Goal: Transaction & Acquisition: Purchase product/service

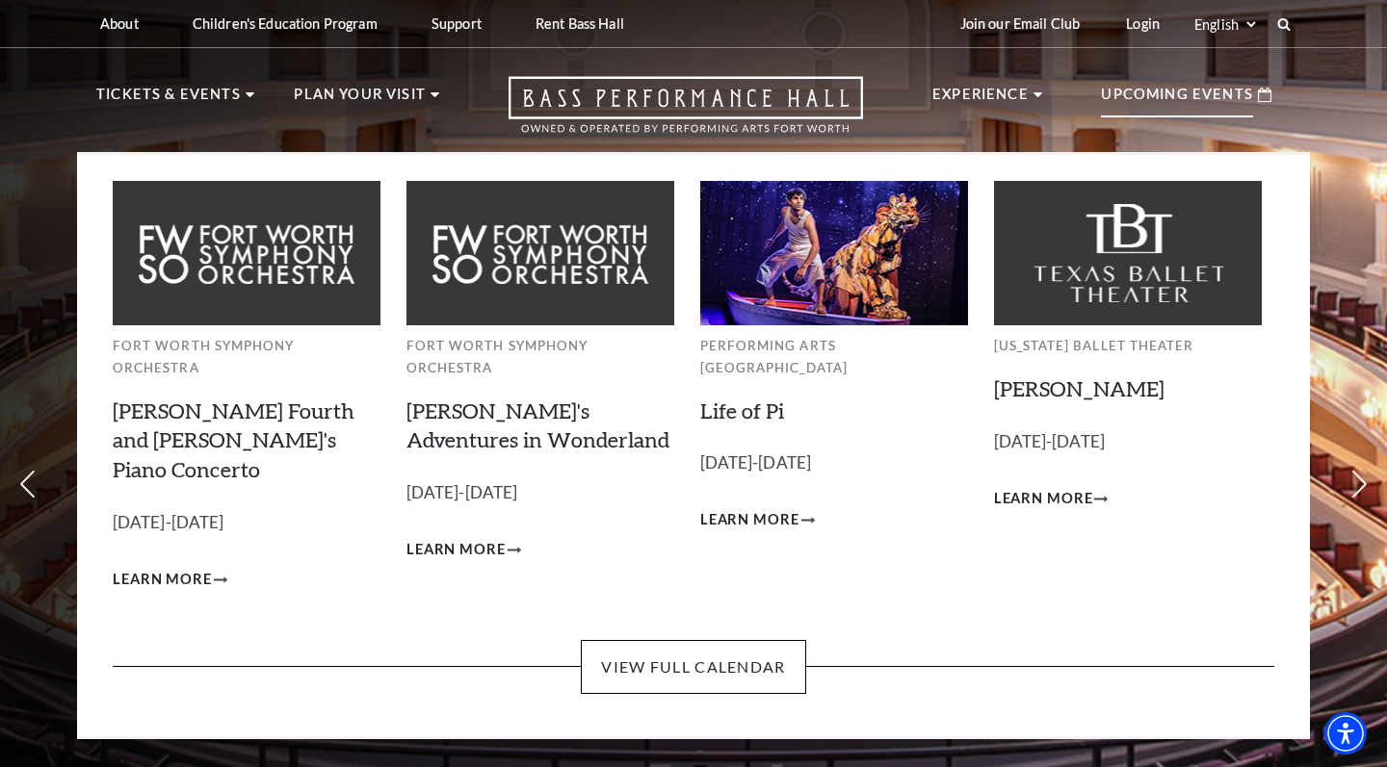
click at [1017, 116] on p "Upcoming Events" at bounding box center [1177, 100] width 152 height 35
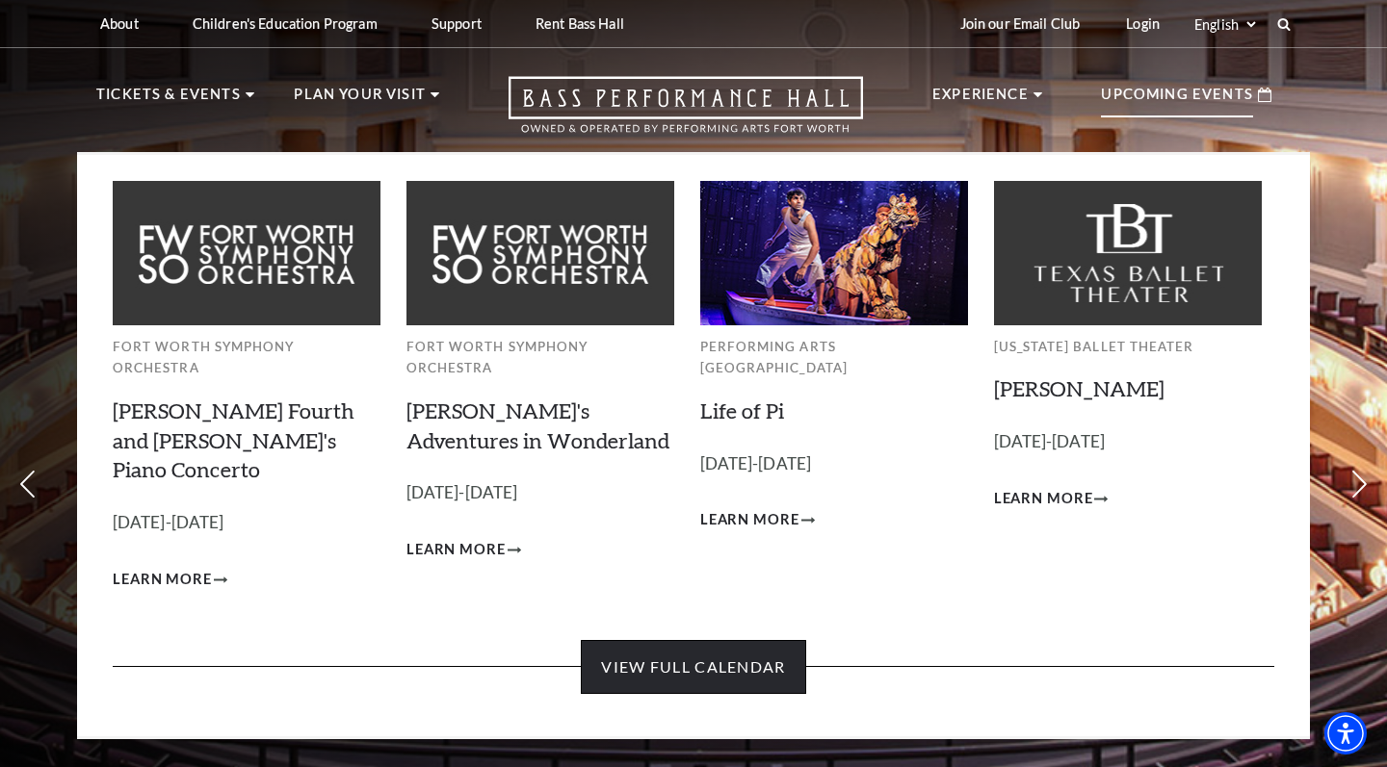
click at [687, 640] on link "View Full Calendar" at bounding box center [693, 667] width 224 height 54
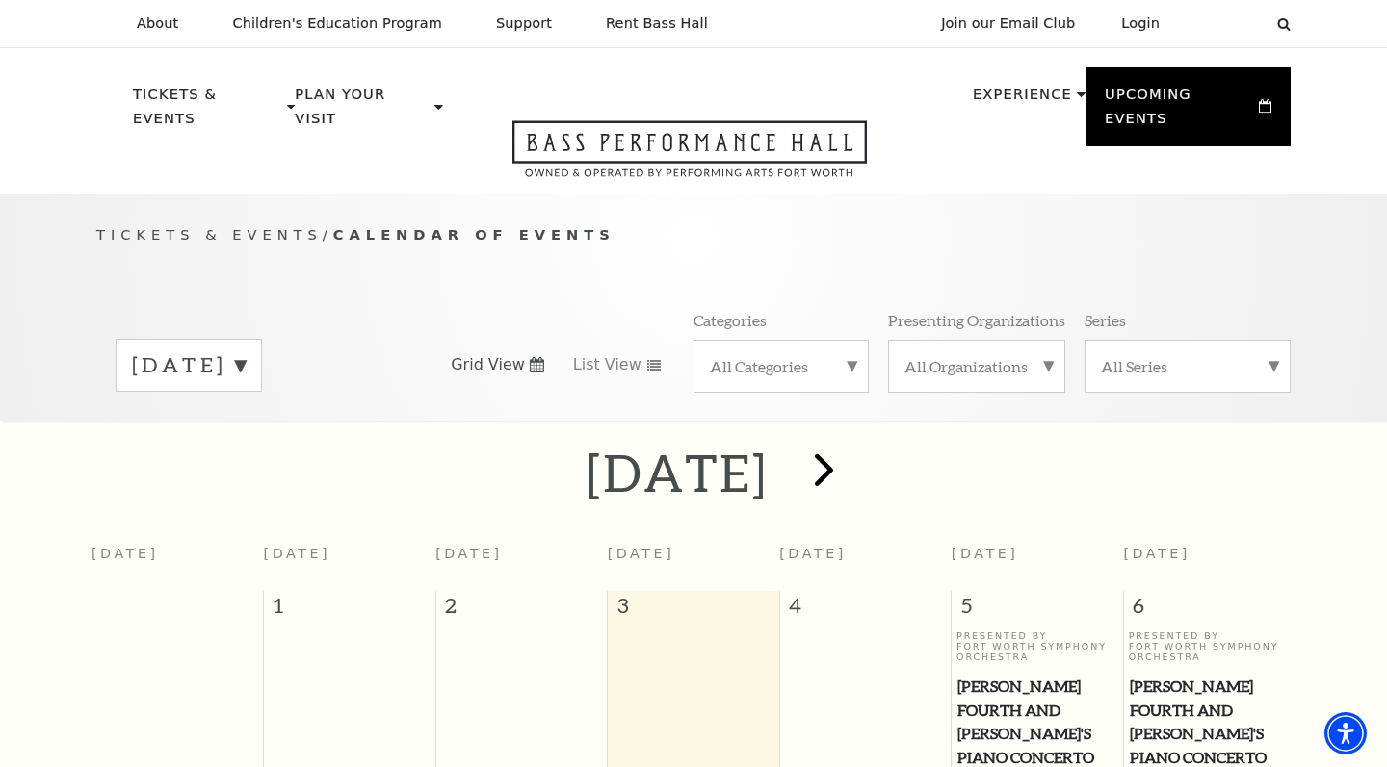
click at [851, 442] on span "next" at bounding box center [823, 469] width 55 height 55
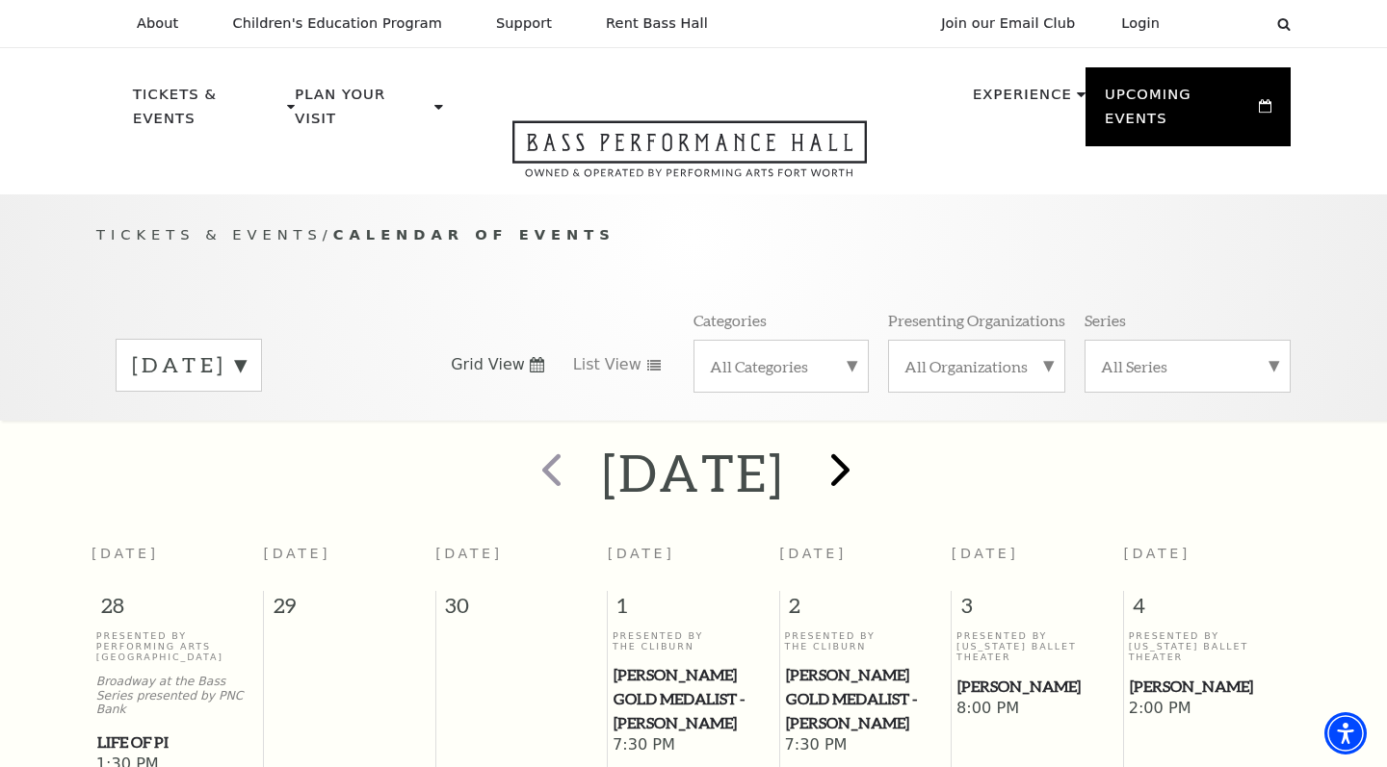
click at [868, 451] on span "next" at bounding box center [840, 469] width 55 height 55
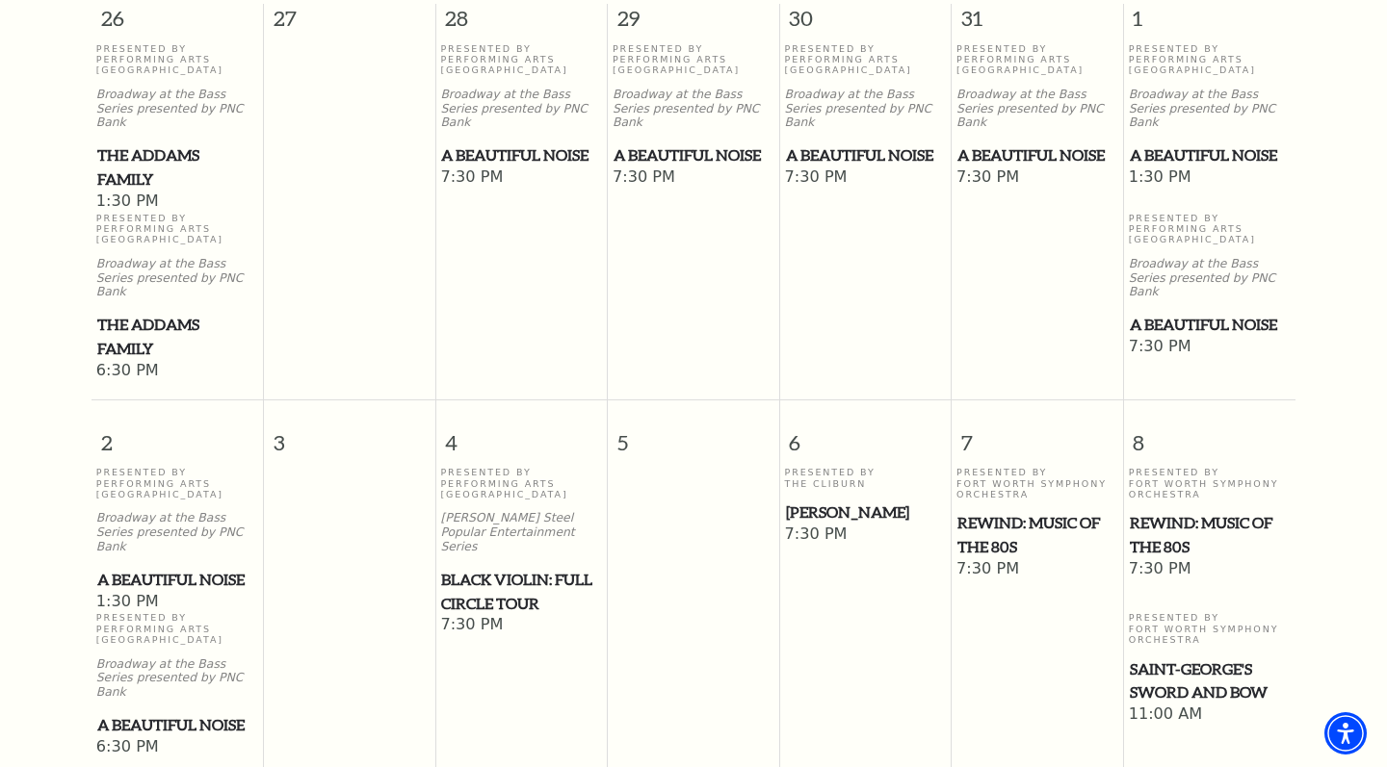
scroll to position [1196, 0]
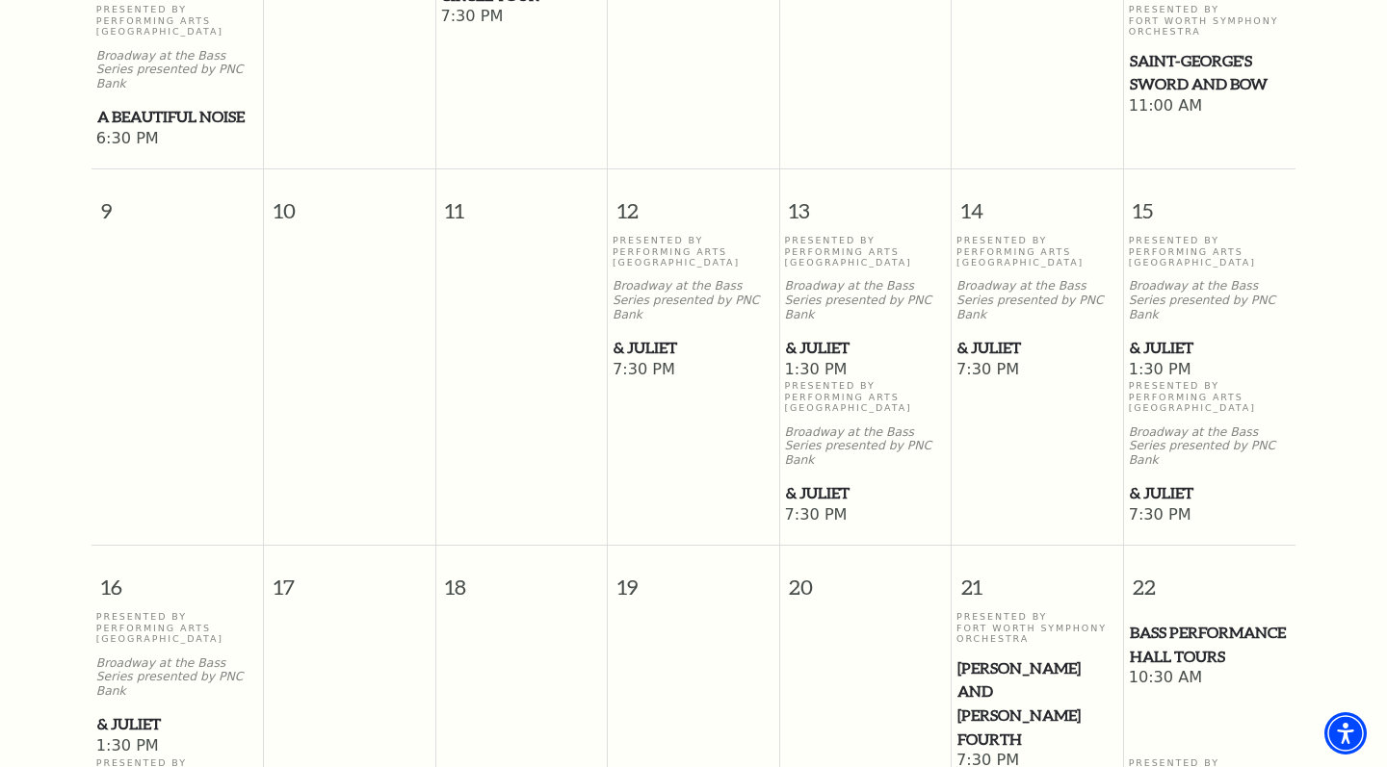
click at [640, 336] on span "& Juliet" at bounding box center [693, 348] width 160 height 24
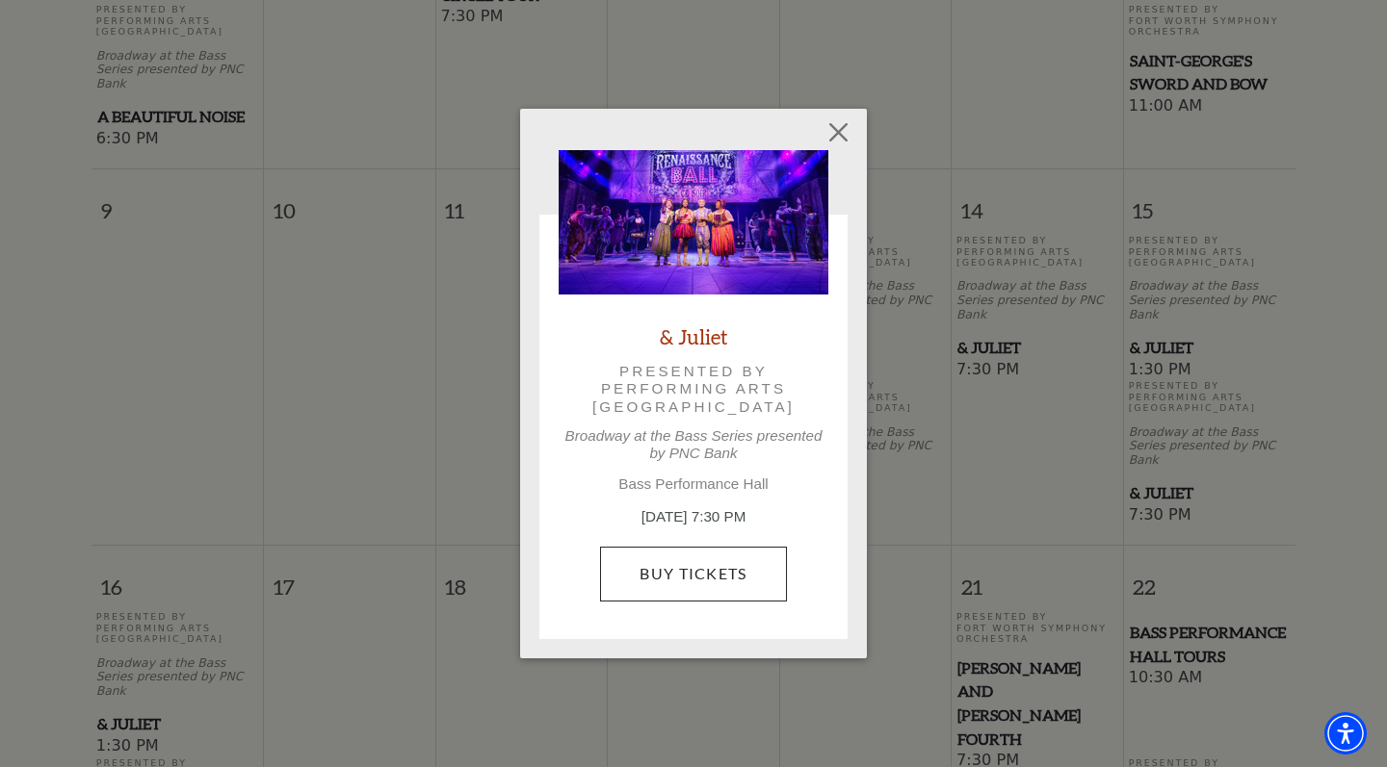
click at [715, 565] on link "Buy Tickets" at bounding box center [693, 574] width 186 height 54
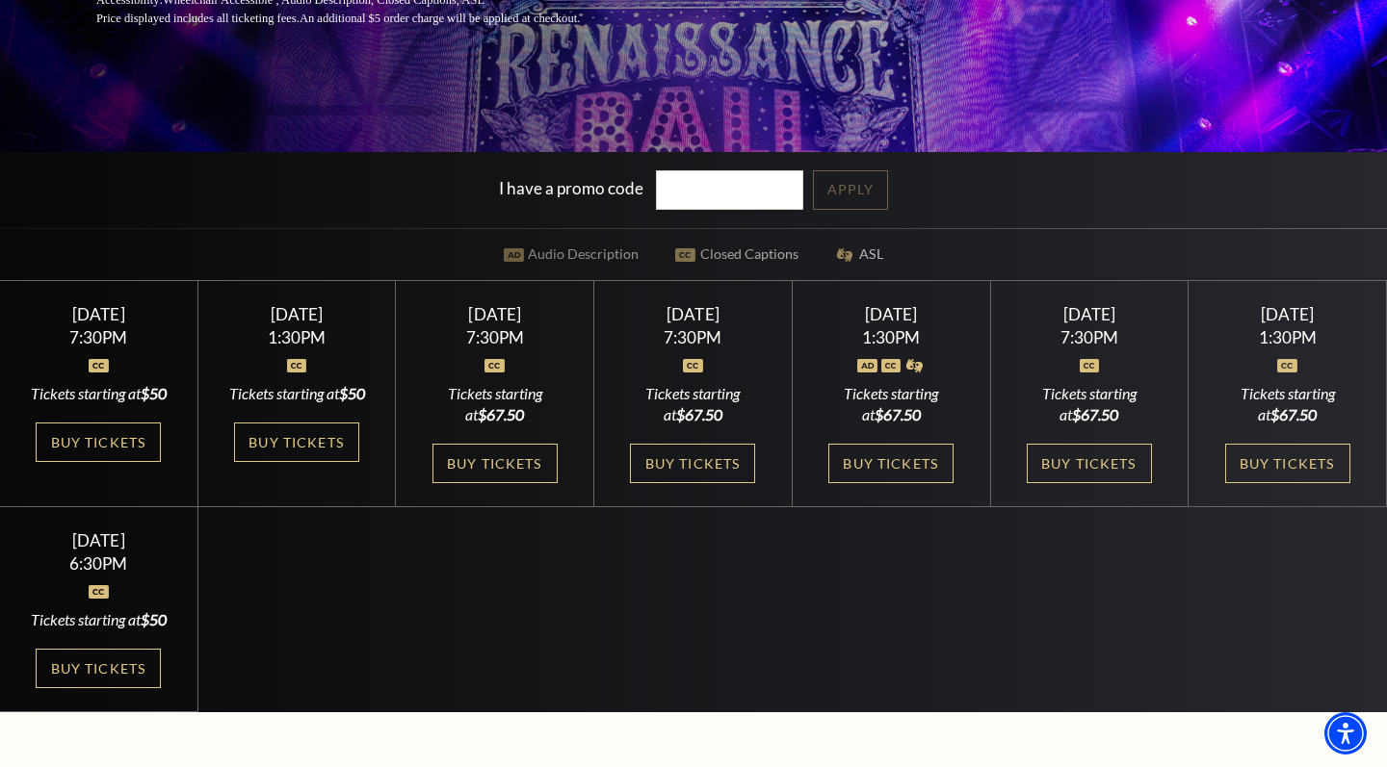
scroll to position [452, 0]
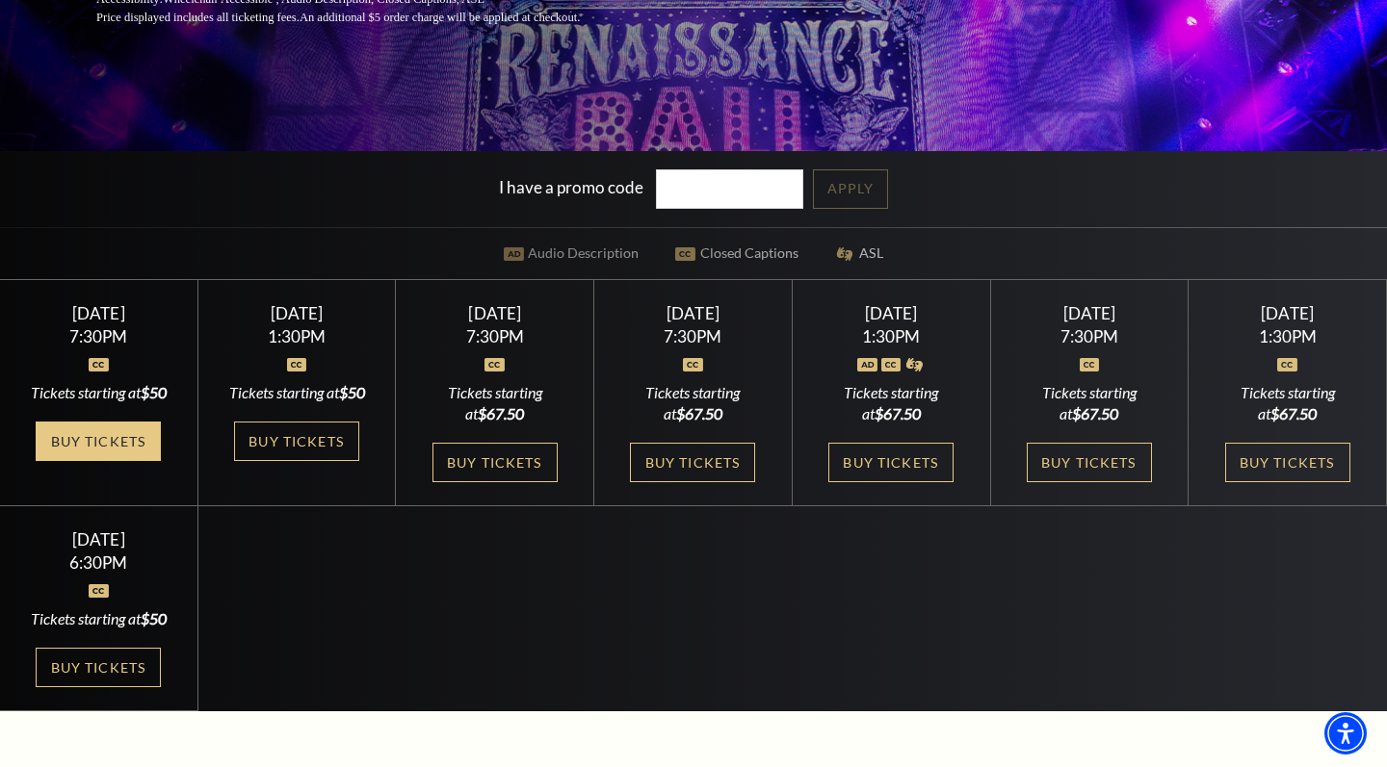
click at [85, 455] on link "Buy Tickets" at bounding box center [98, 441] width 125 height 39
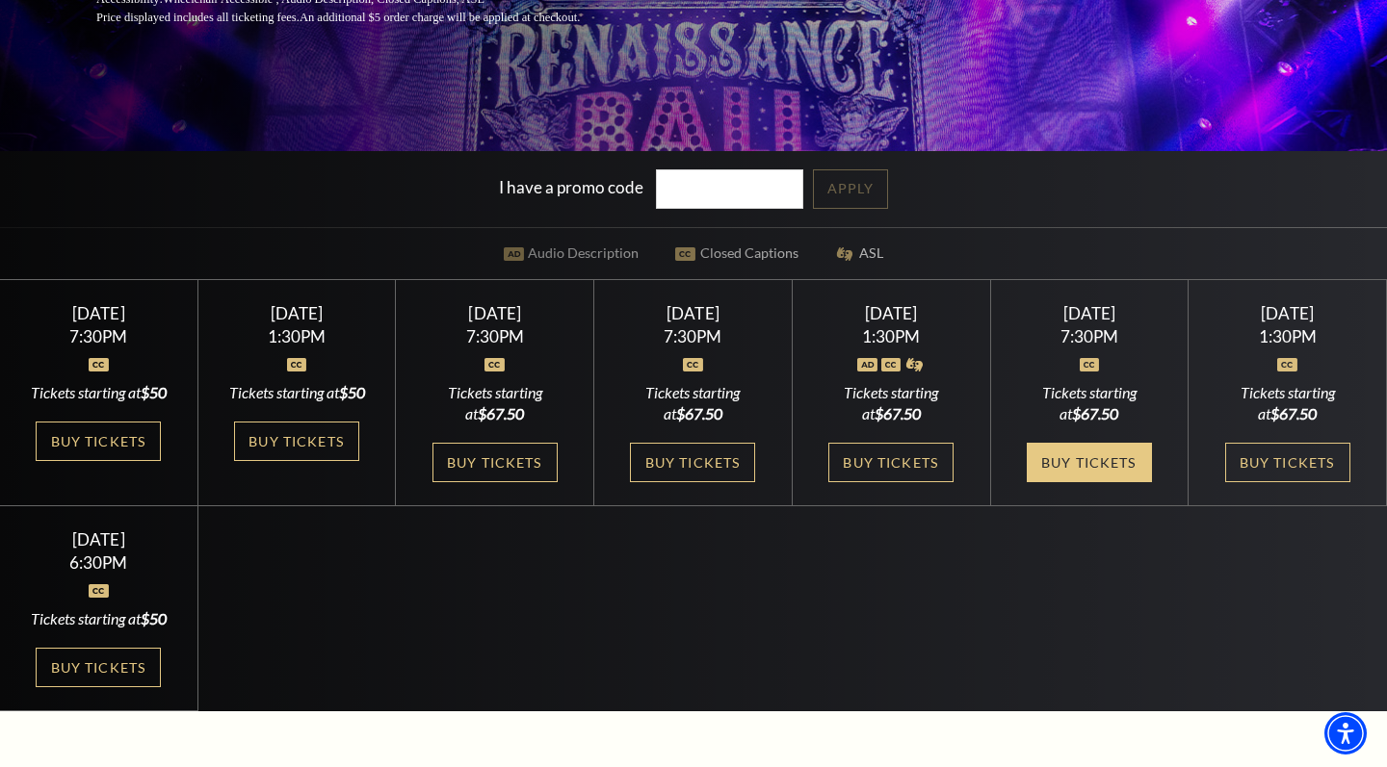
click at [1059, 470] on link "Buy Tickets" at bounding box center [1089, 462] width 125 height 39
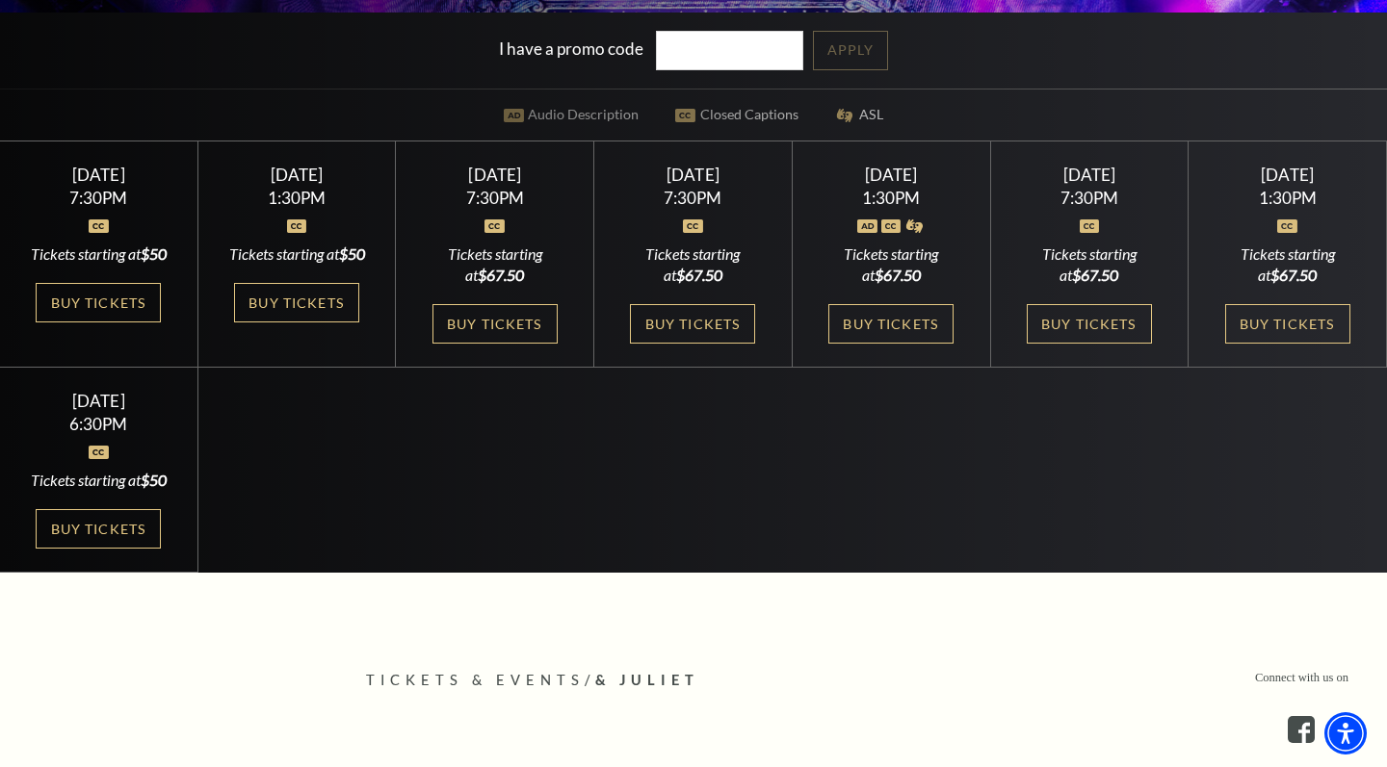
scroll to position [592, 0]
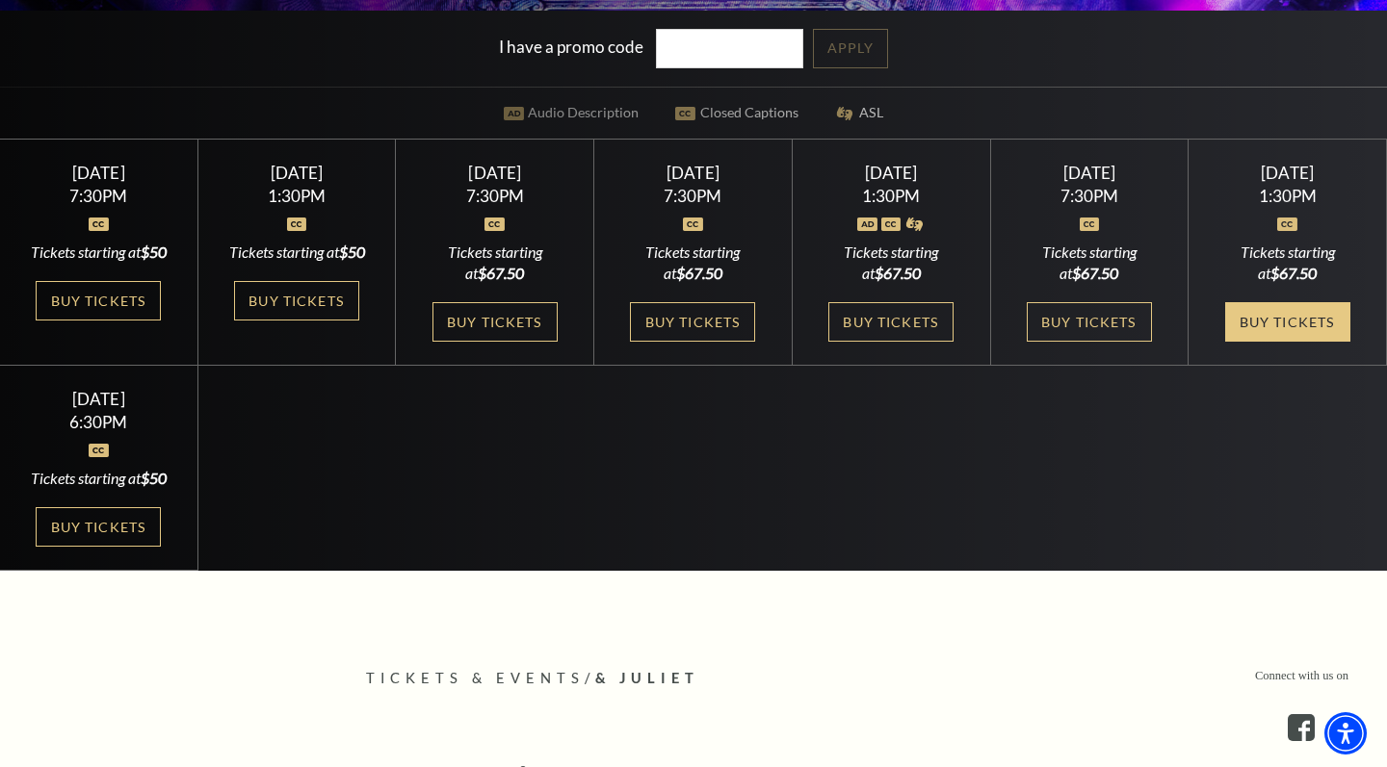
click at [1276, 342] on link "Buy Tickets" at bounding box center [1287, 321] width 125 height 39
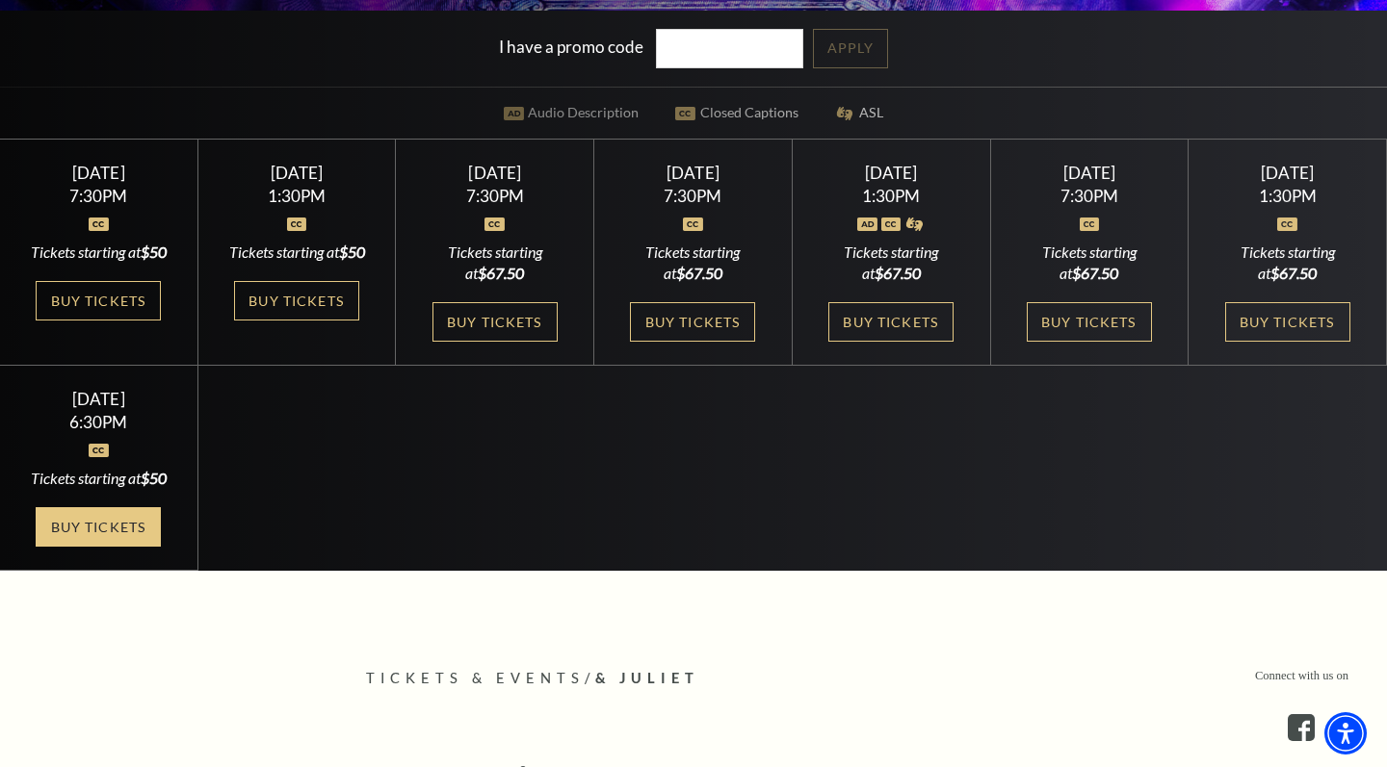
click at [126, 547] on link "Buy Tickets" at bounding box center [98, 526] width 125 height 39
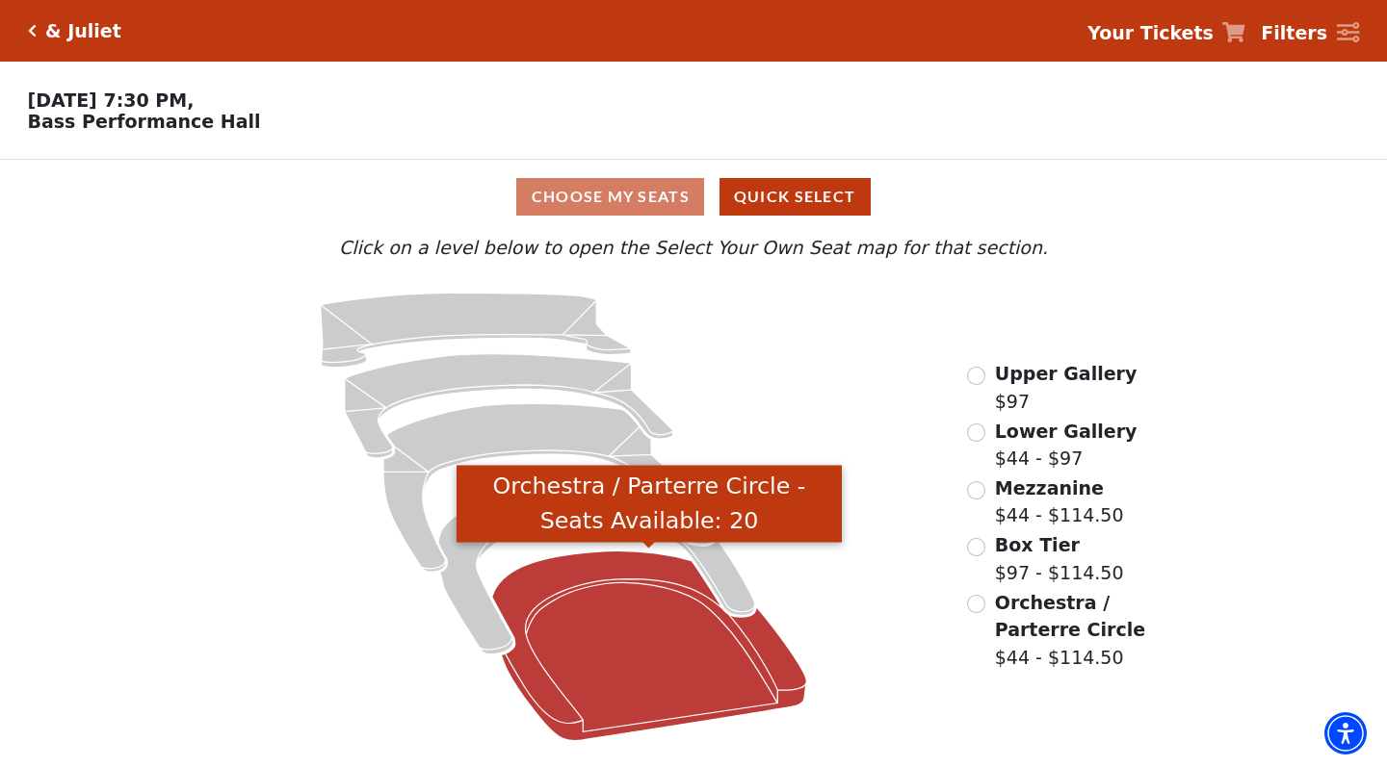
click at [585, 654] on icon "Orchestra / Parterre Circle - Seats Available: 20" at bounding box center [649, 646] width 314 height 190
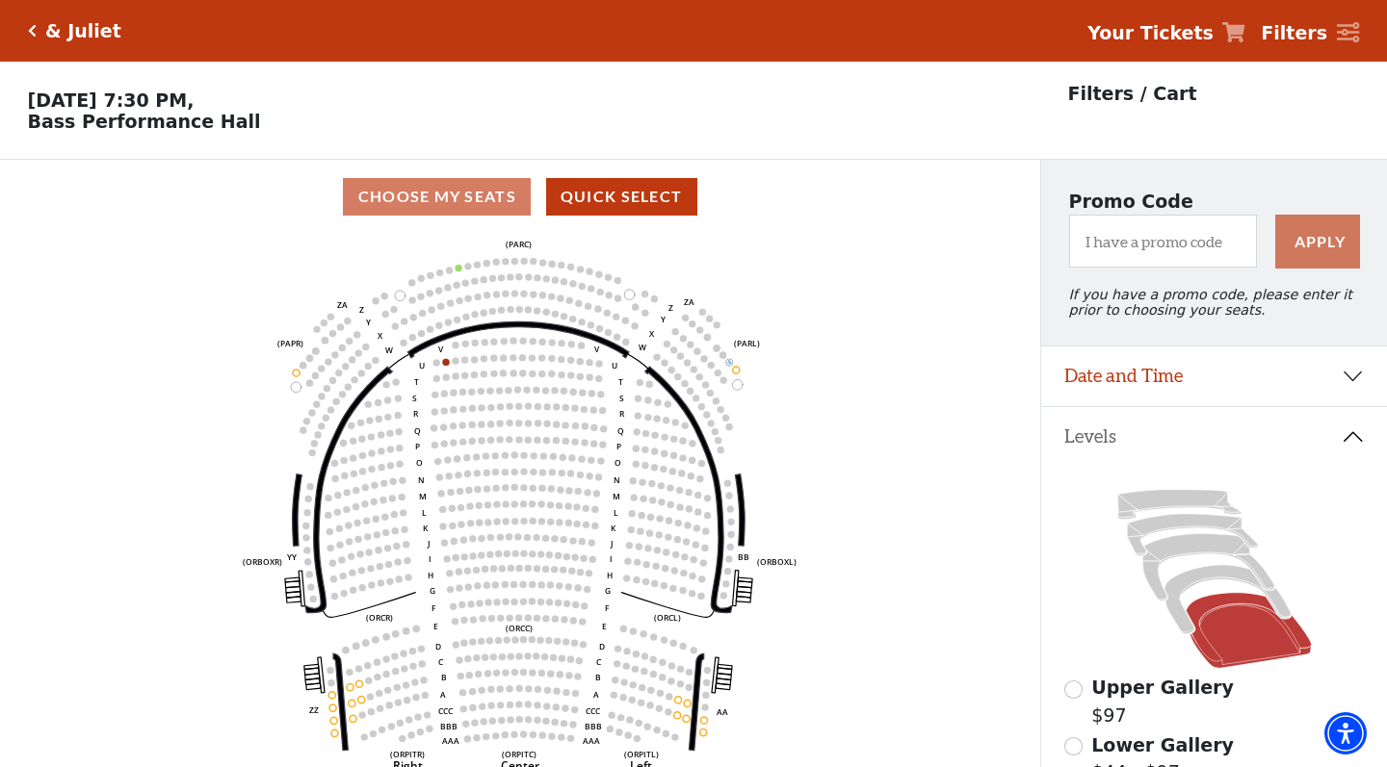
scroll to position [90, 0]
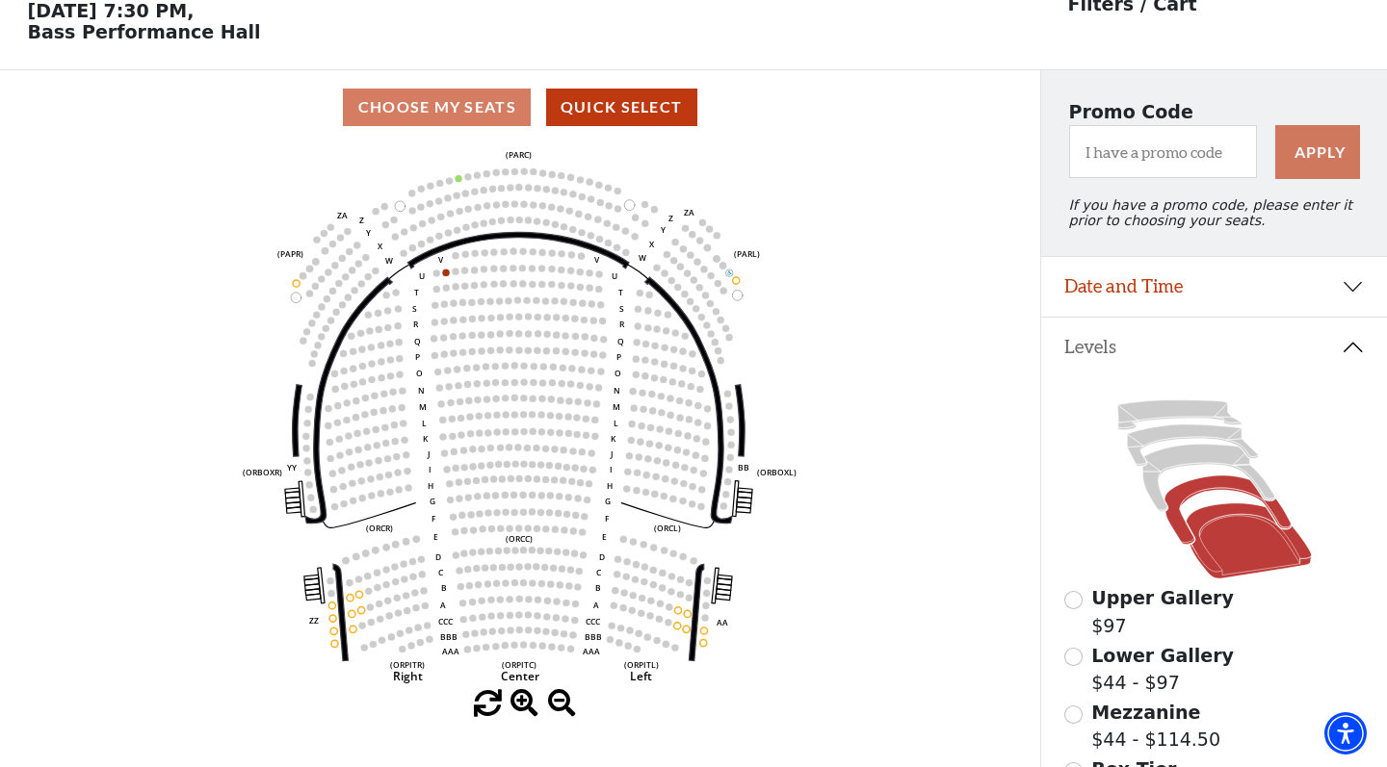
click at [1181, 526] on icon at bounding box center [1227, 510] width 126 height 68
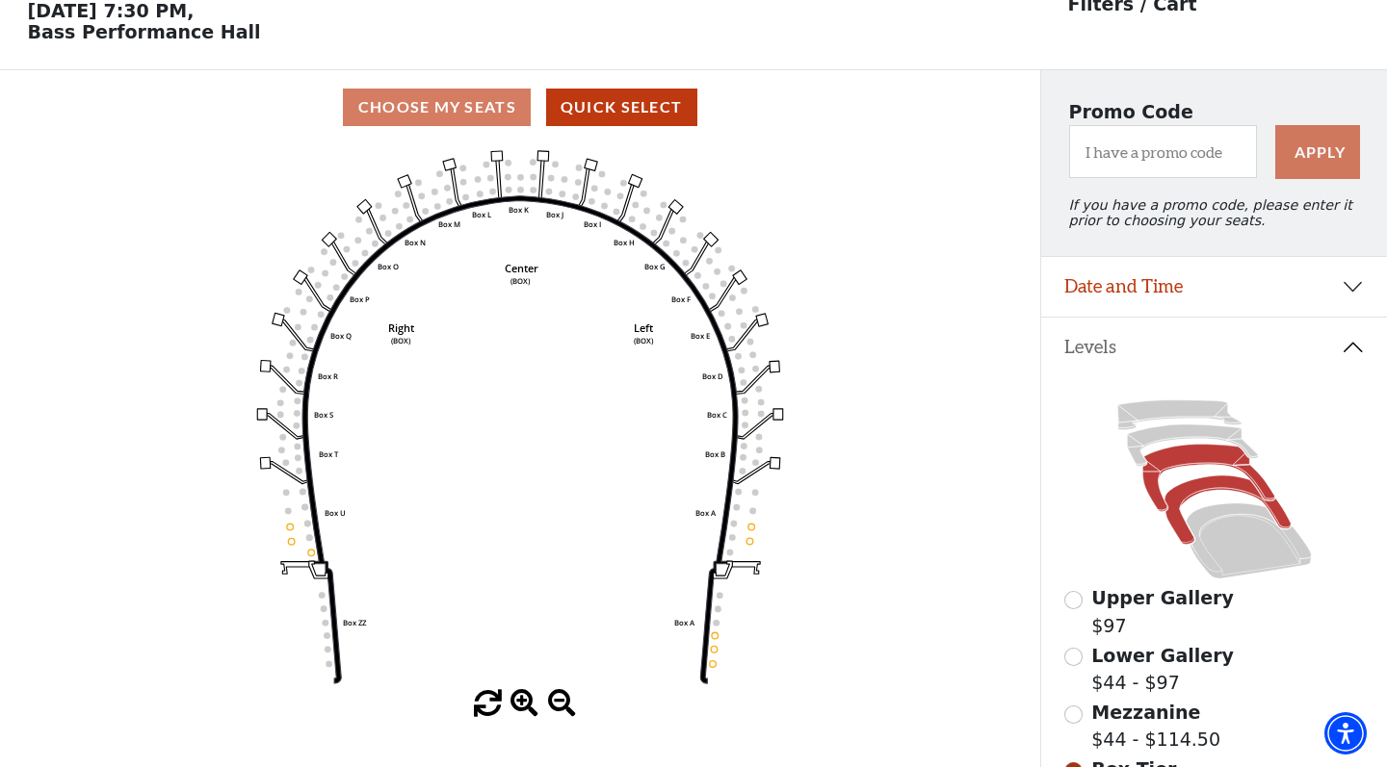
click at [1155, 483] on icon at bounding box center [1208, 478] width 132 height 67
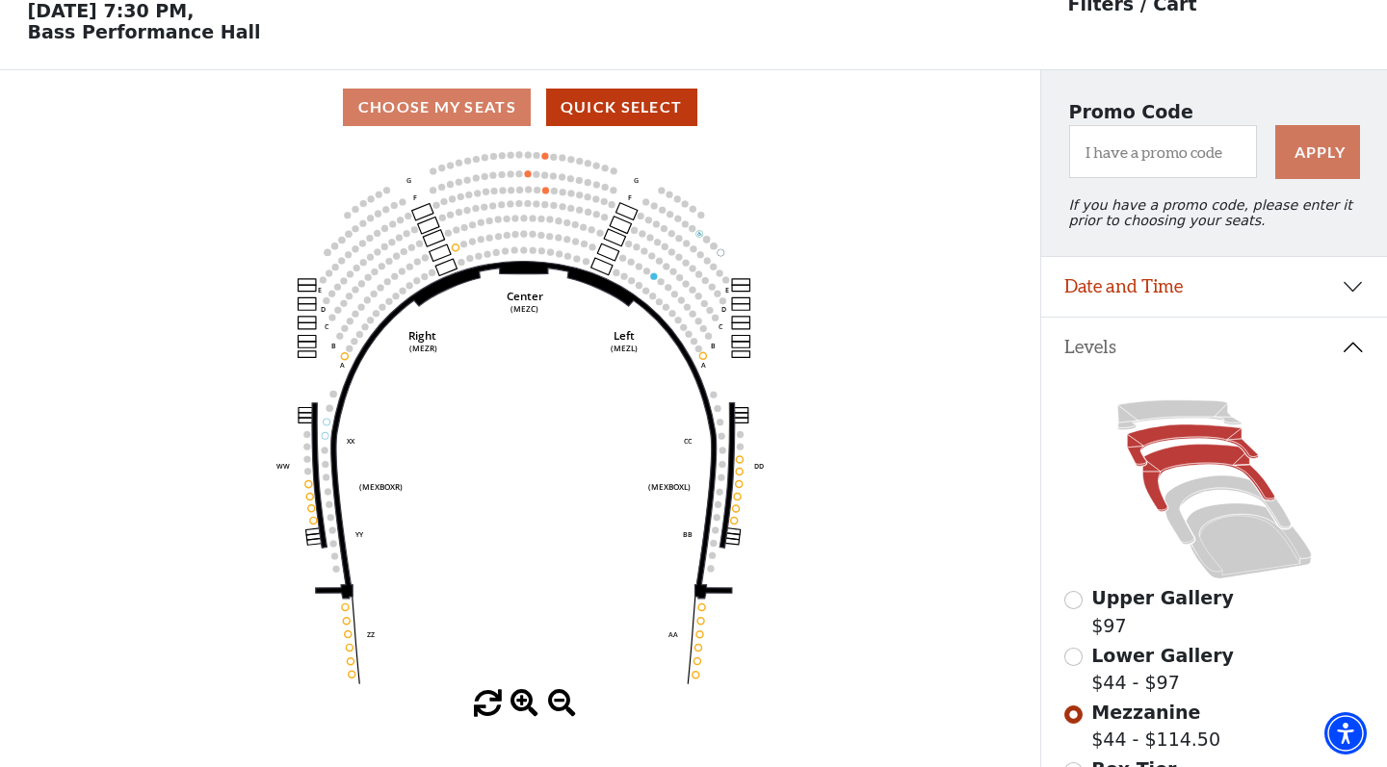
click at [1139, 450] on icon at bounding box center [1192, 445] width 131 height 41
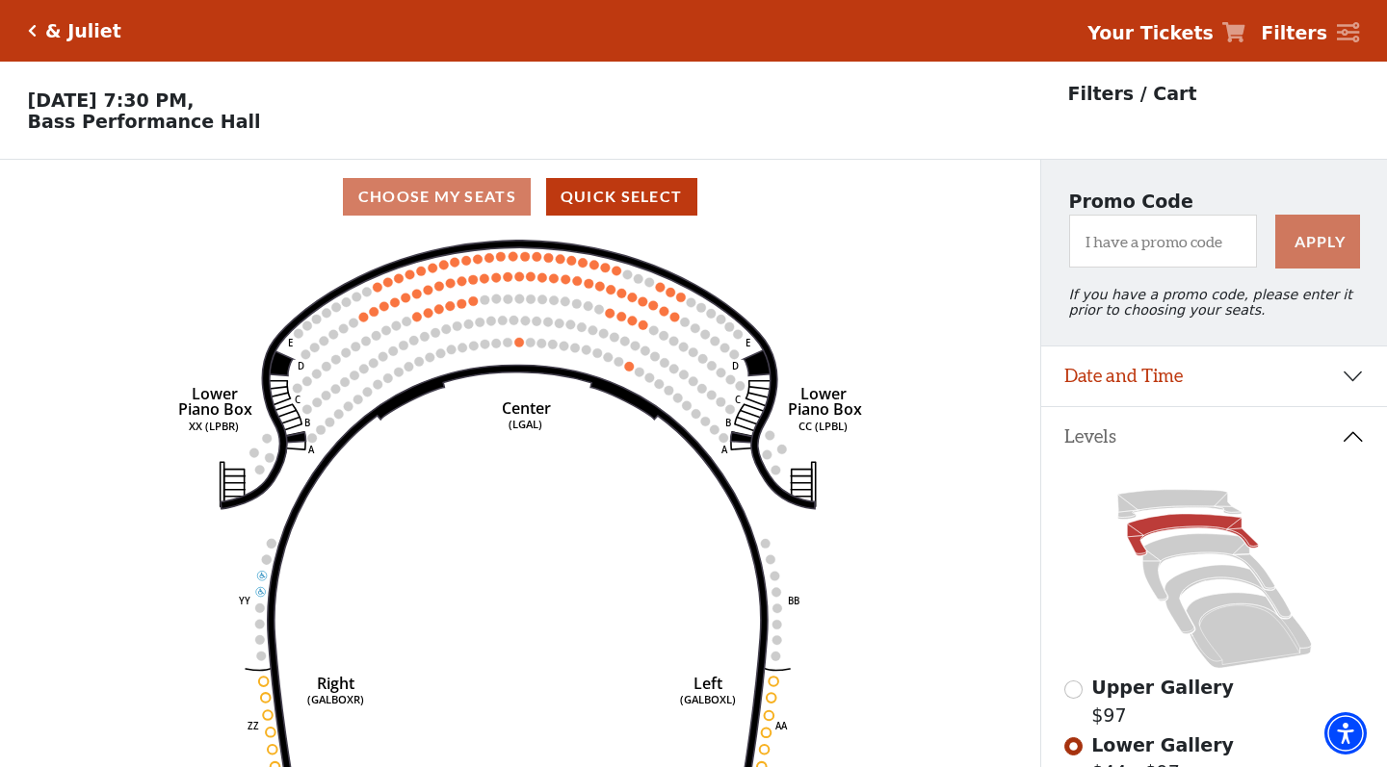
scroll to position [0, 0]
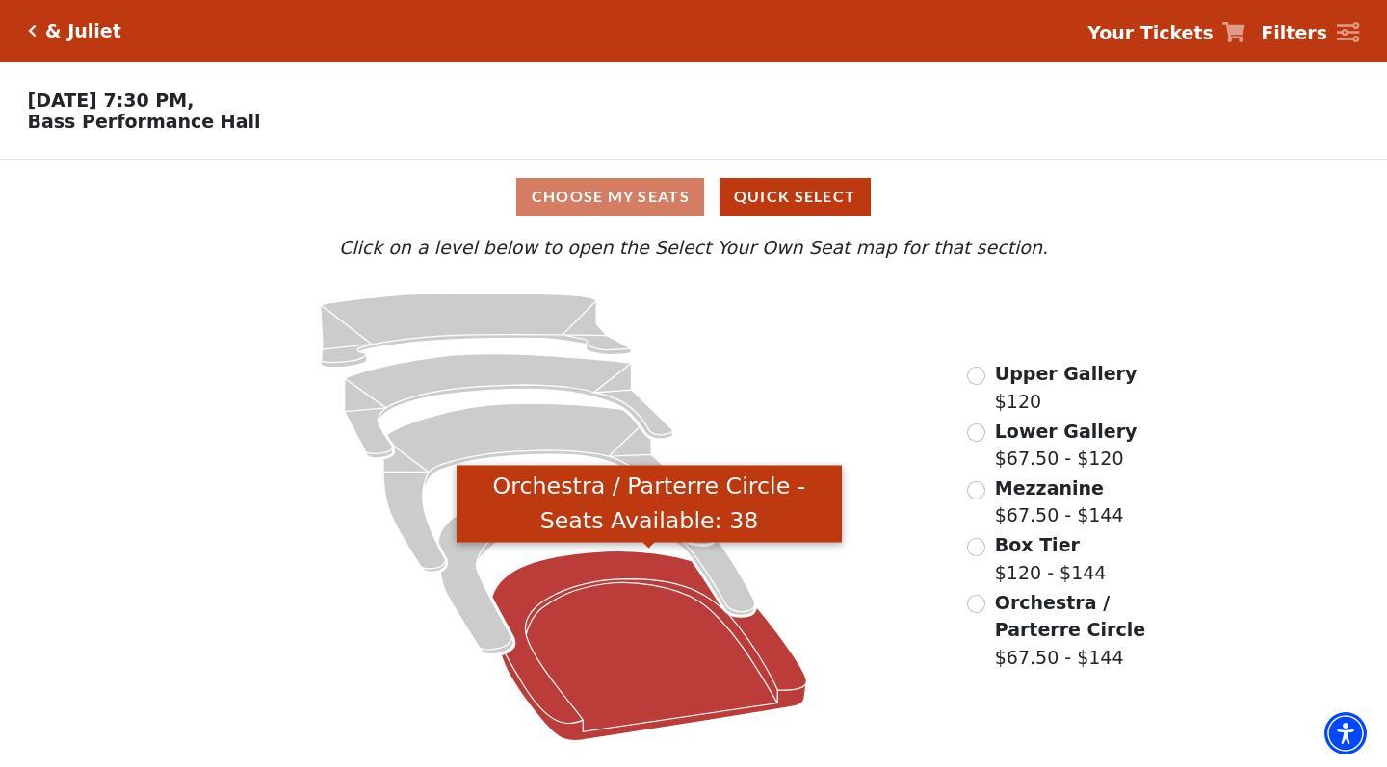
click at [624, 616] on icon "Orchestra / Parterre Circle - Seats Available: 38" at bounding box center [649, 646] width 314 height 190
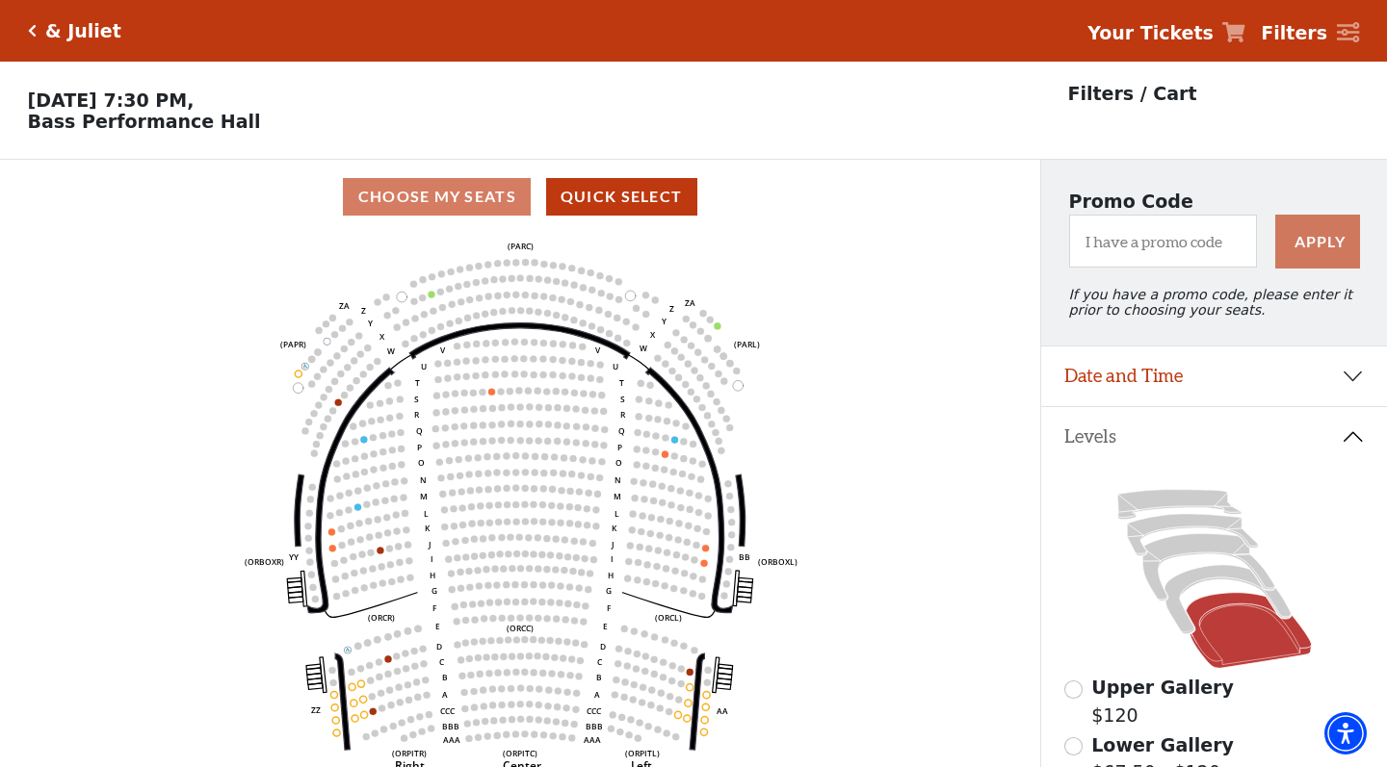
scroll to position [90, 0]
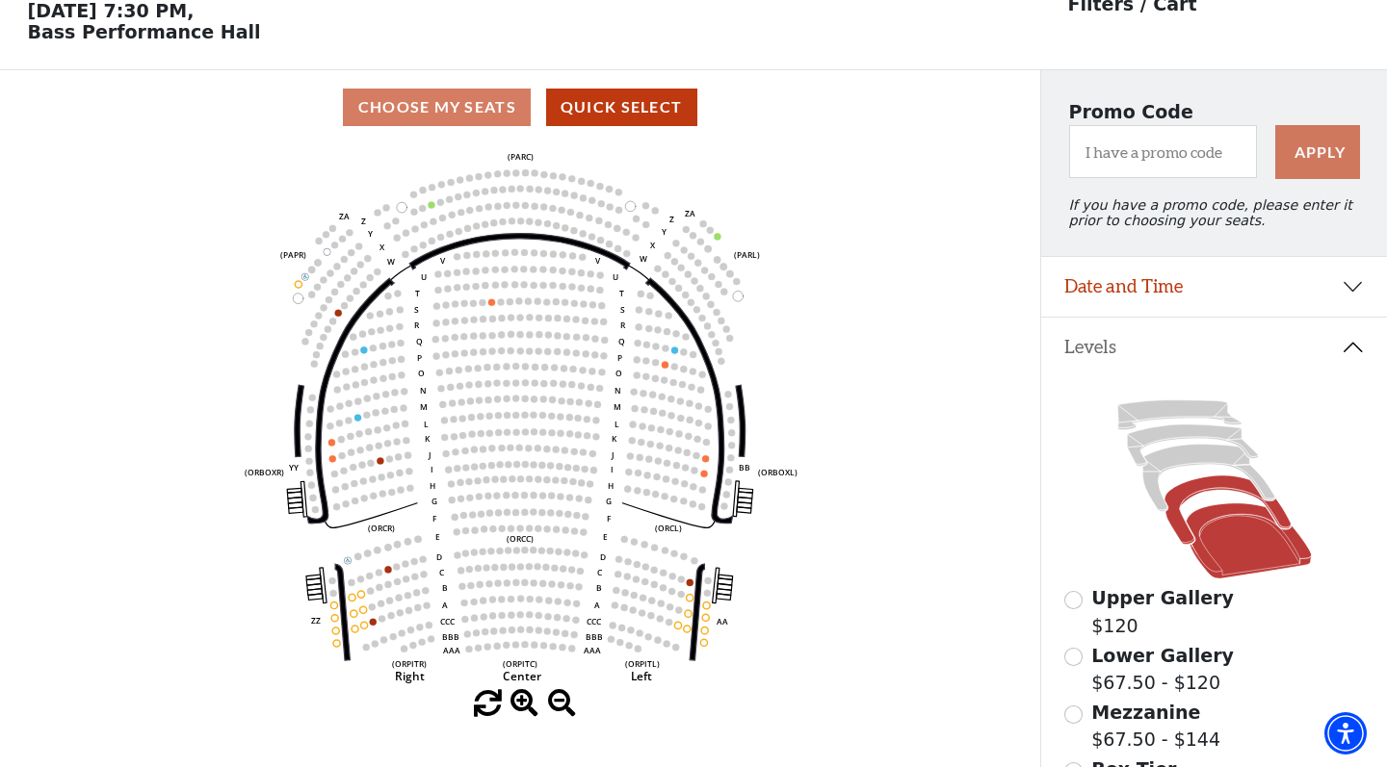
click at [1174, 515] on icon at bounding box center [1227, 510] width 126 height 68
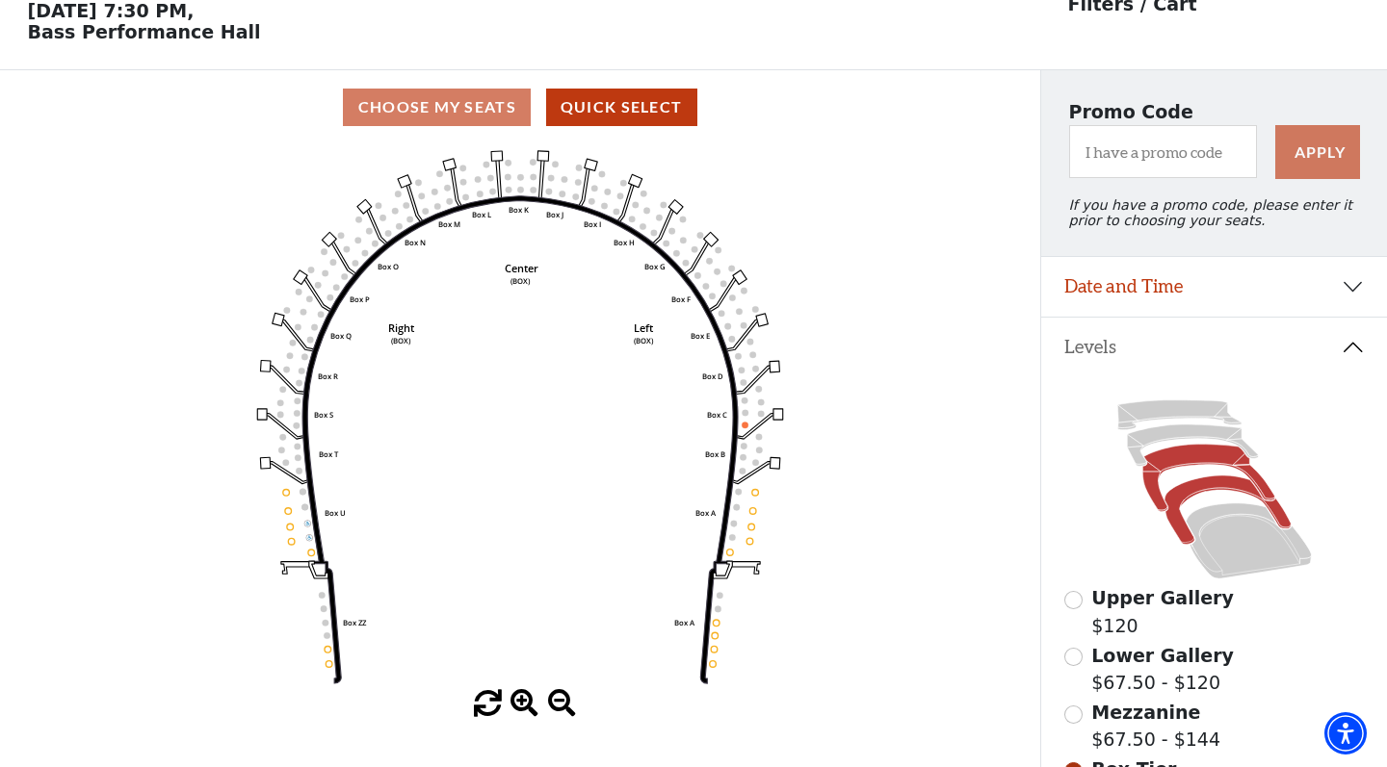
click at [1158, 470] on icon at bounding box center [1208, 478] width 132 height 67
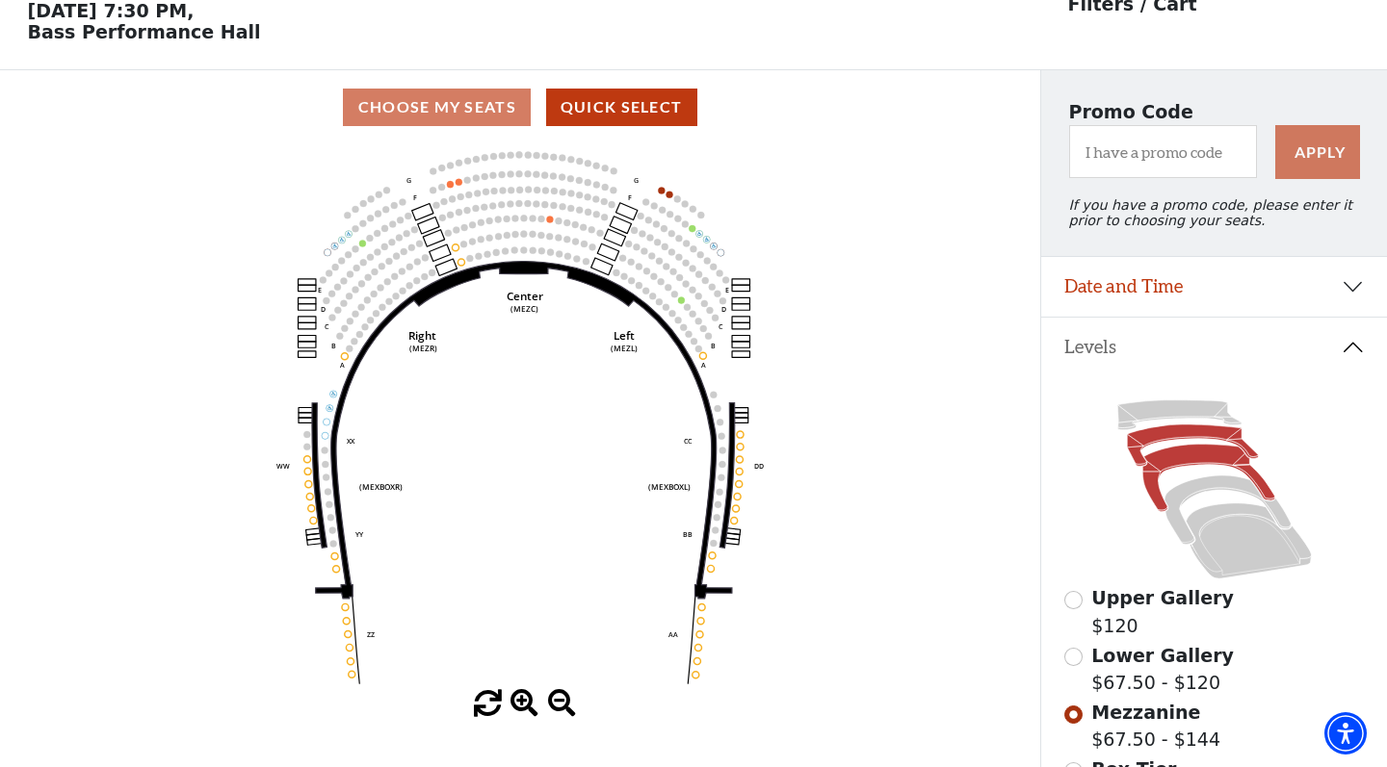
click at [1175, 431] on icon at bounding box center [1192, 445] width 131 height 41
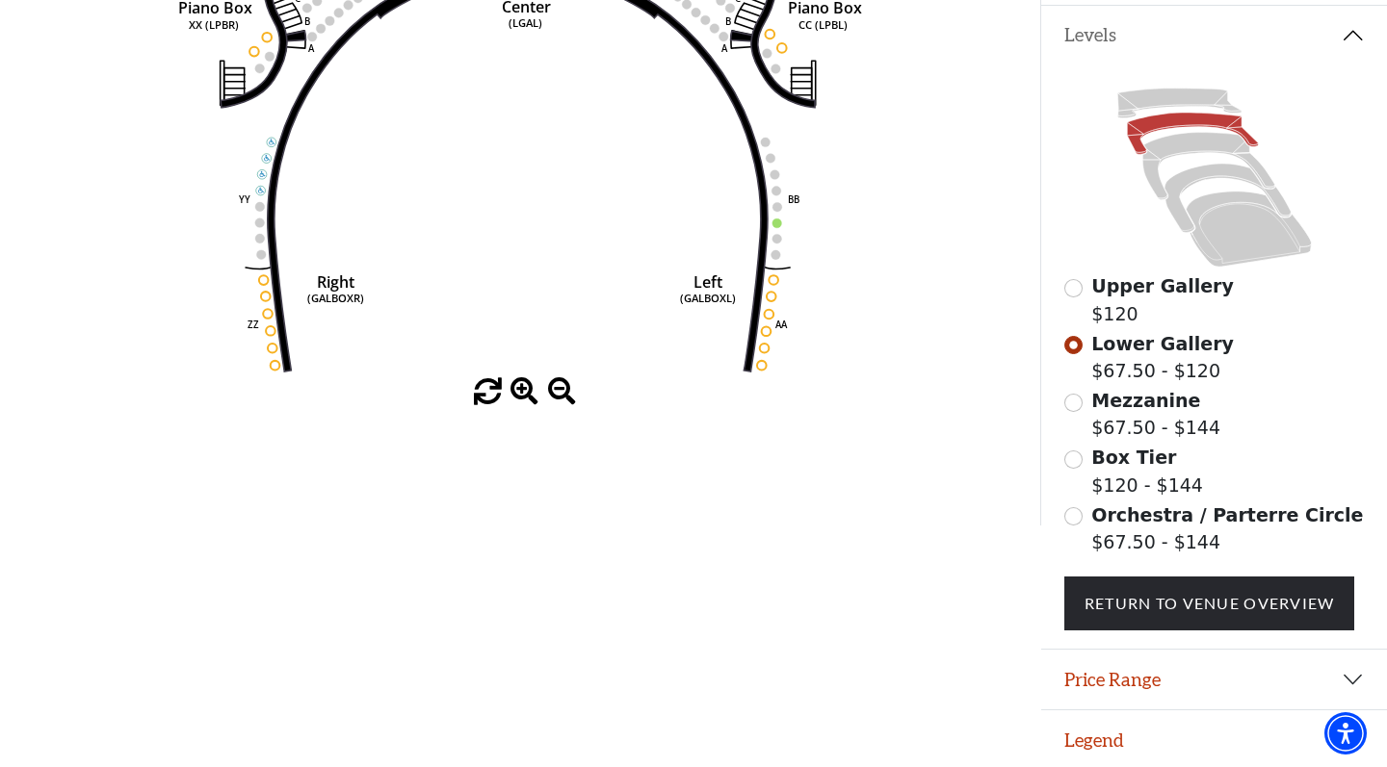
scroll to position [401, 0]
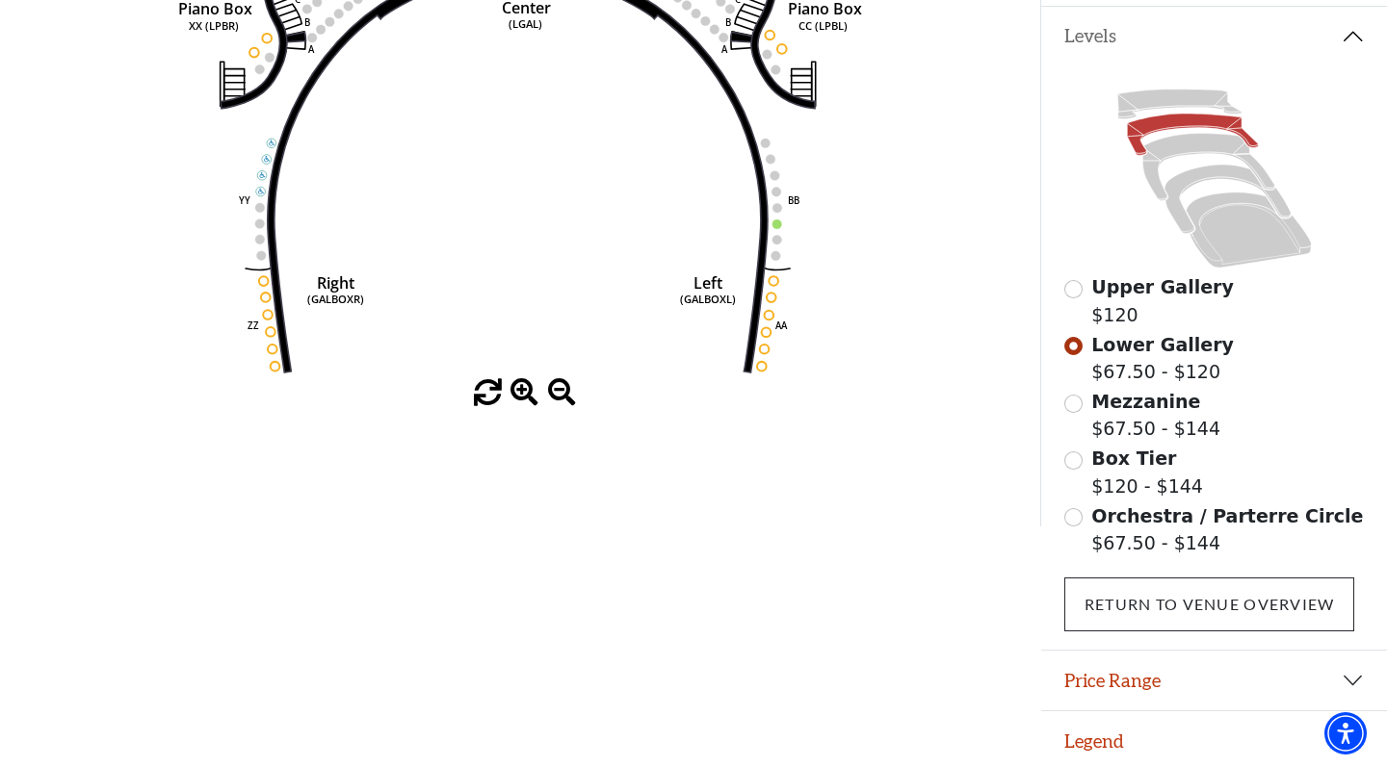
click at [1178, 585] on link "Return To Venue Overview" at bounding box center [1209, 605] width 291 height 54
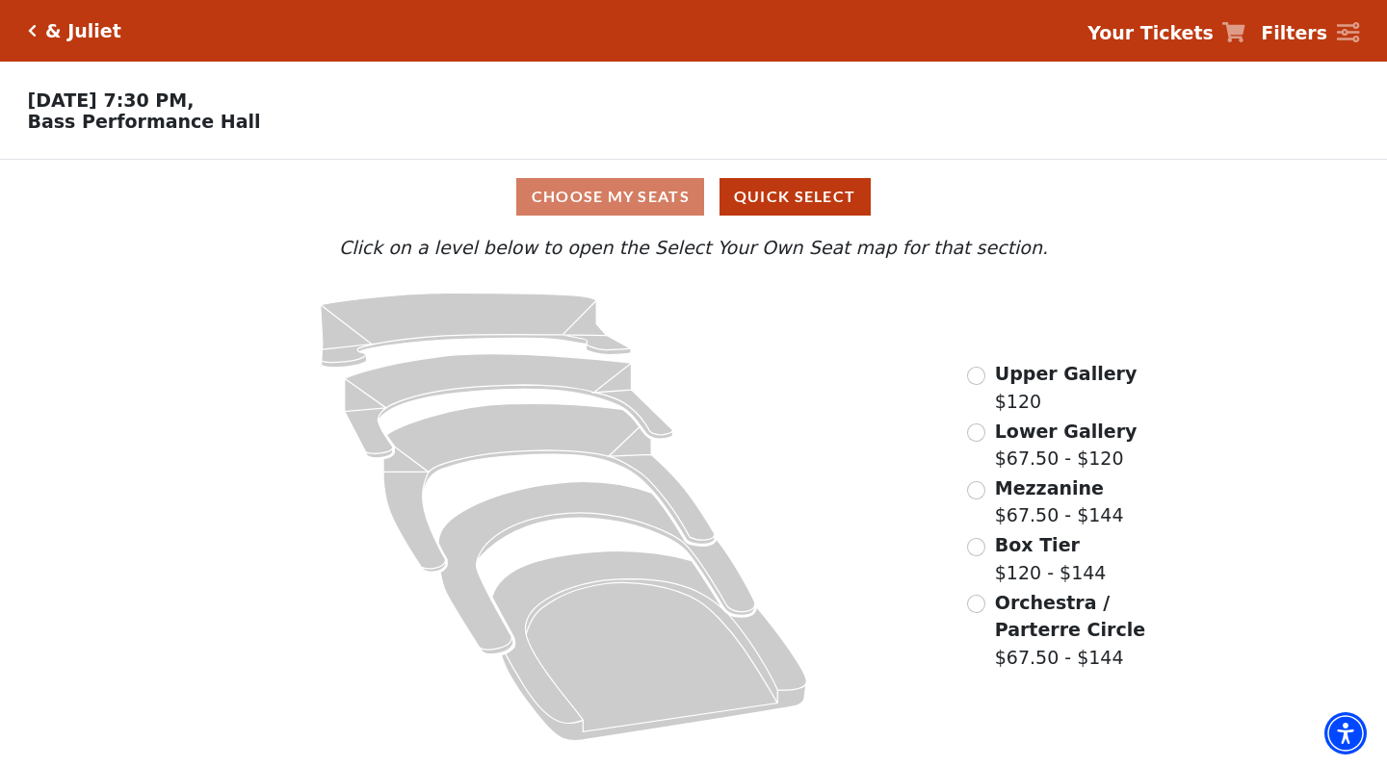
scroll to position [0, 0]
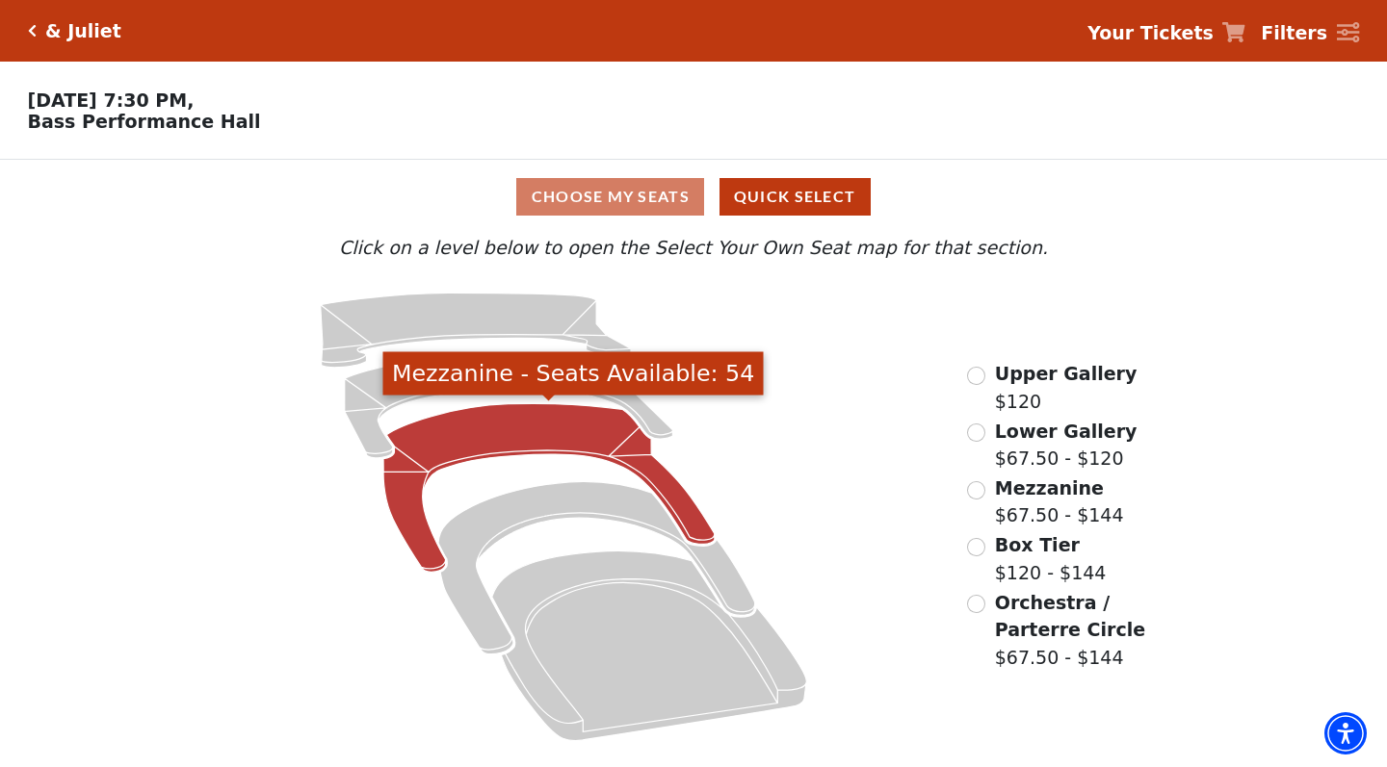
click at [497, 430] on icon "Mezzanine - Seats Available: 54" at bounding box center [548, 487] width 331 height 169
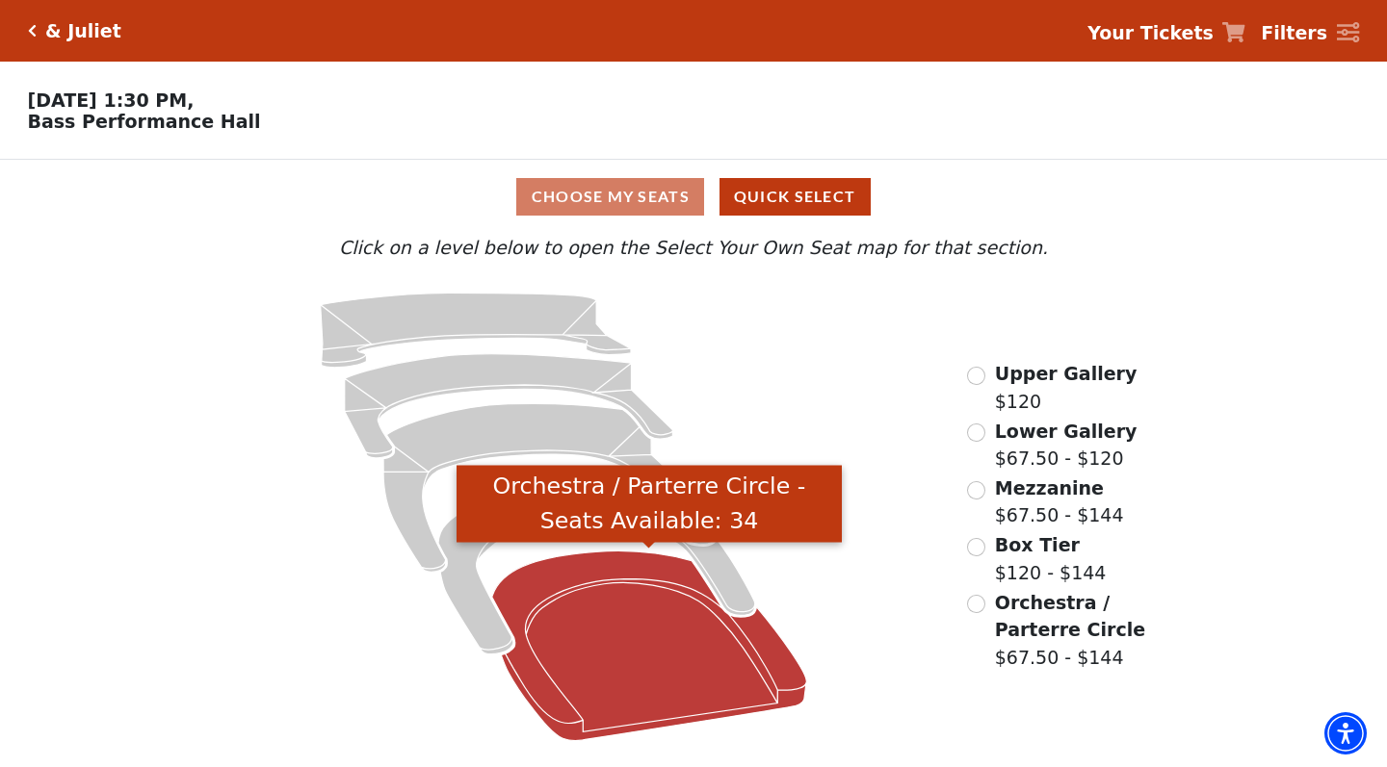
click at [647, 623] on icon "Orchestra / Parterre Circle - Seats Available: 34" at bounding box center [649, 646] width 314 height 190
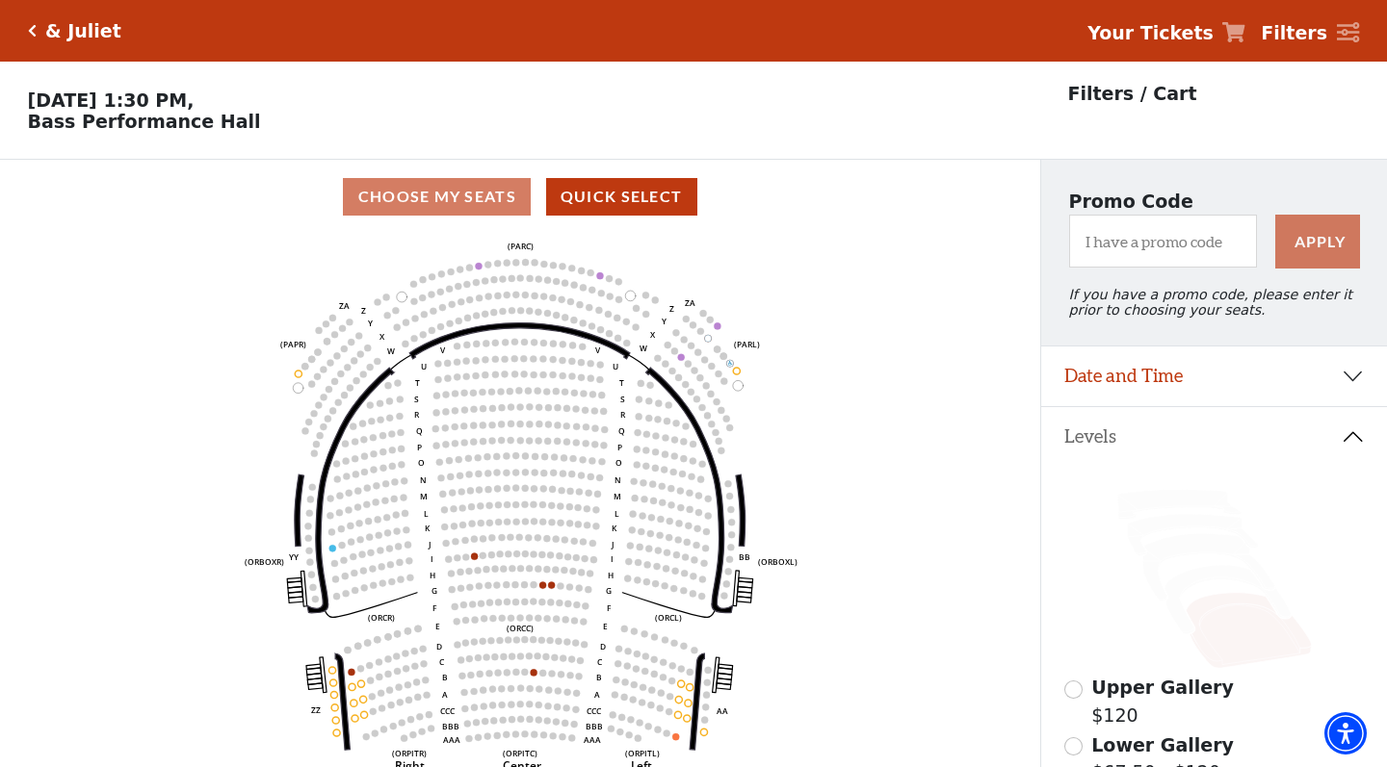
scroll to position [90, 0]
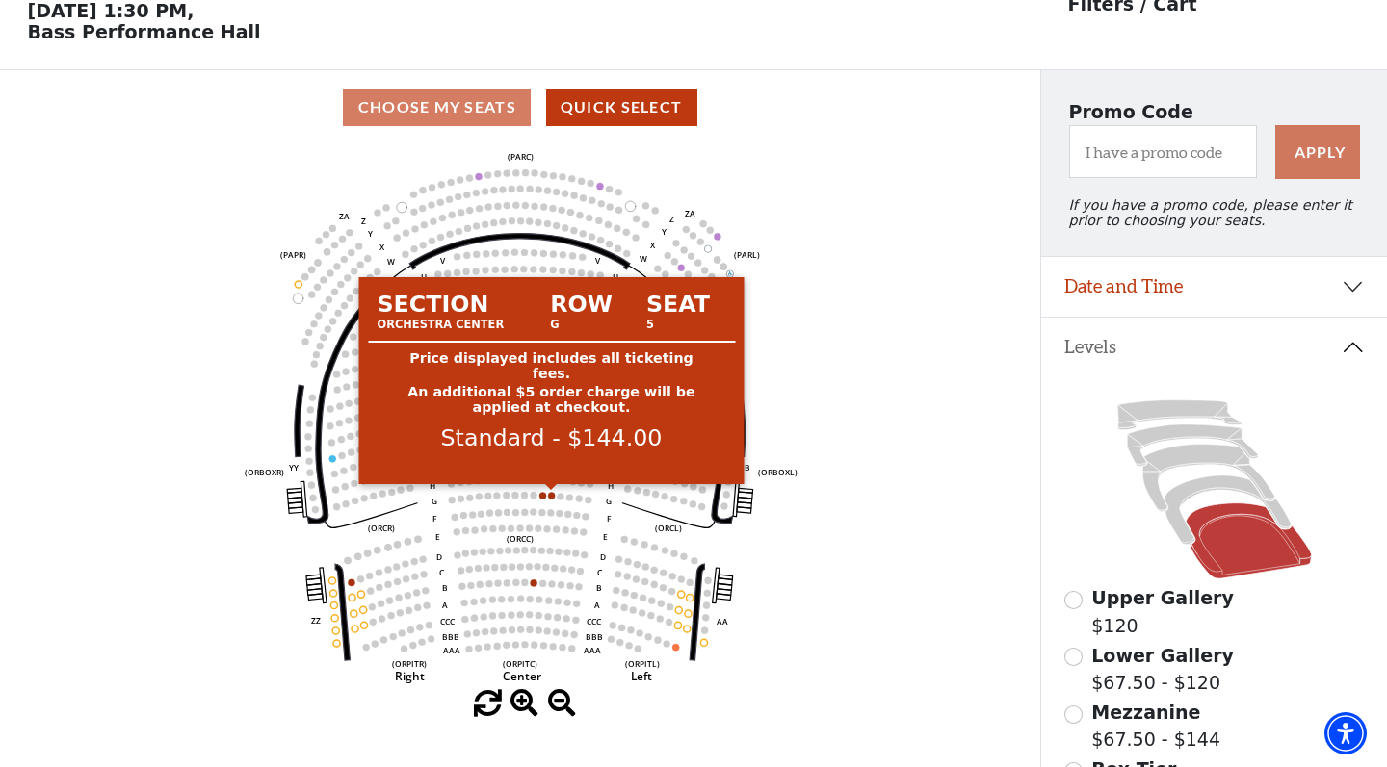
click at [551, 495] on circle at bounding box center [551, 495] width 7 height 7
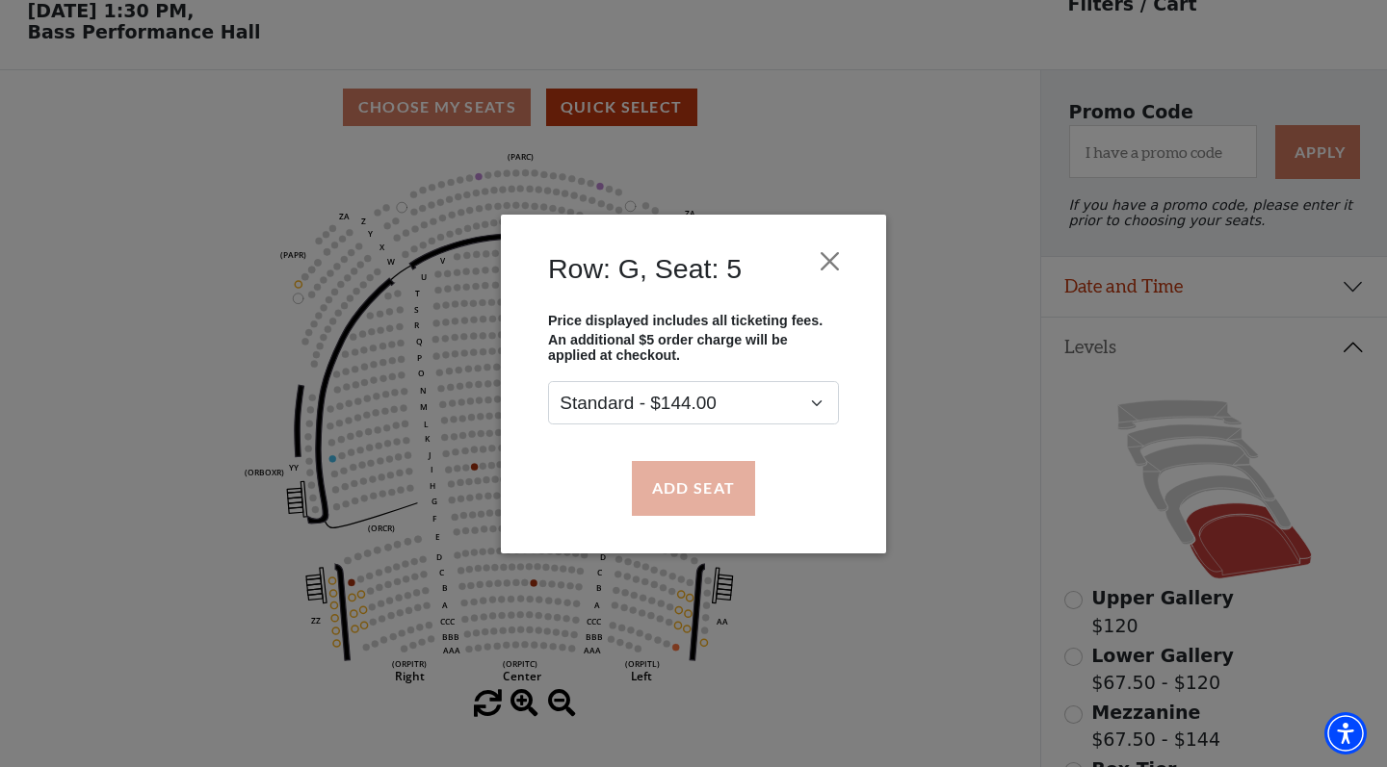
click at [687, 477] on button "Add Seat" at bounding box center [693, 488] width 123 height 54
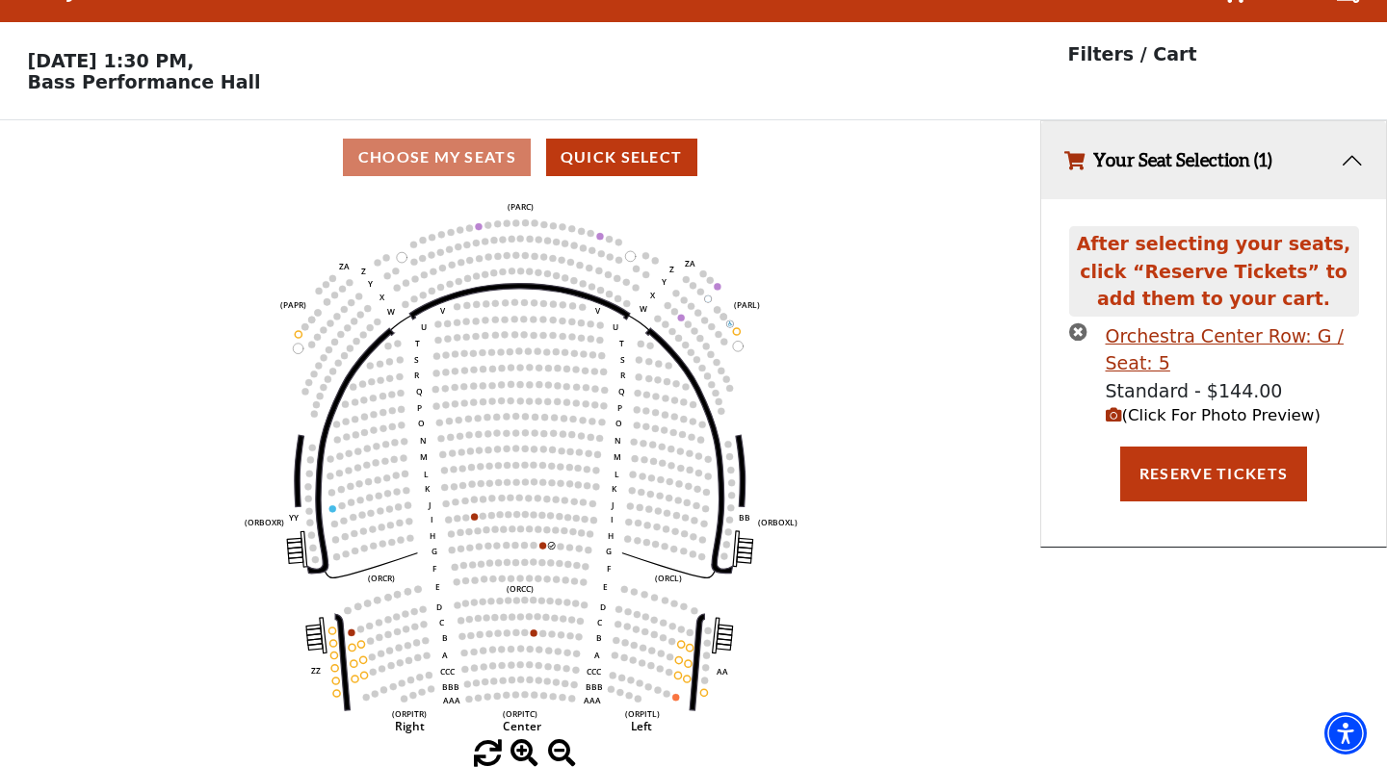
scroll to position [0, 0]
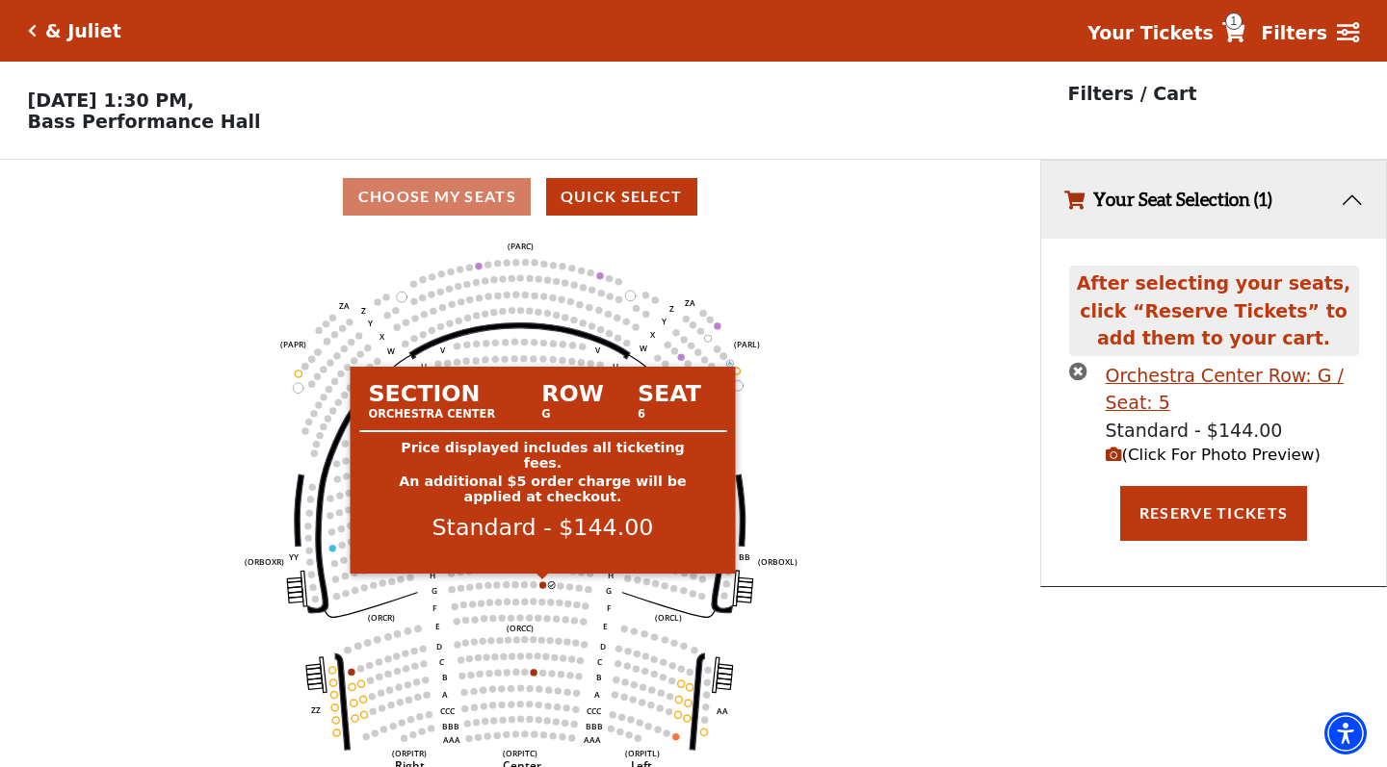
click at [542, 585] on circle at bounding box center [542, 585] width 7 height 7
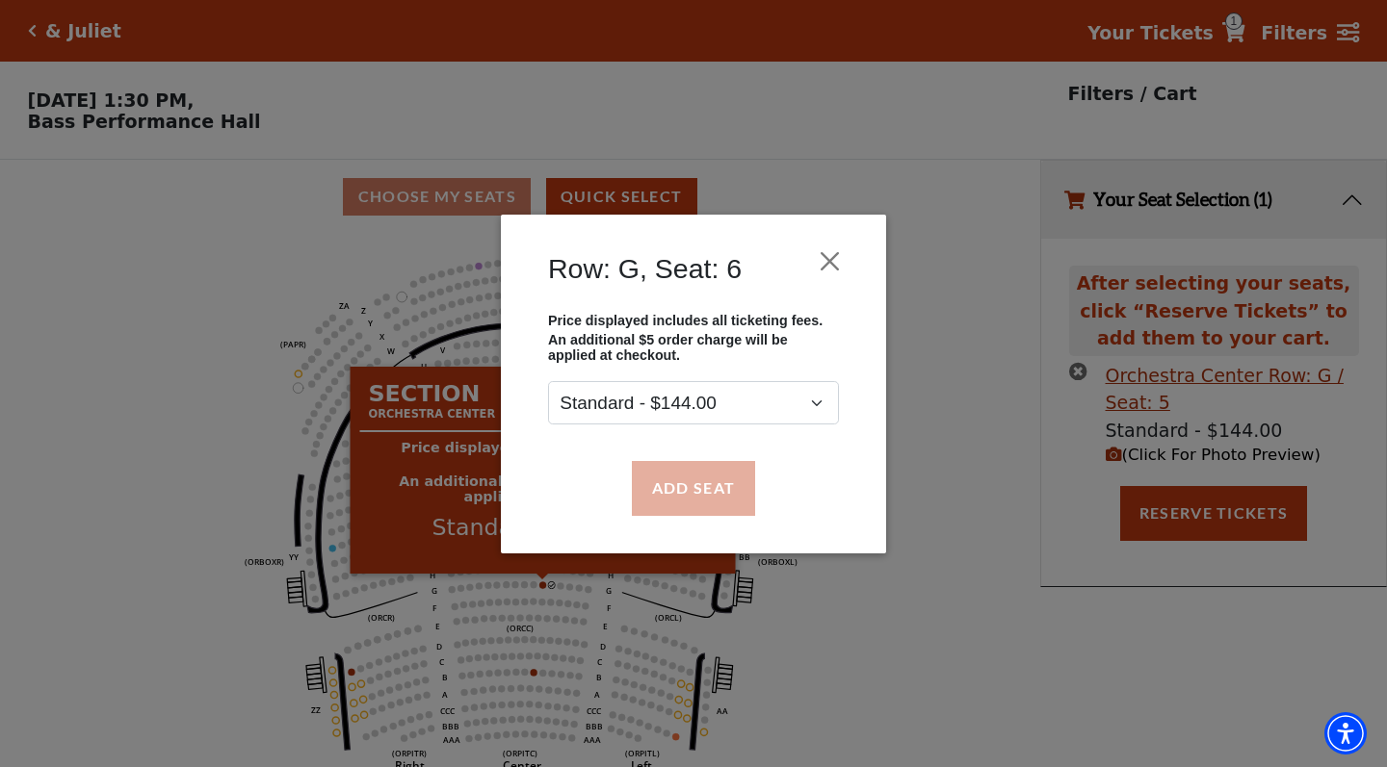
click at [686, 492] on button "Add Seat" at bounding box center [693, 488] width 123 height 54
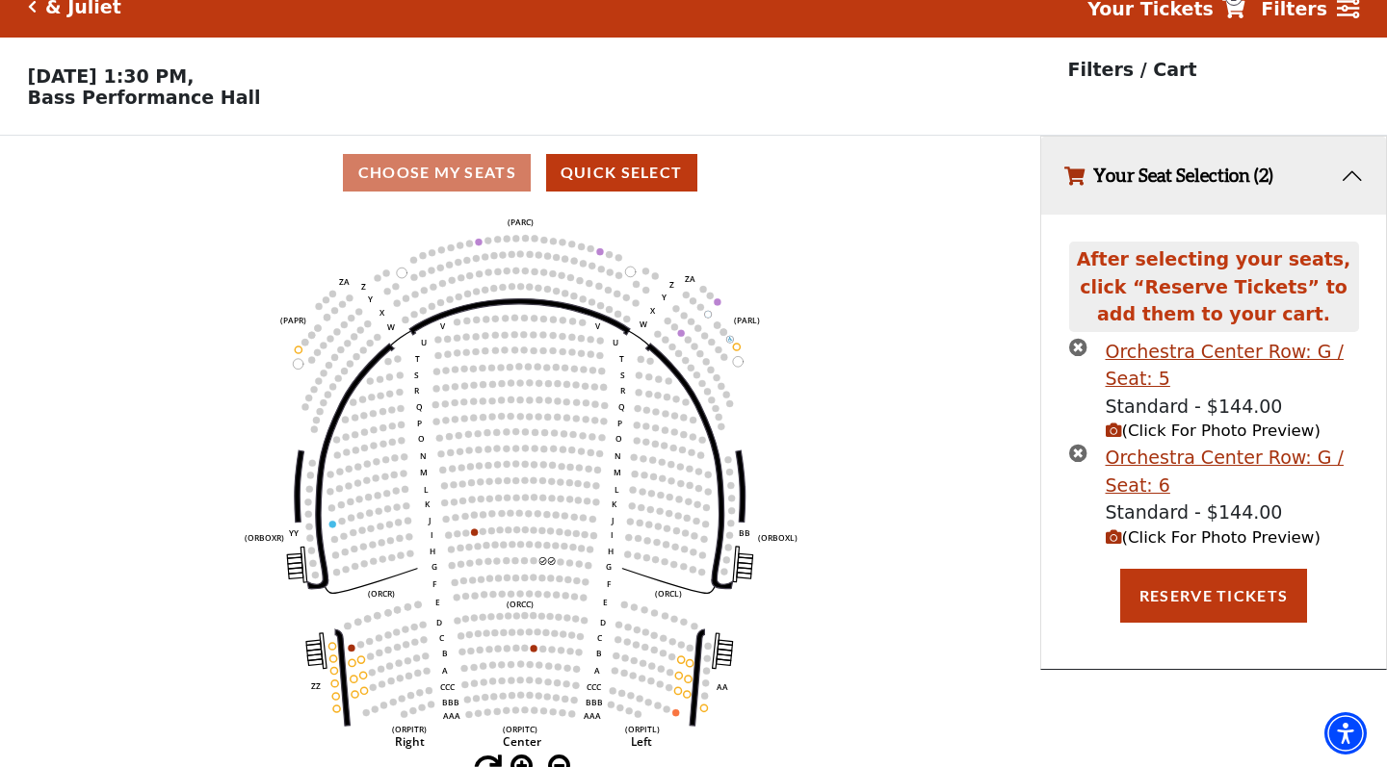
scroll to position [30, 0]
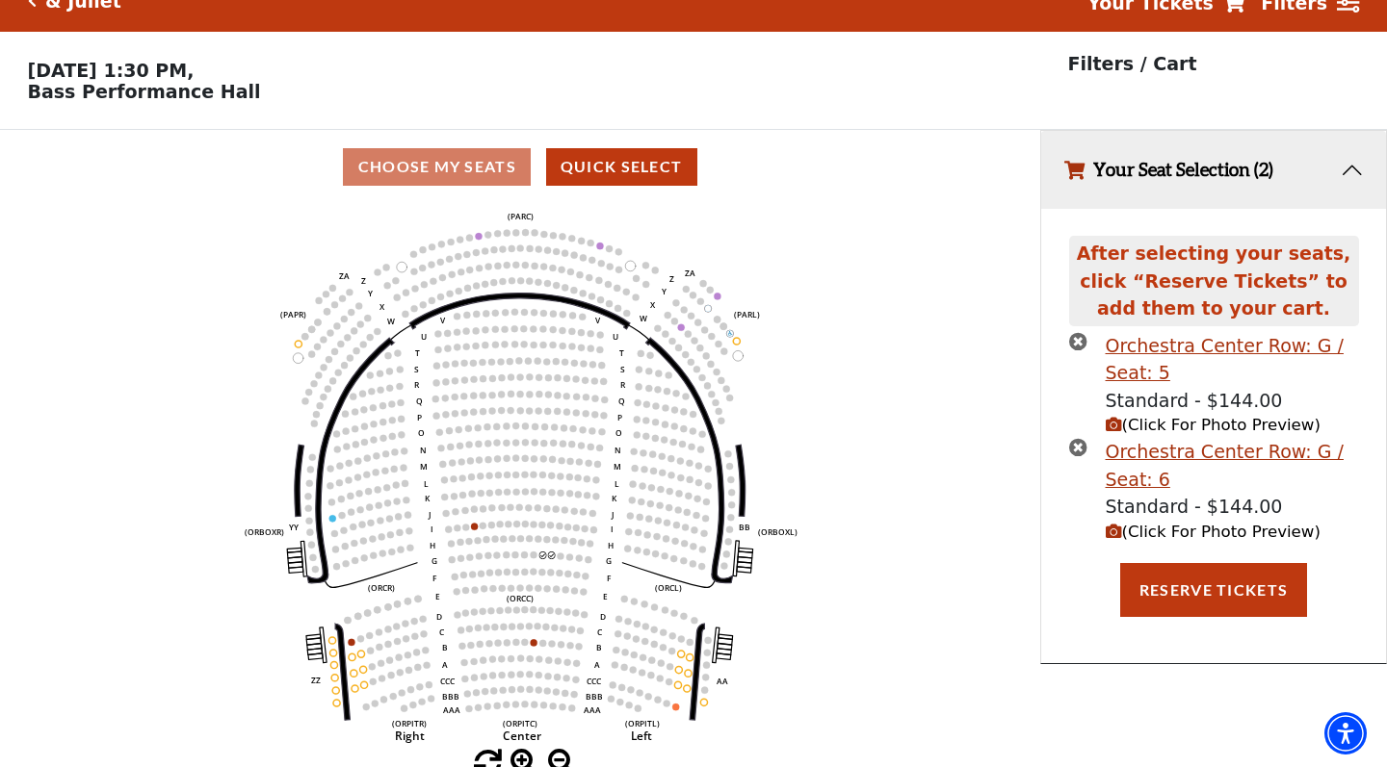
click at [1188, 523] on span "(Click For Photo Preview)" at bounding box center [1212, 532] width 215 height 18
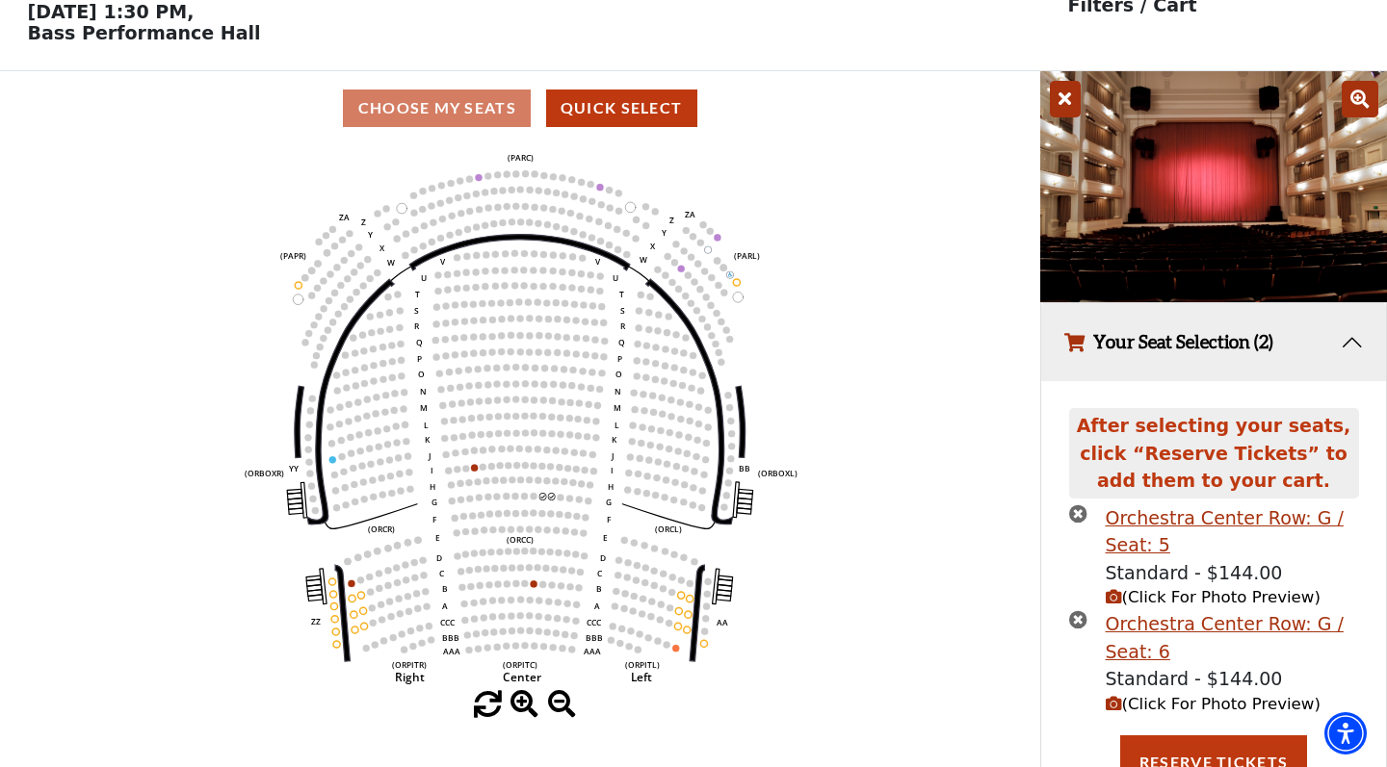
scroll to position [88, 0]
click at [1348, 102] on icon at bounding box center [1359, 100] width 37 height 37
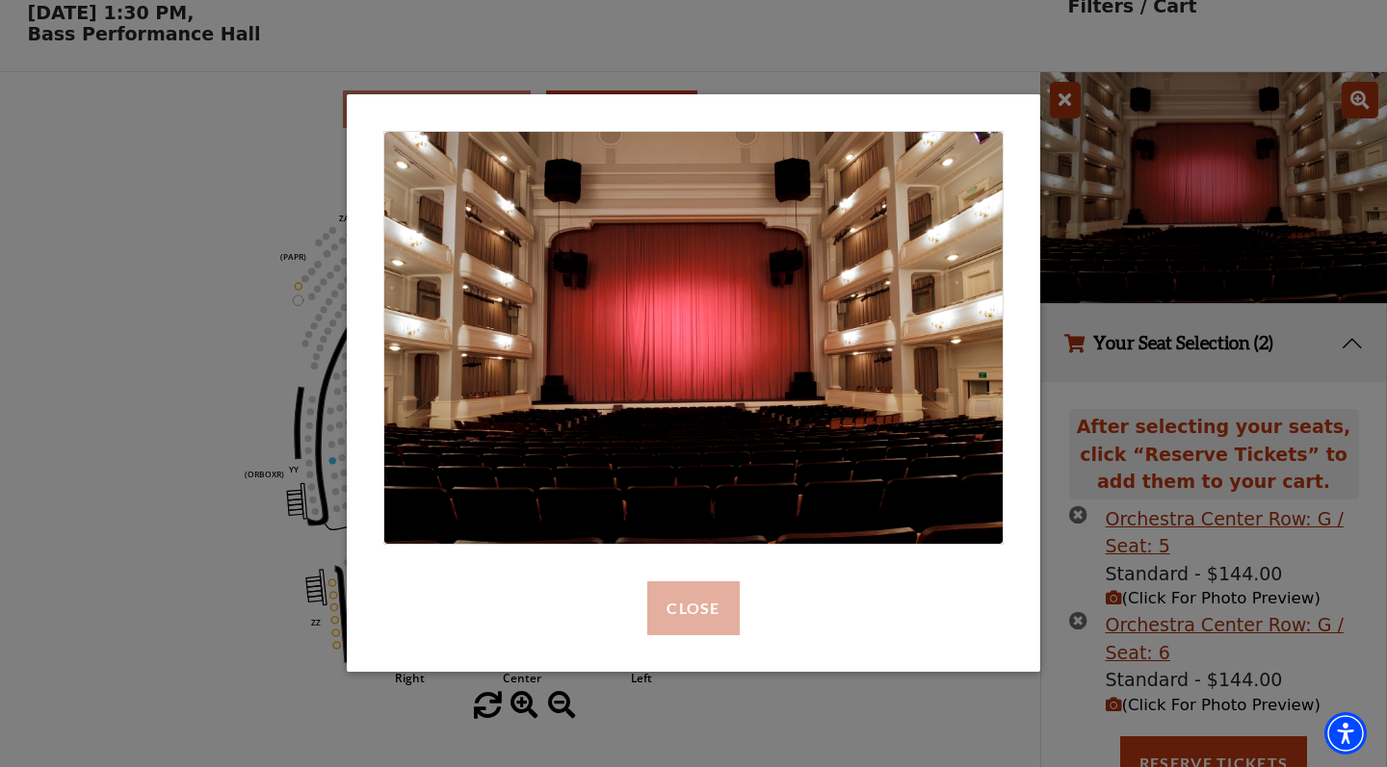
click at [714, 605] on button "Close" at bounding box center [692, 609] width 91 height 54
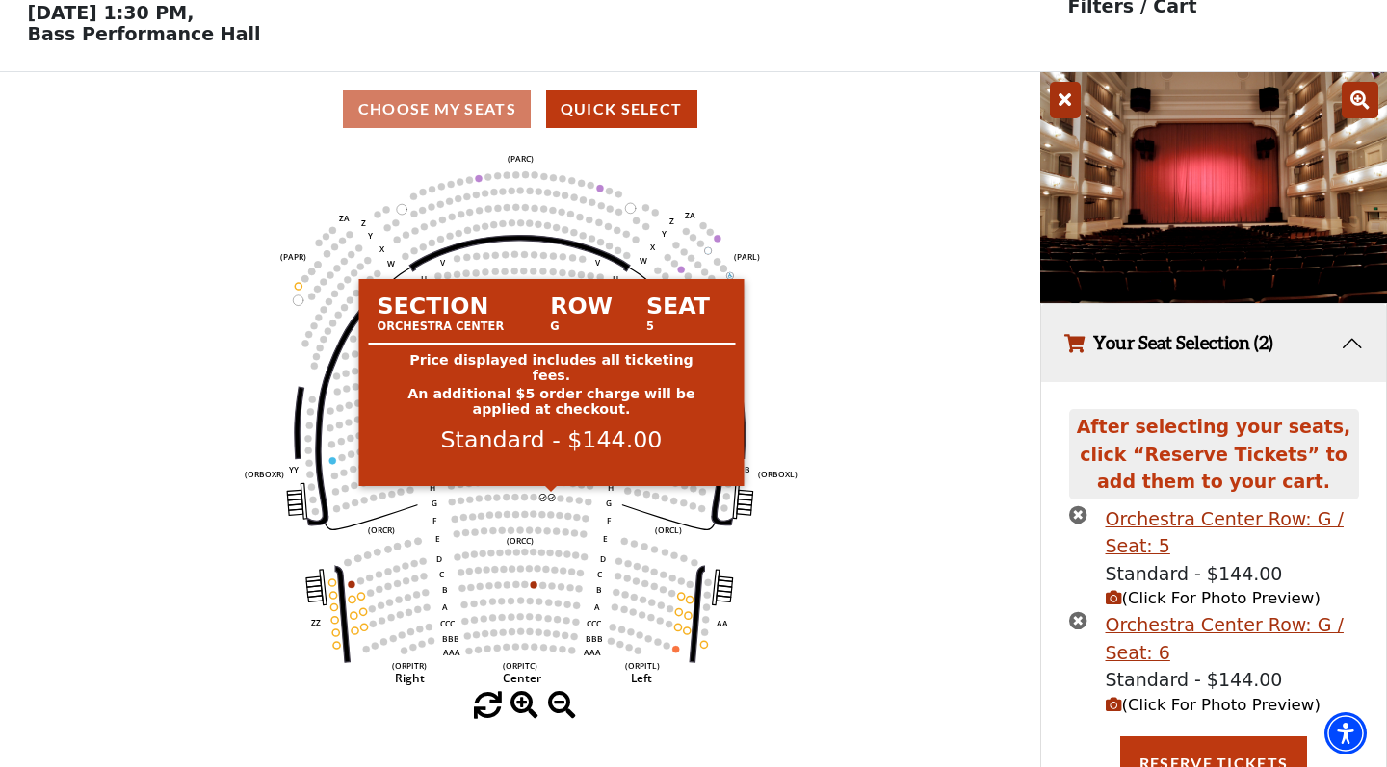
click at [552, 497] on circle at bounding box center [551, 497] width 7 height 7
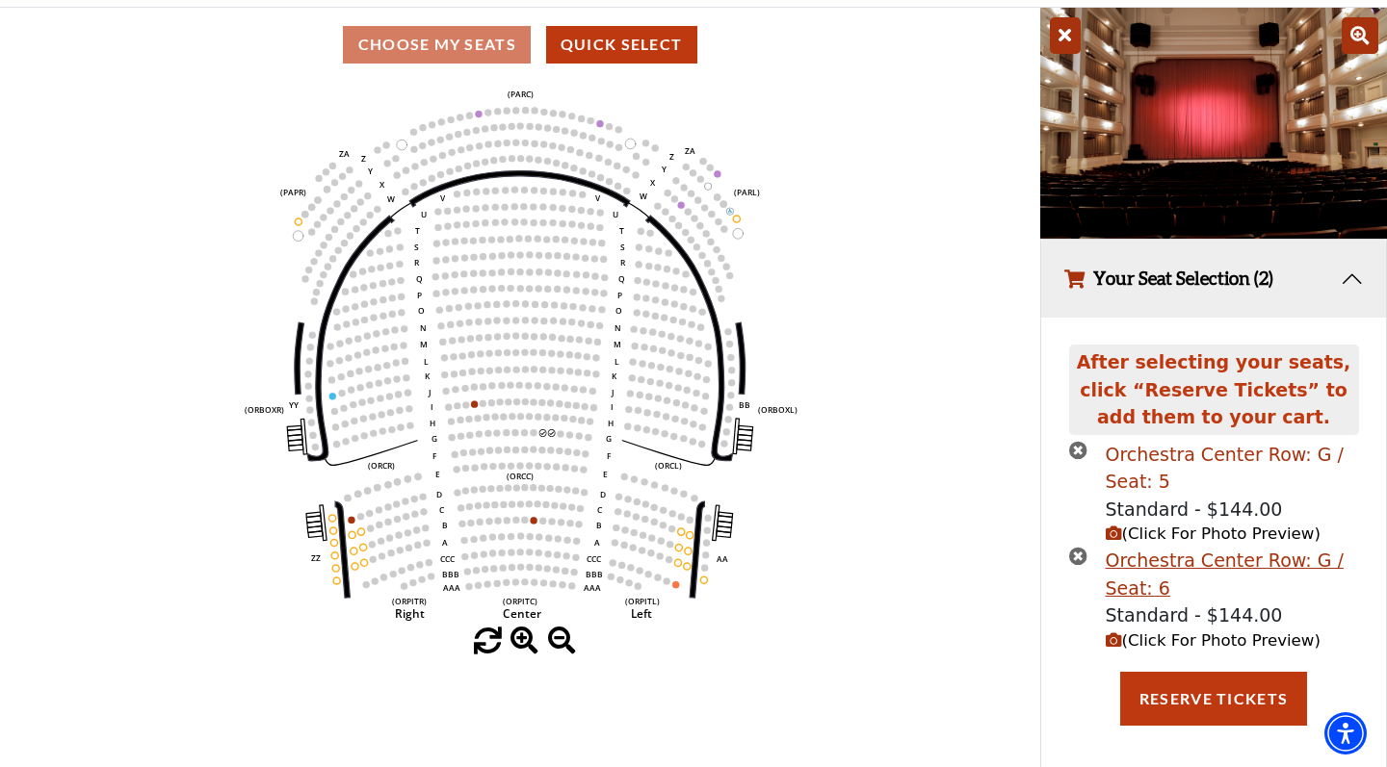
scroll to position [151, 0]
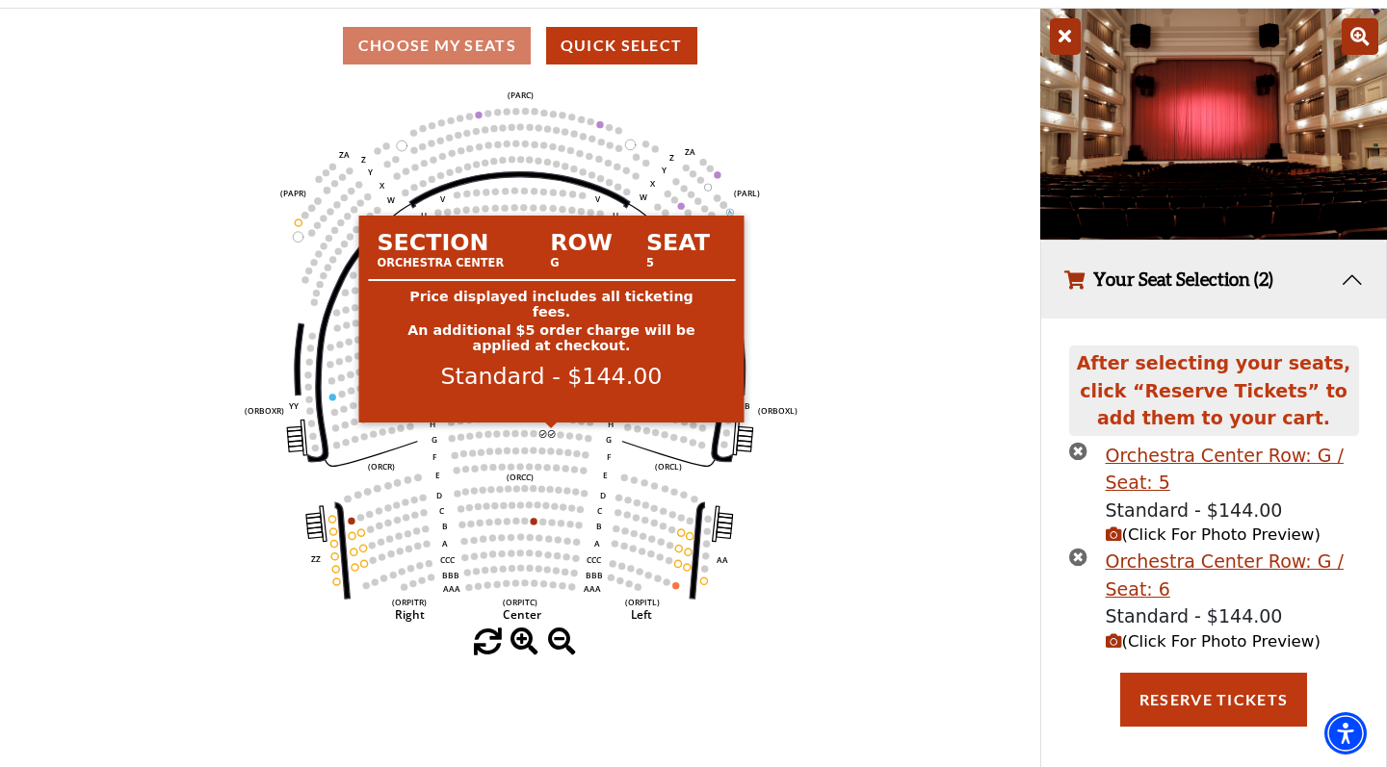
click at [553, 436] on circle at bounding box center [551, 433] width 7 height 7
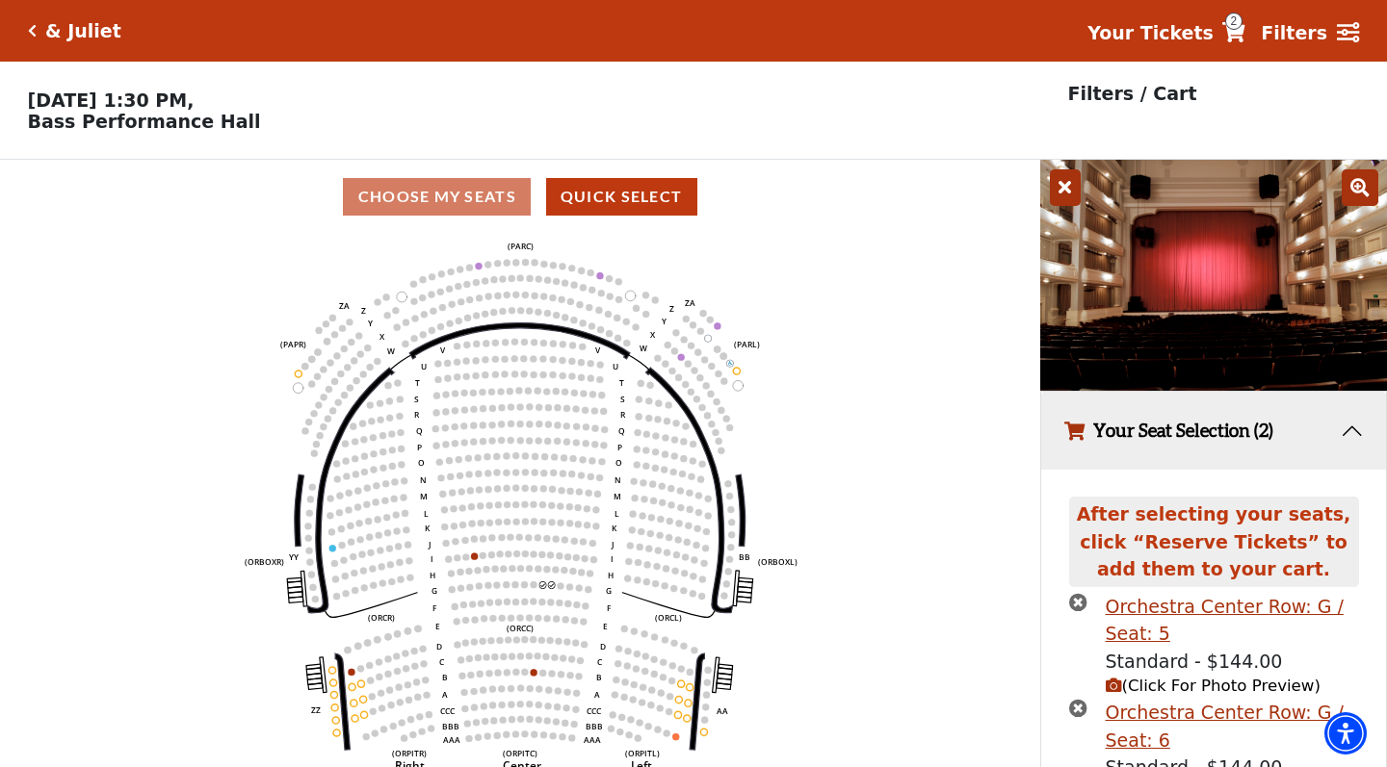
scroll to position [0, 0]
click at [1055, 187] on icon at bounding box center [1065, 187] width 31 height 37
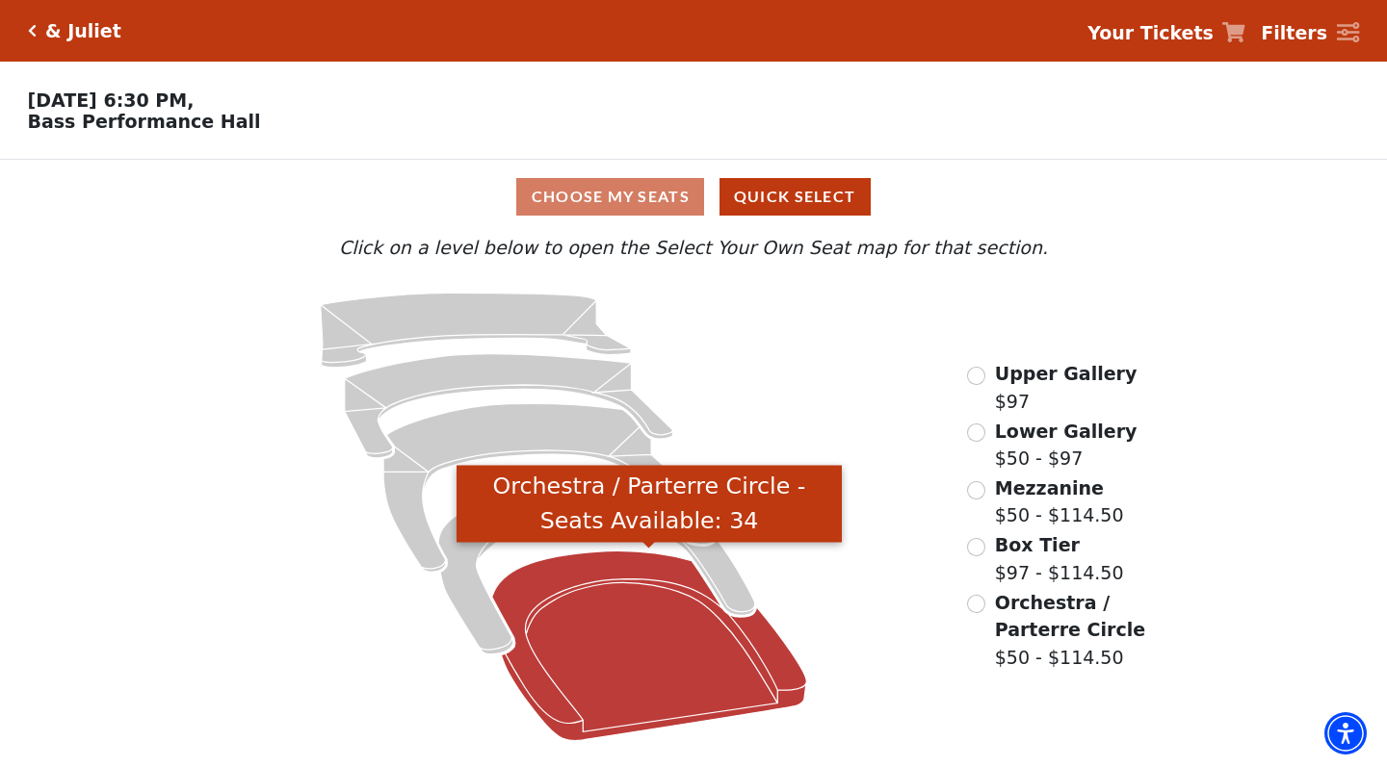
click at [628, 658] on icon "Orchestra / Parterre Circle - Seats Available: 34" at bounding box center [649, 646] width 314 height 190
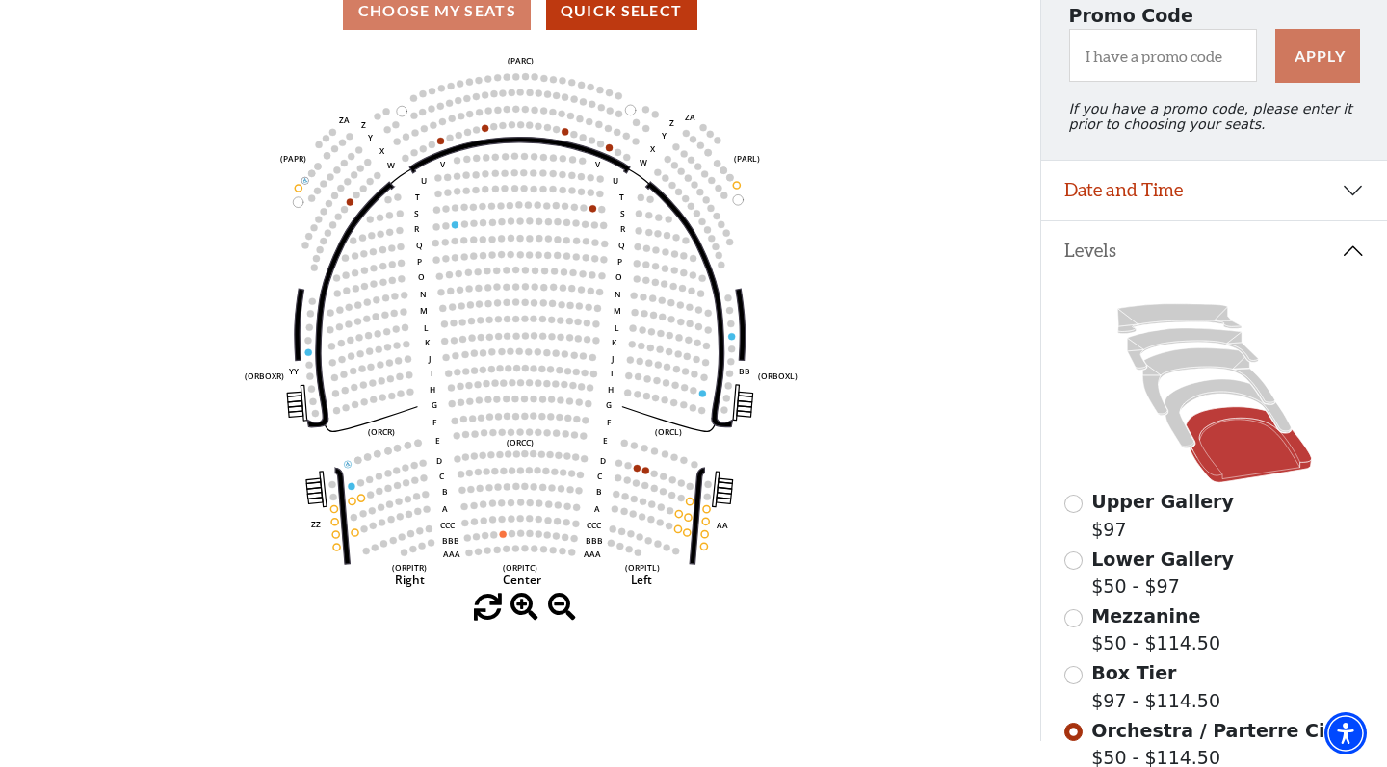
scroll to position [184, 0]
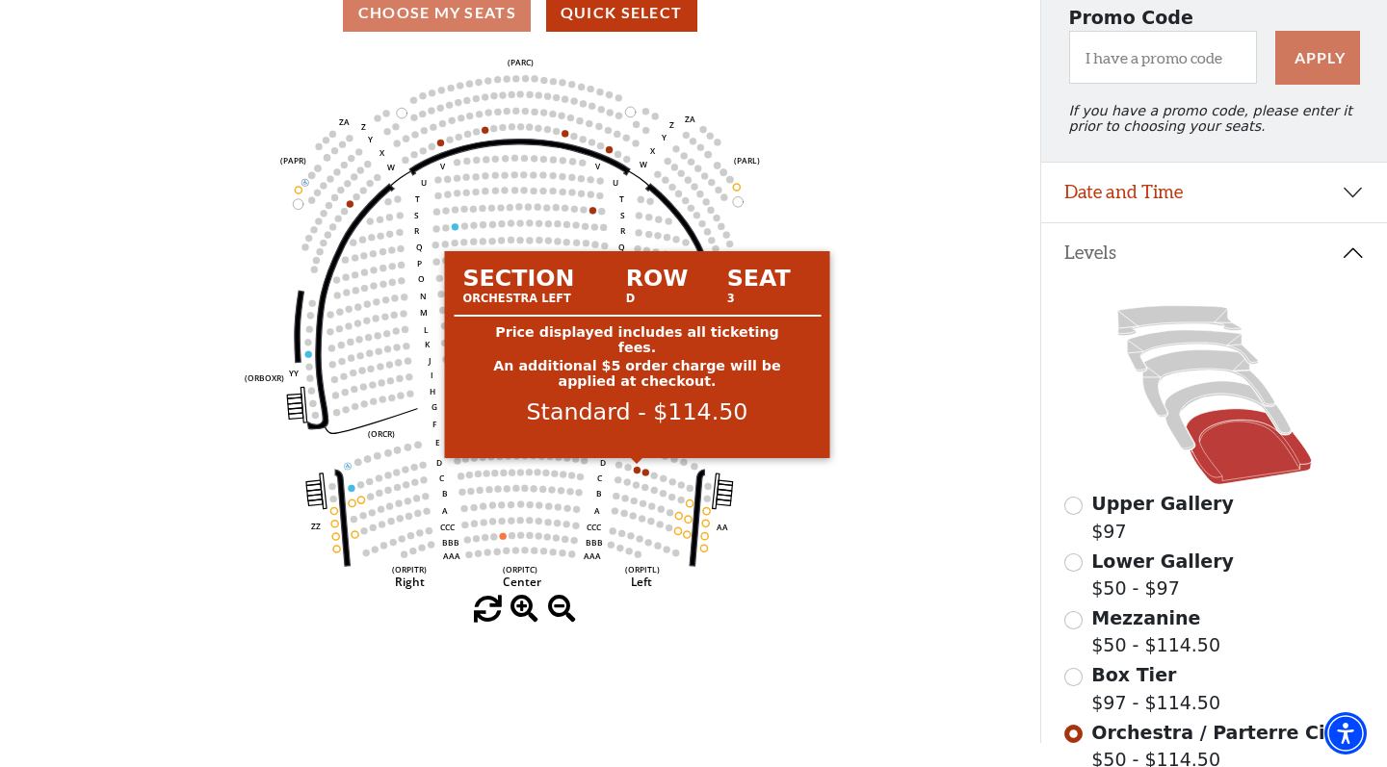
click at [639, 470] on circle at bounding box center [637, 470] width 7 height 7
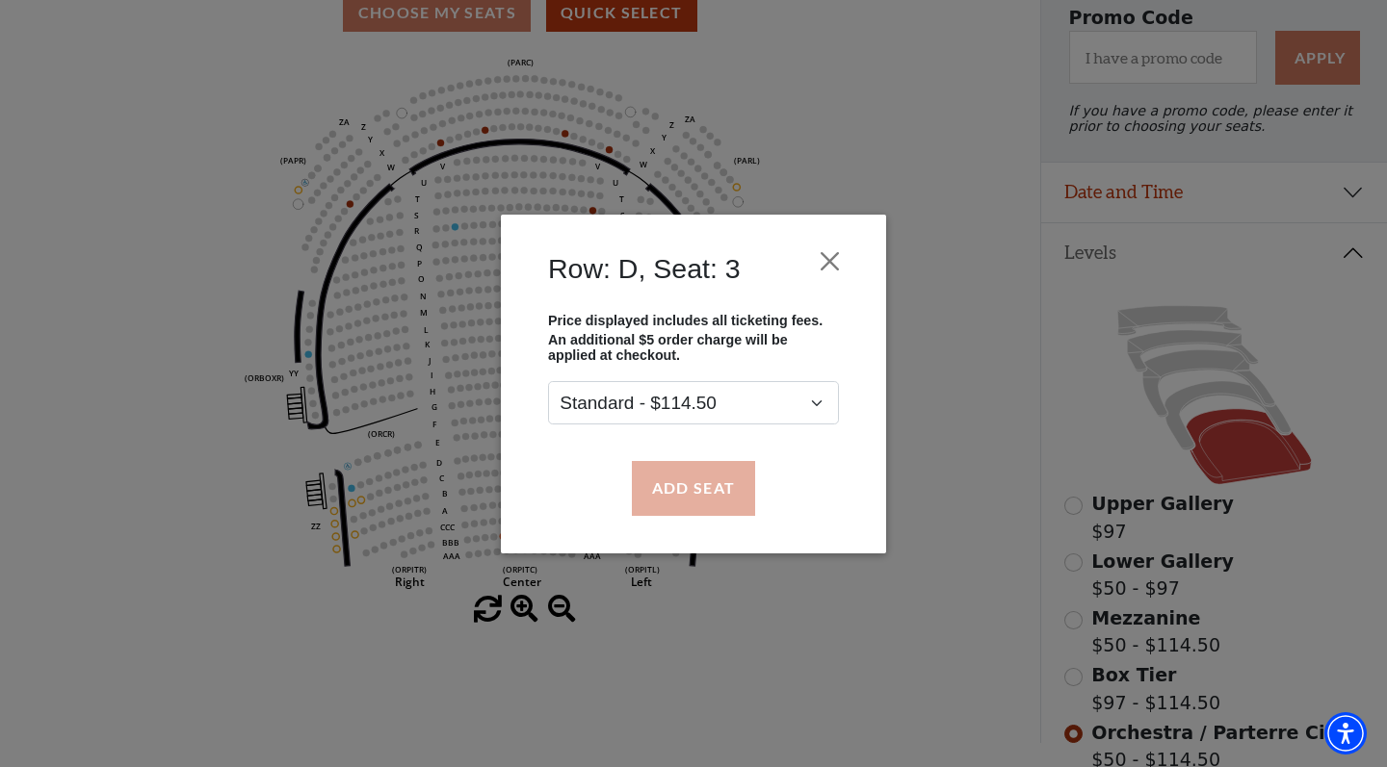
click at [665, 486] on button "Add Seat" at bounding box center [693, 488] width 123 height 54
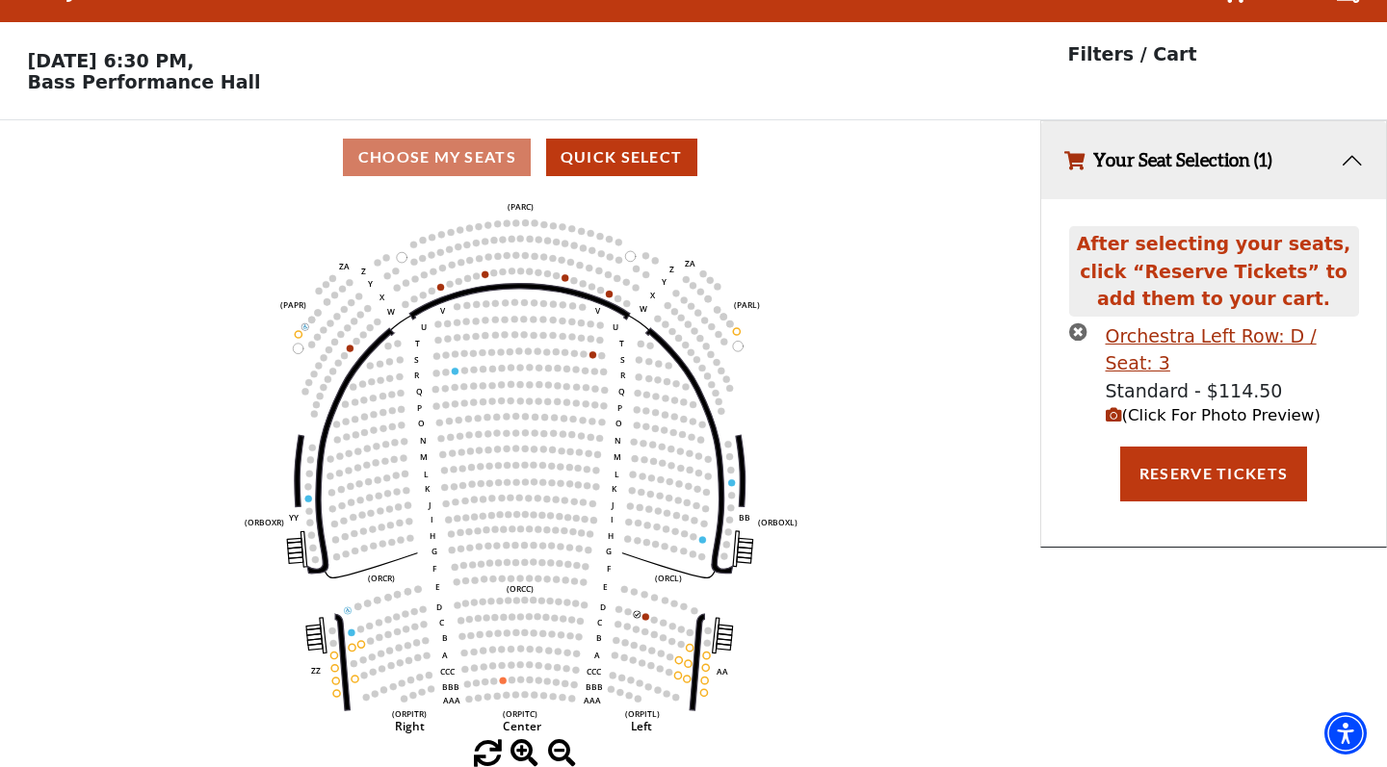
scroll to position [39, 0]
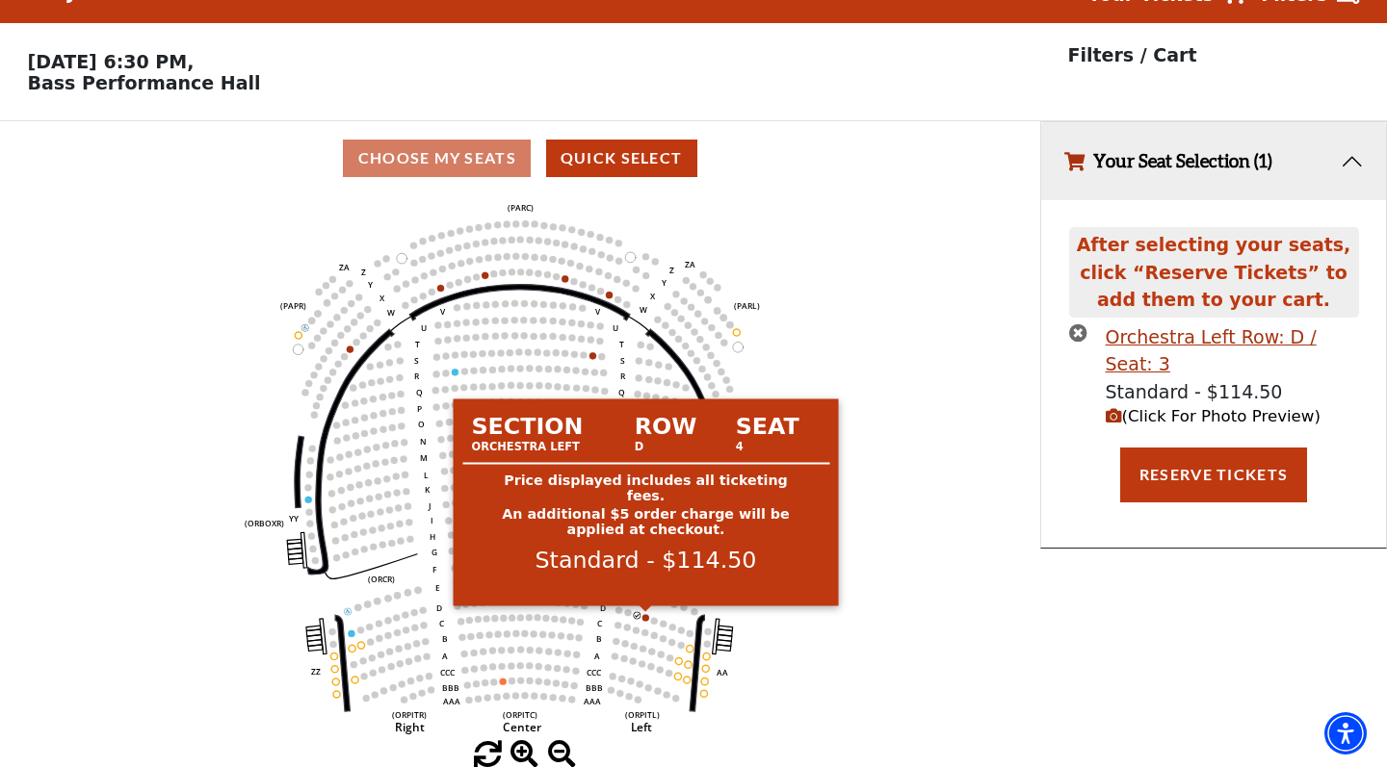
click at [646, 615] on circle at bounding box center [645, 617] width 7 height 7
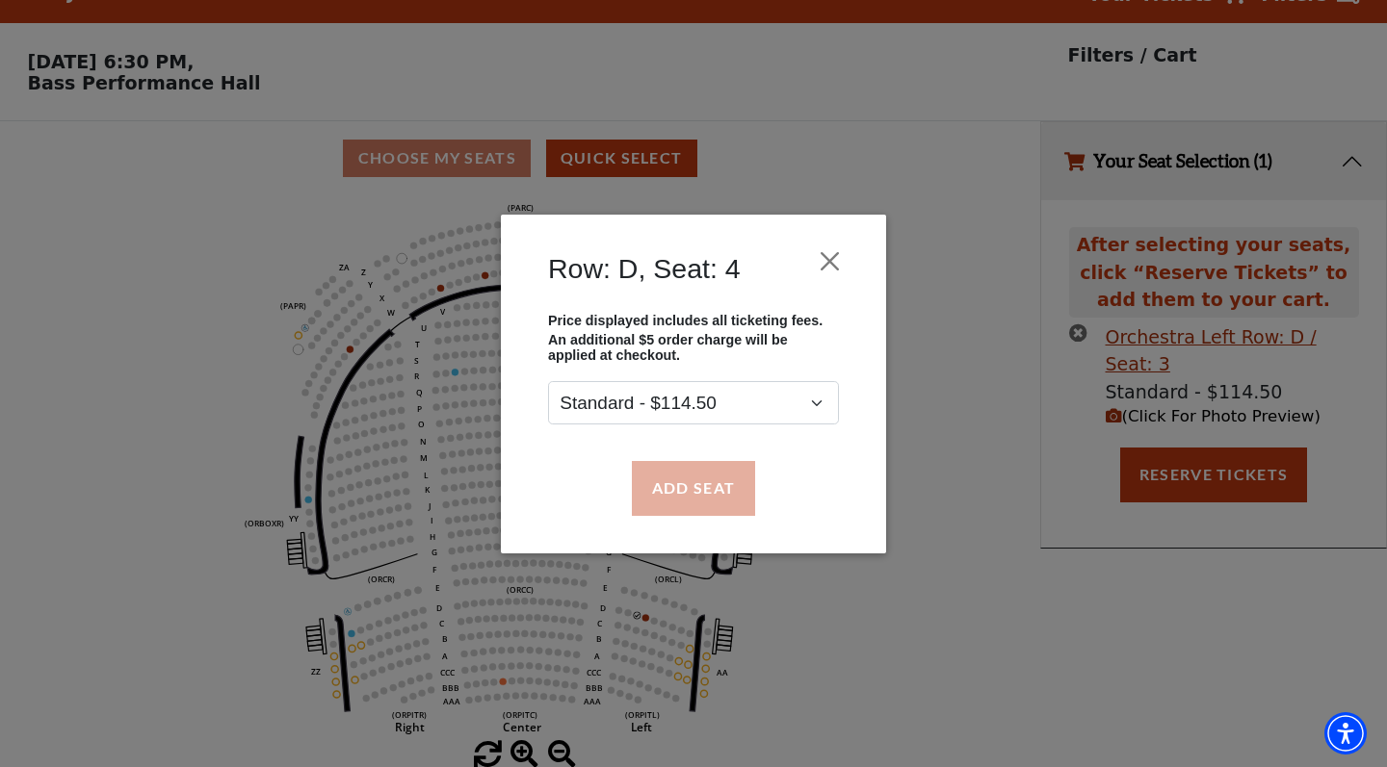
click at [700, 504] on button "Add Seat" at bounding box center [693, 488] width 123 height 54
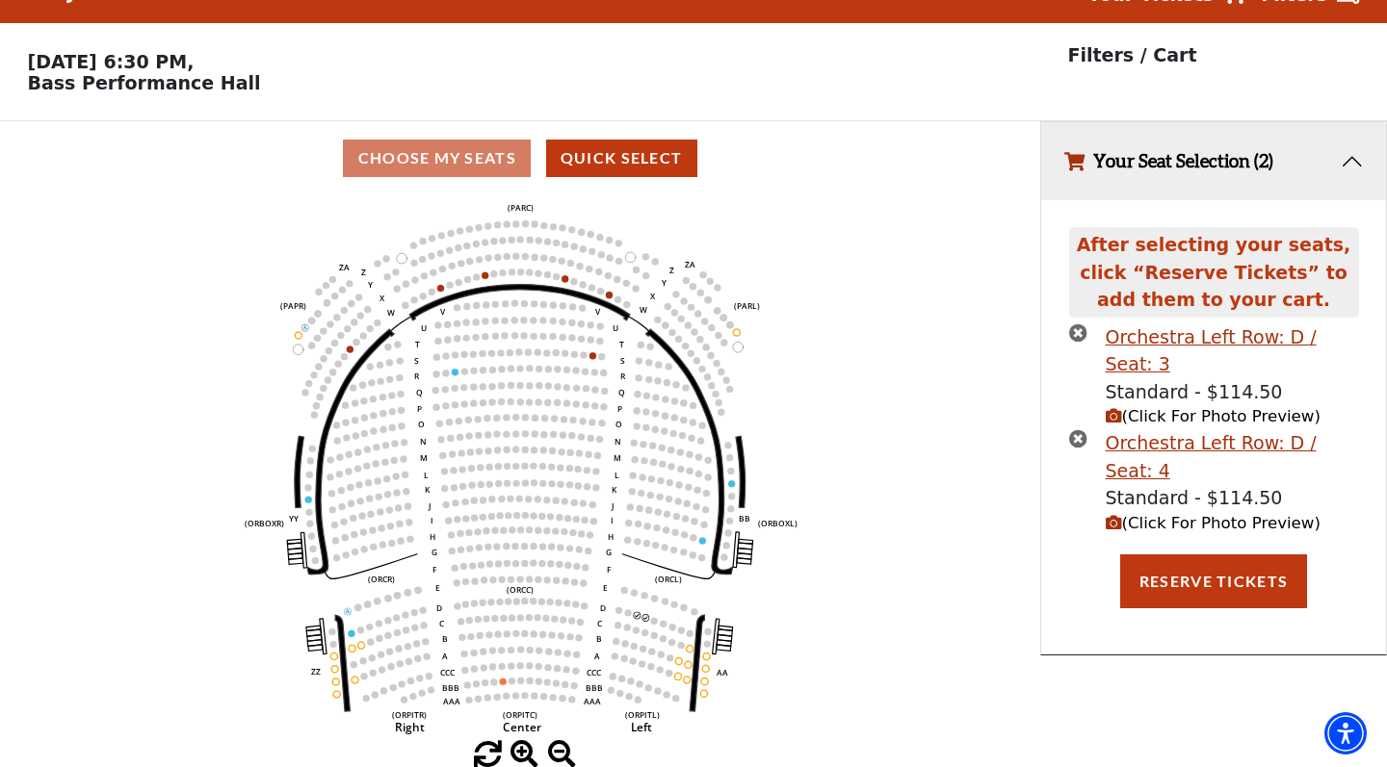
scroll to position [0, 0]
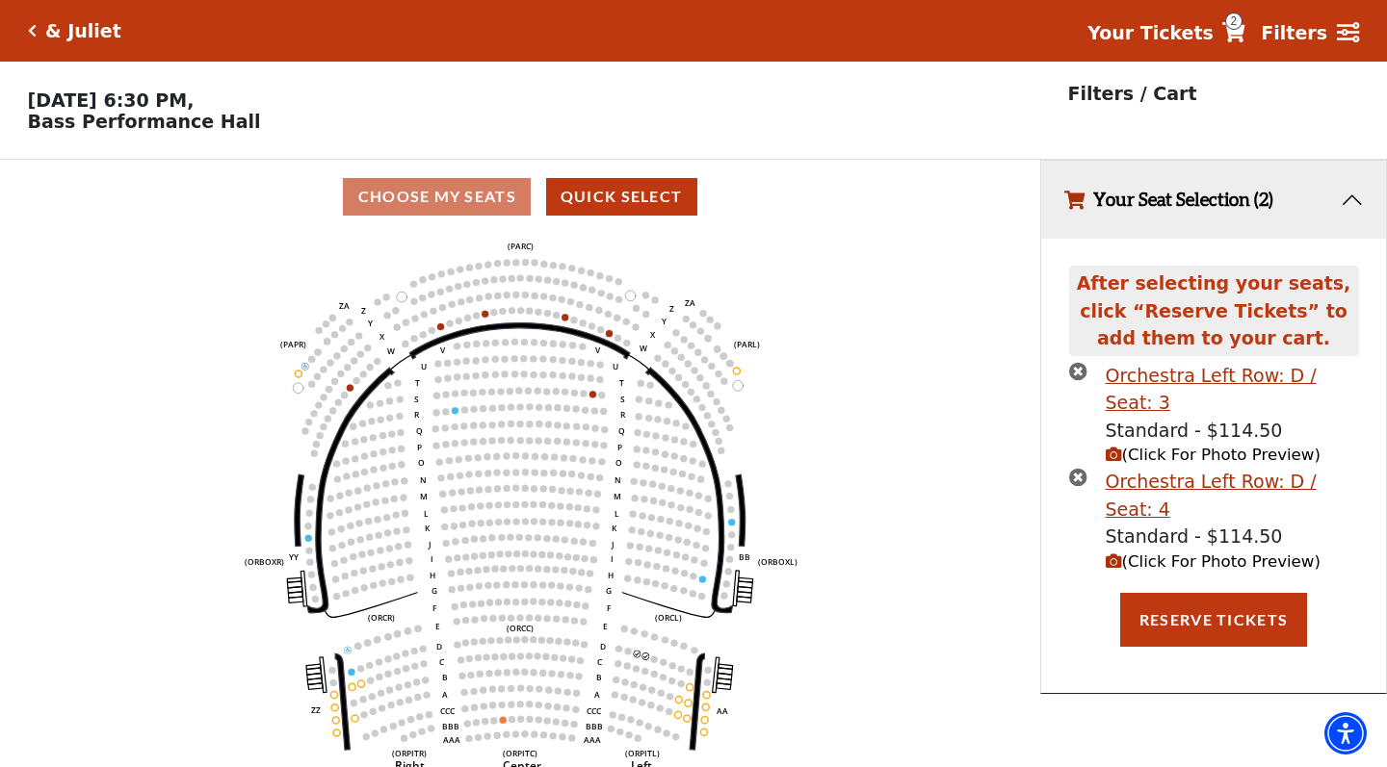
click at [1194, 553] on span "(Click For Photo Preview)" at bounding box center [1212, 562] width 215 height 18
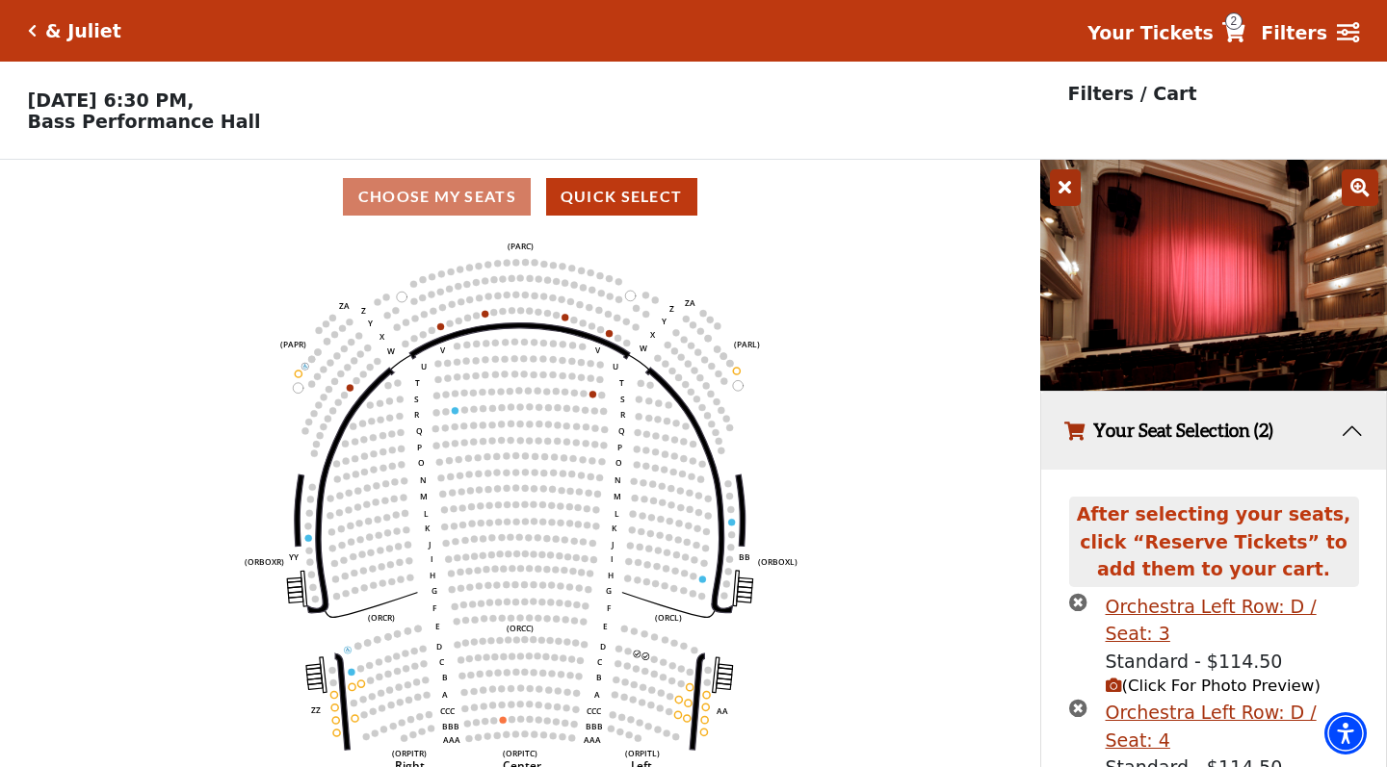
click at [1063, 183] on icon at bounding box center [1065, 187] width 31 height 37
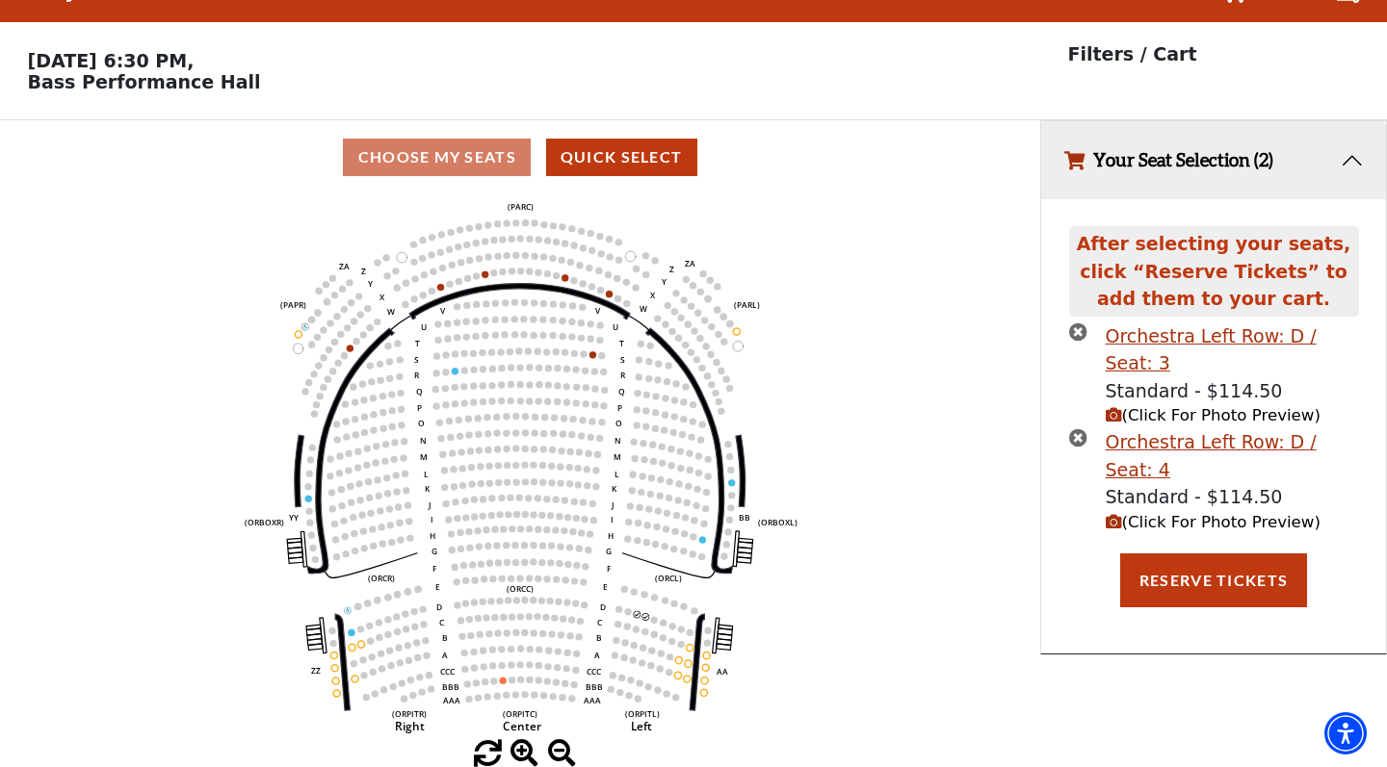
scroll to position [39, 0]
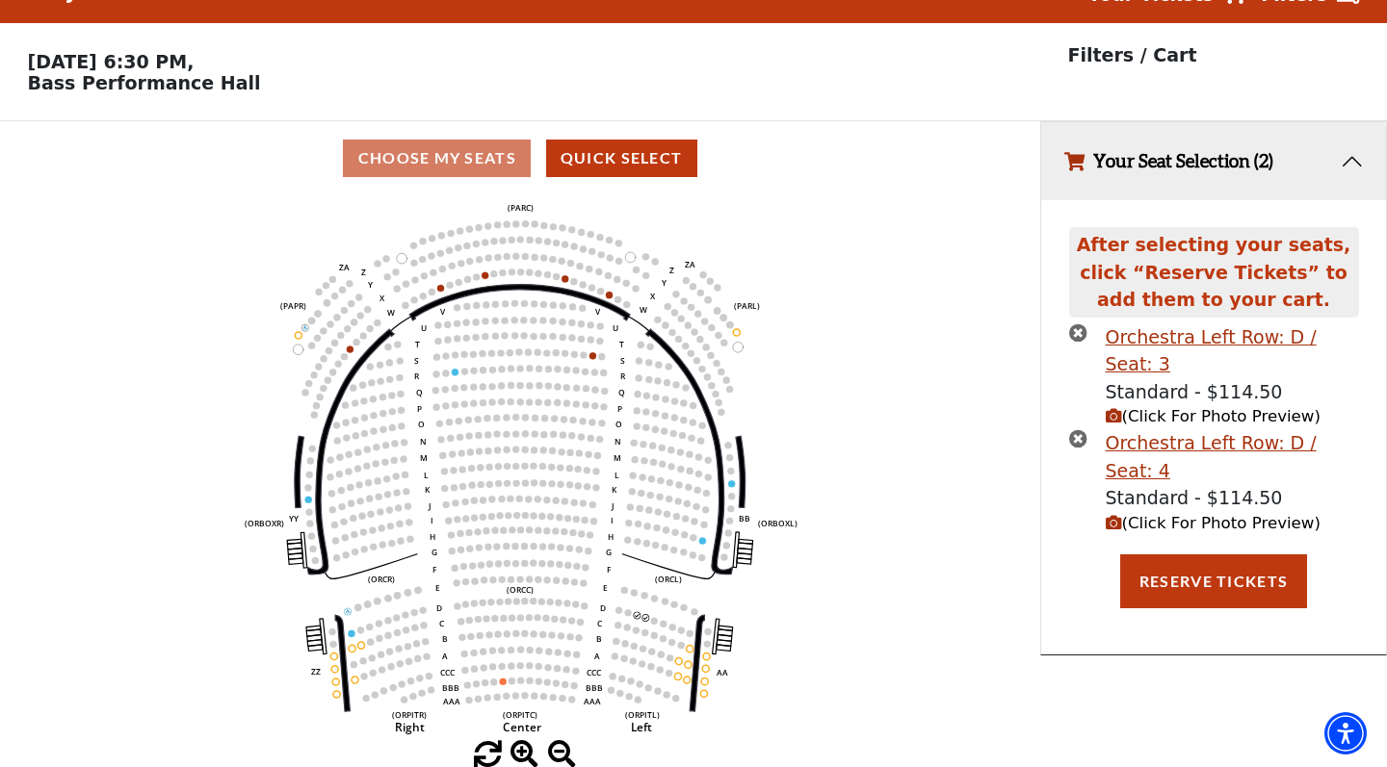
click at [1079, 331] on icon "times-circle" at bounding box center [1078, 333] width 18 height 18
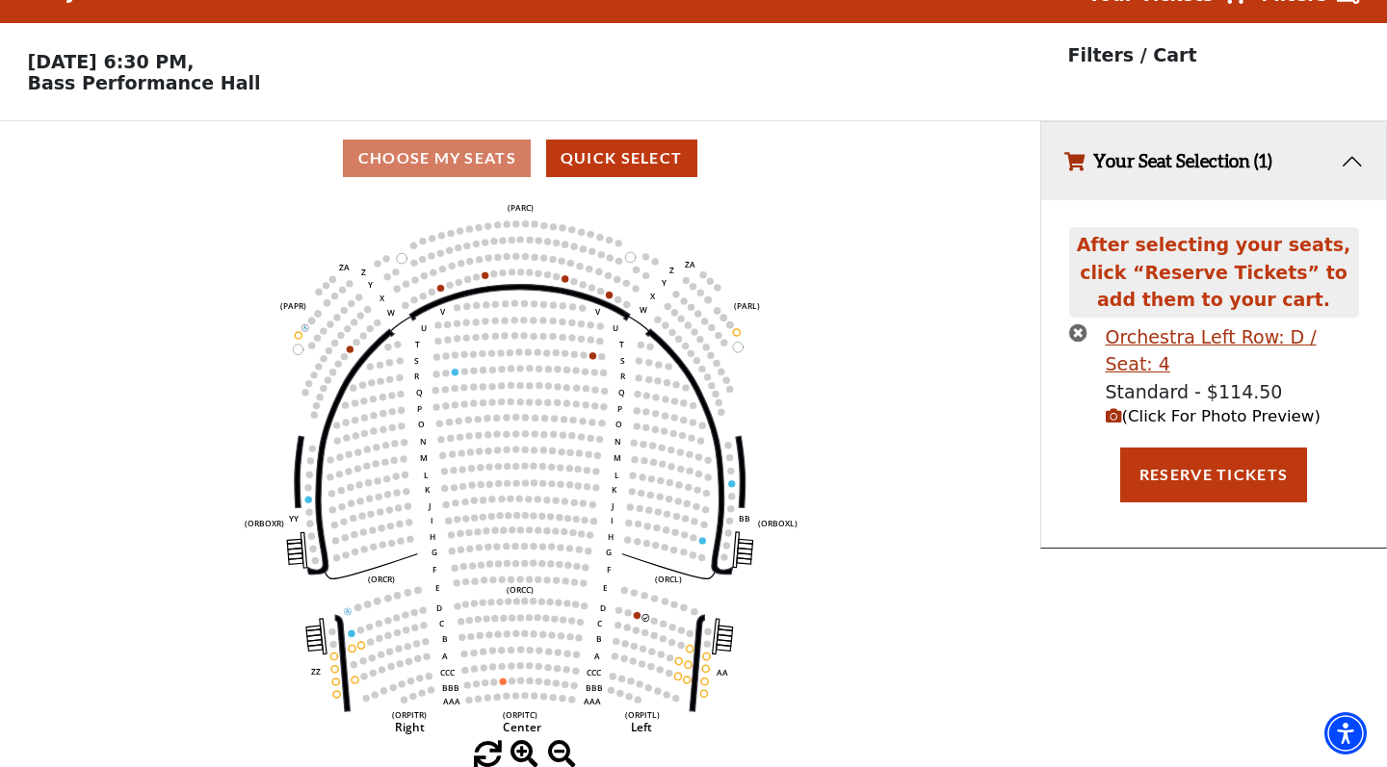
click at [1079, 331] on icon "times-circle" at bounding box center [1078, 333] width 18 height 18
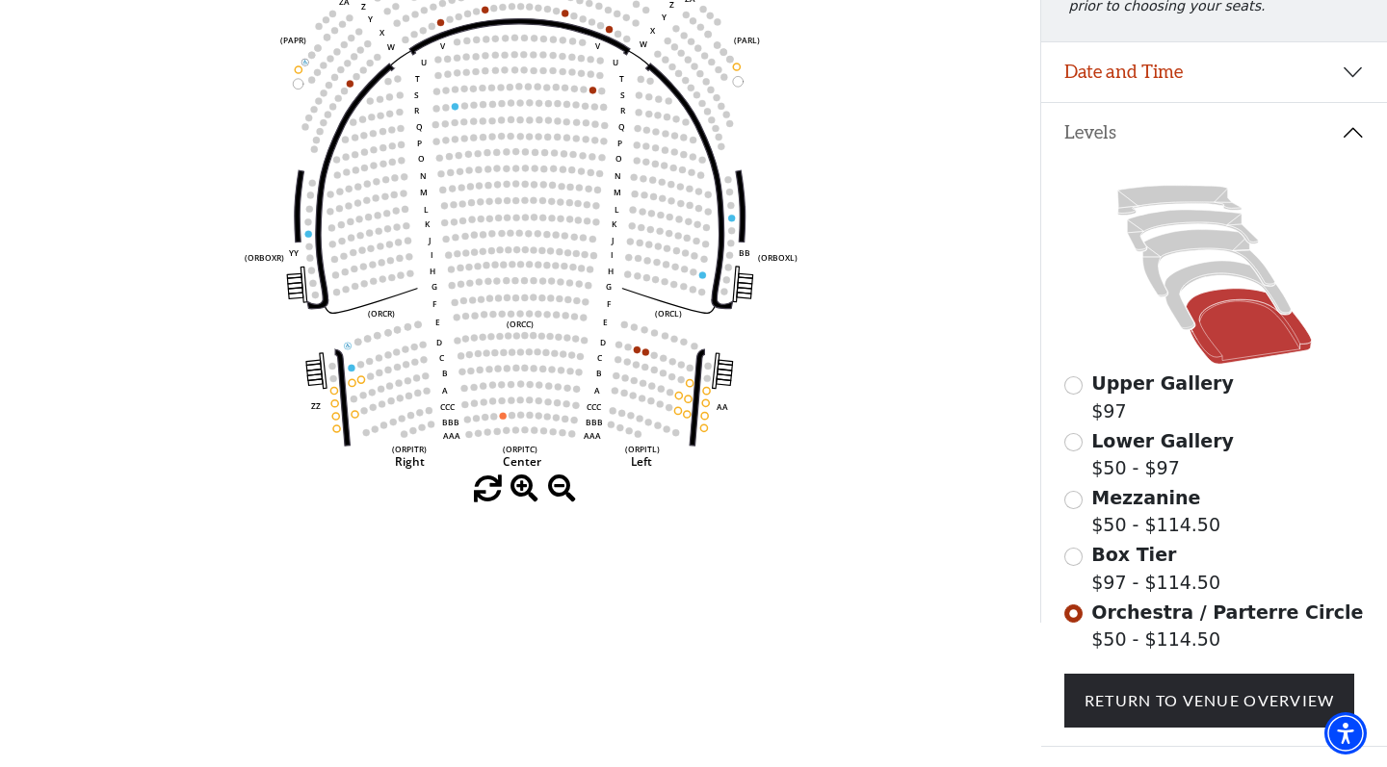
scroll to position [347, 0]
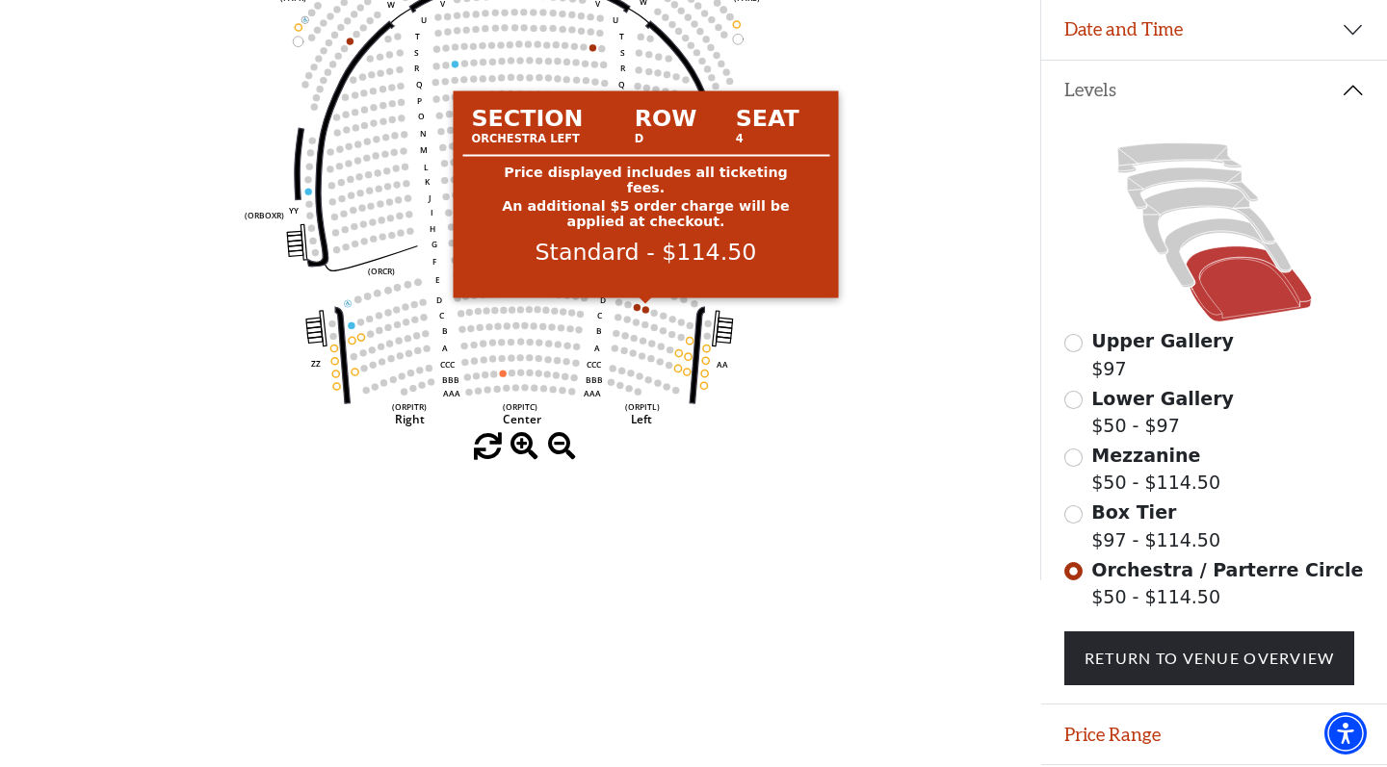
click at [645, 309] on circle at bounding box center [645, 309] width 7 height 7
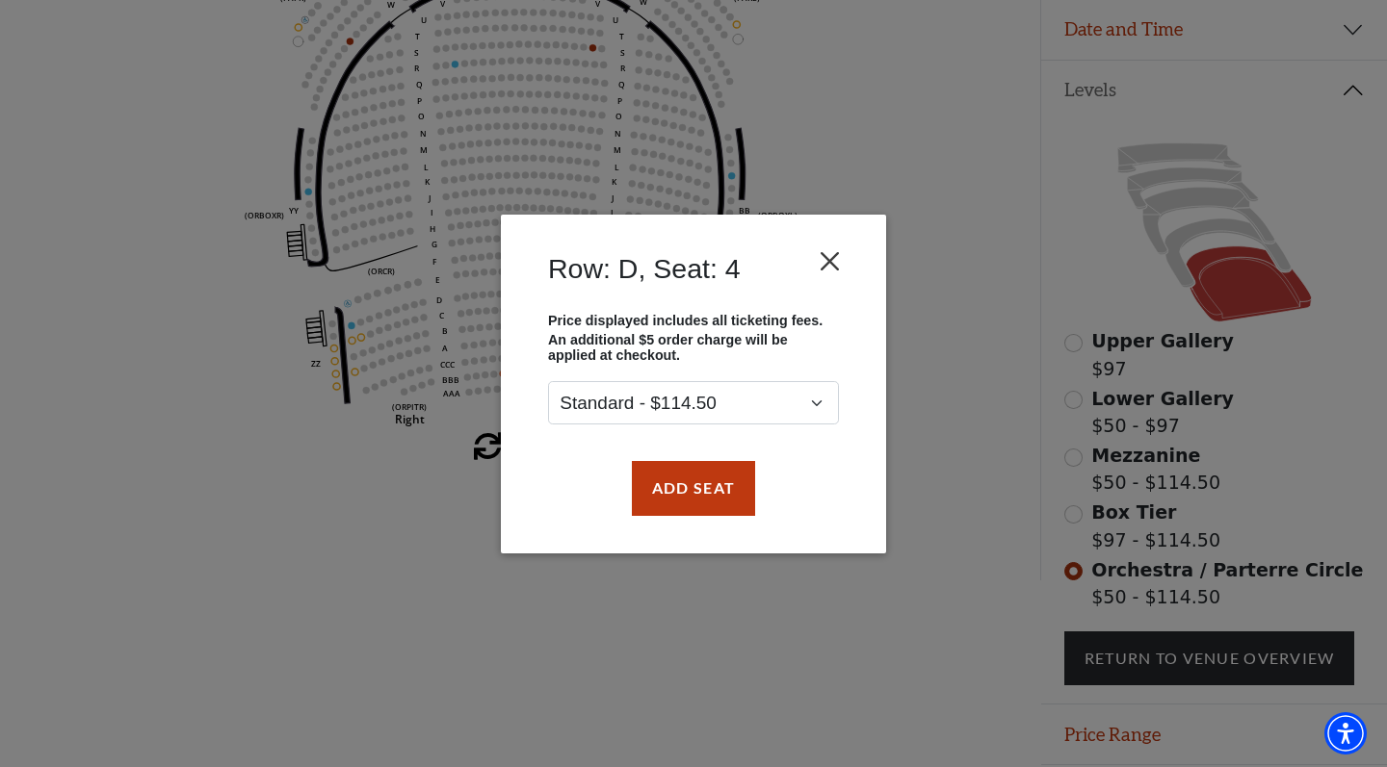
click at [837, 256] on button "Close" at bounding box center [830, 261] width 37 height 37
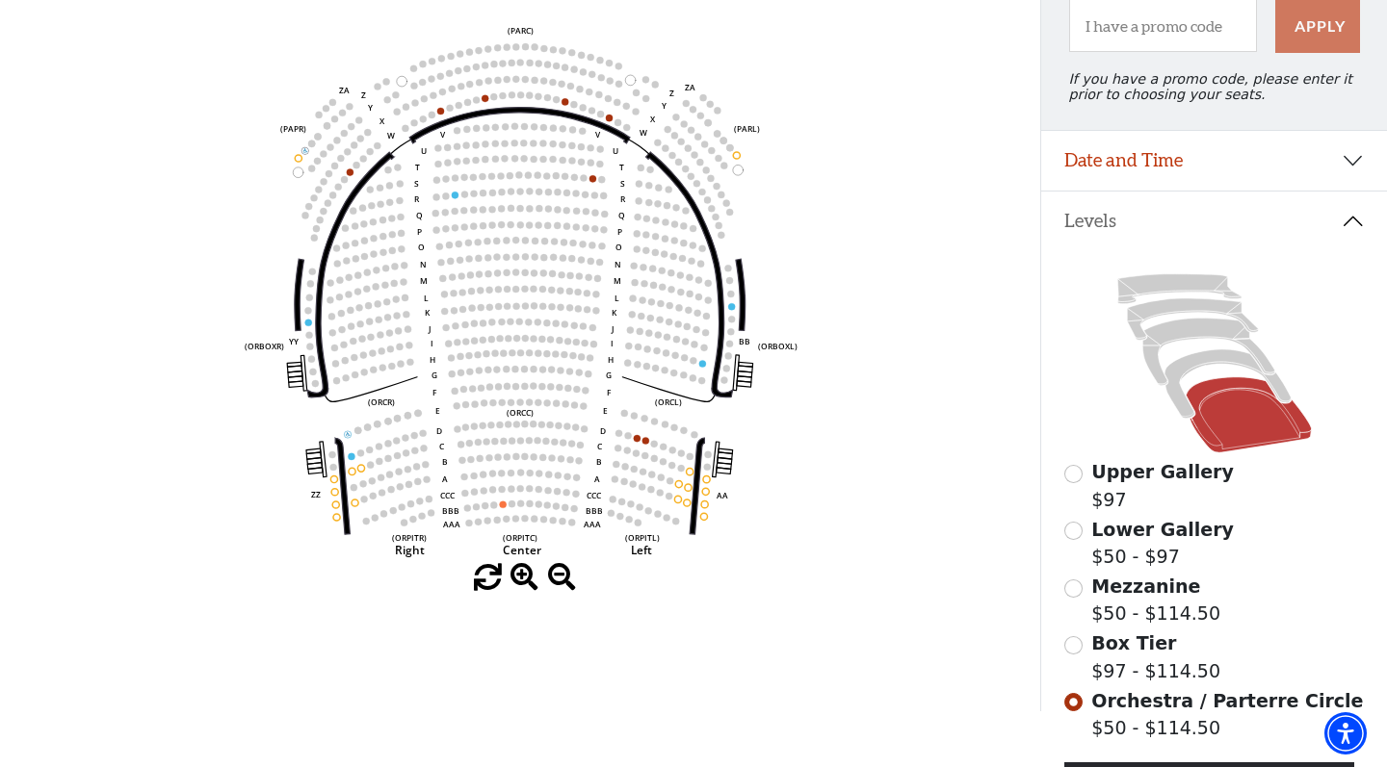
scroll to position [220, 0]
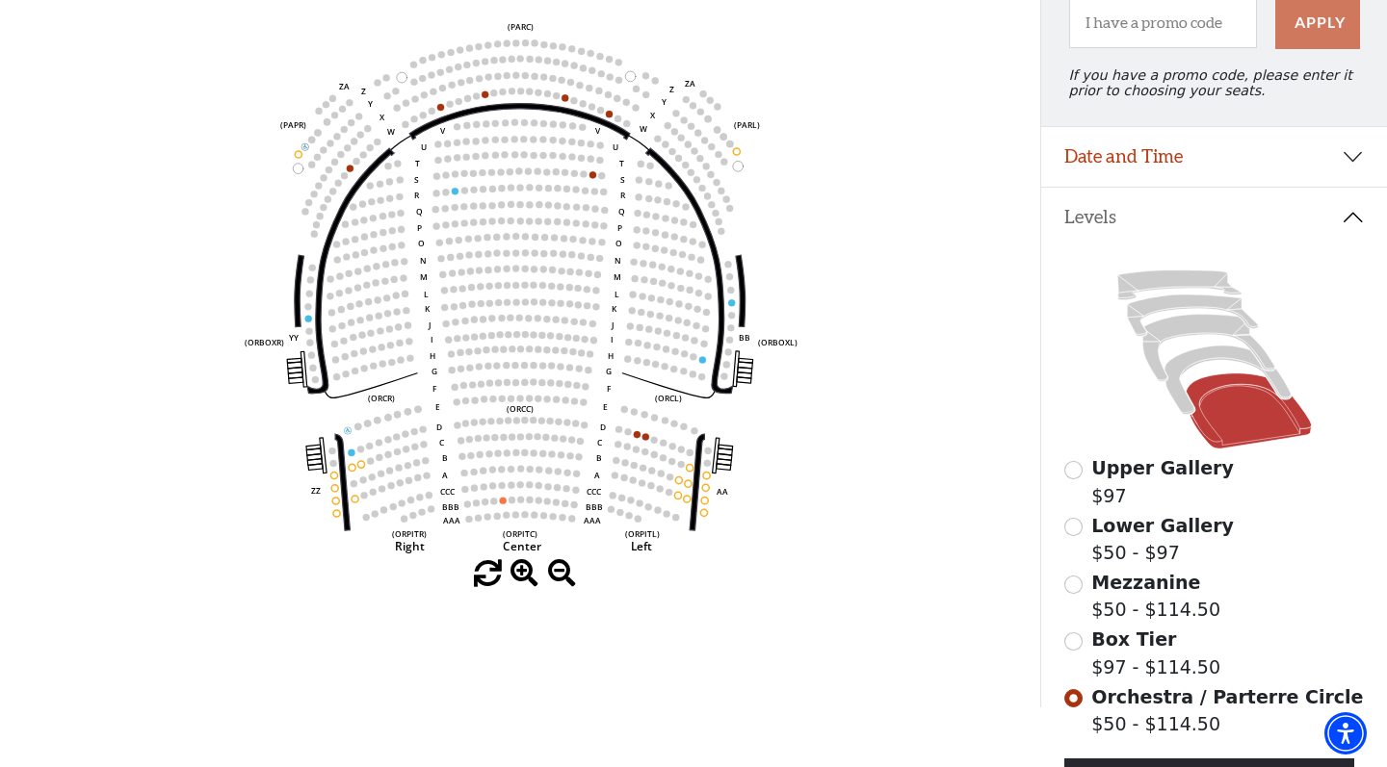
click at [1153, 172] on button "Date and Time" at bounding box center [1214, 157] width 346 height 60
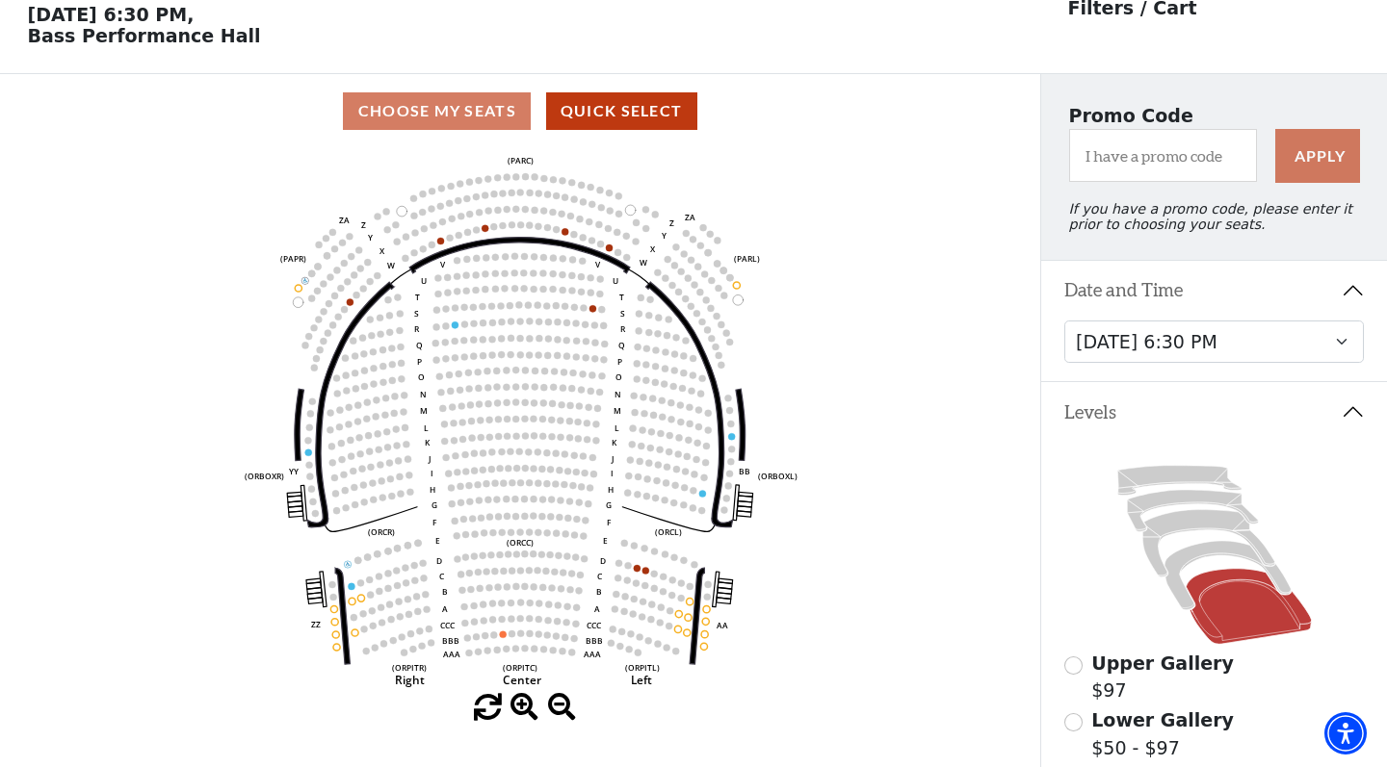
scroll to position [66, 0]
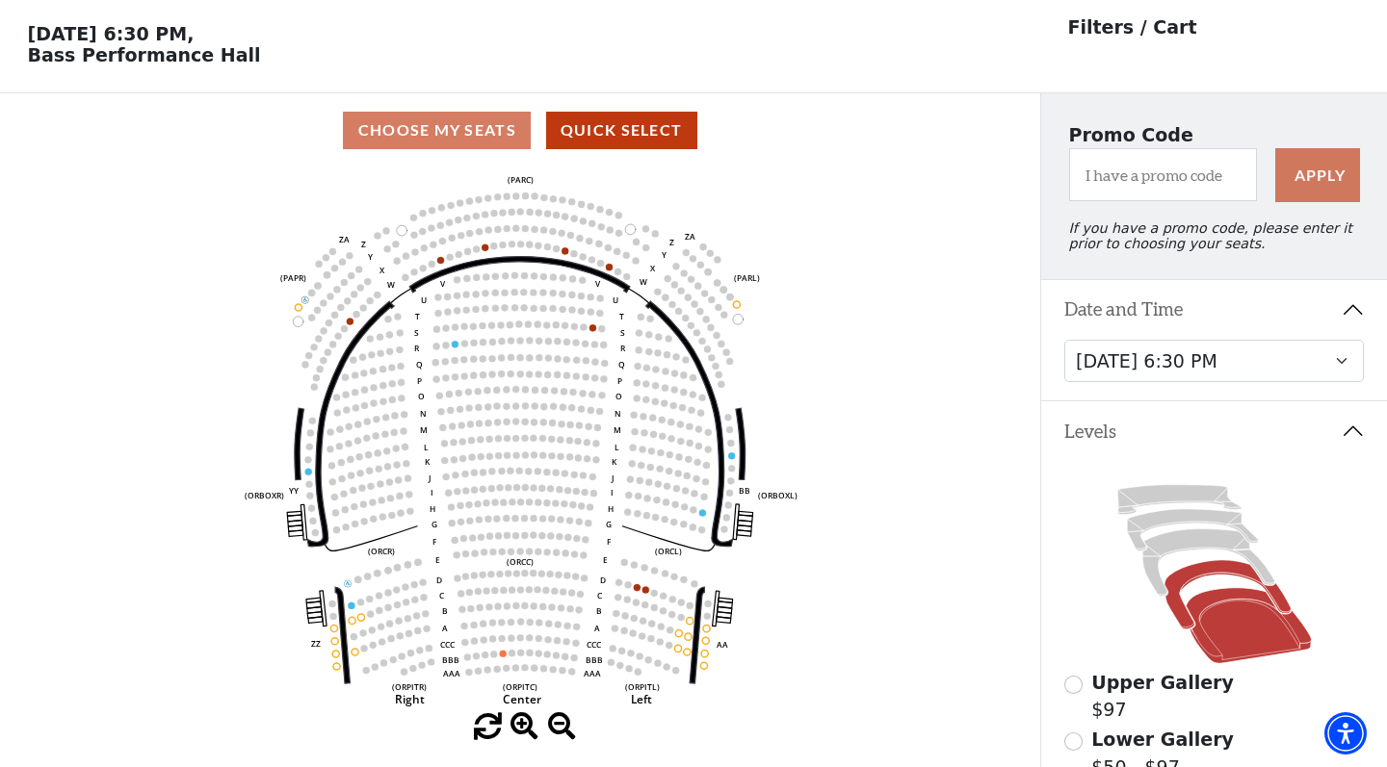
click at [1183, 579] on icon at bounding box center [1227, 594] width 126 height 68
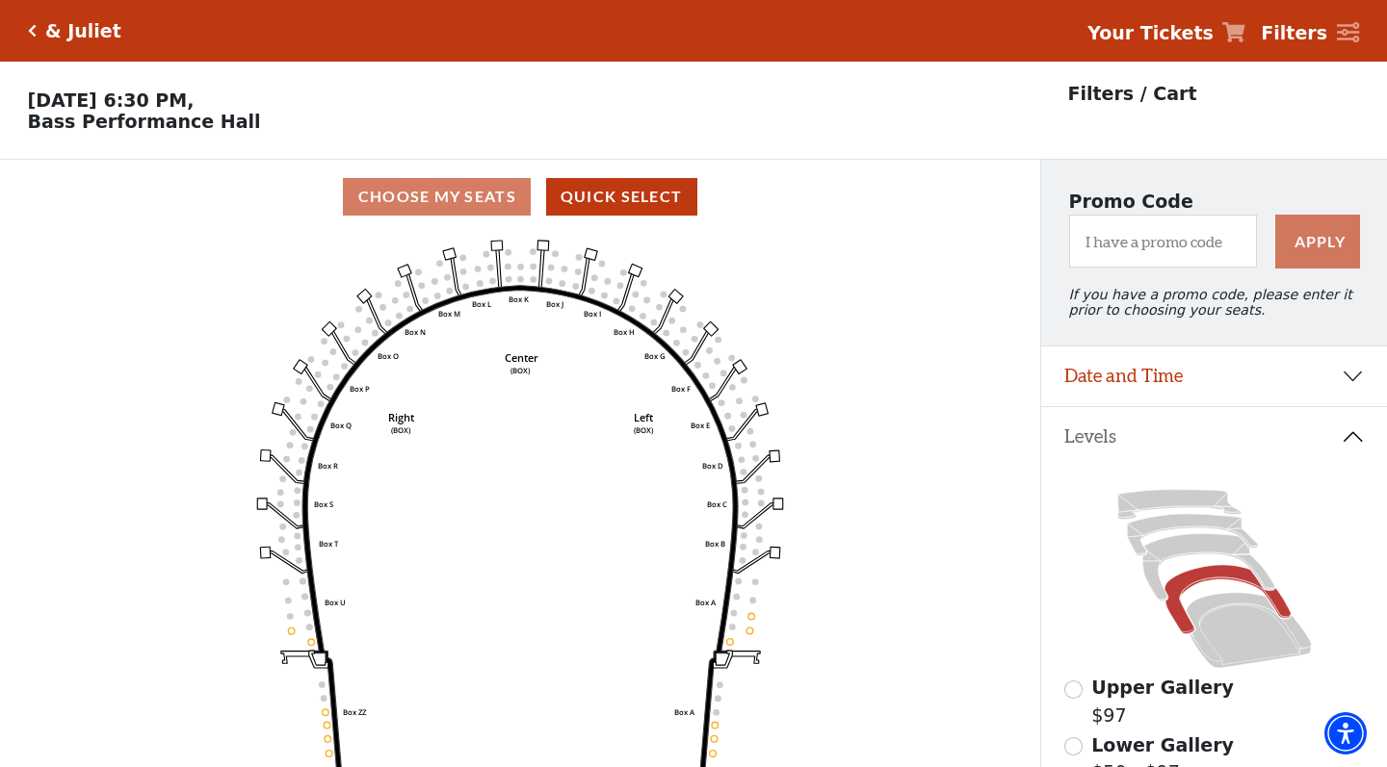
scroll to position [90, 0]
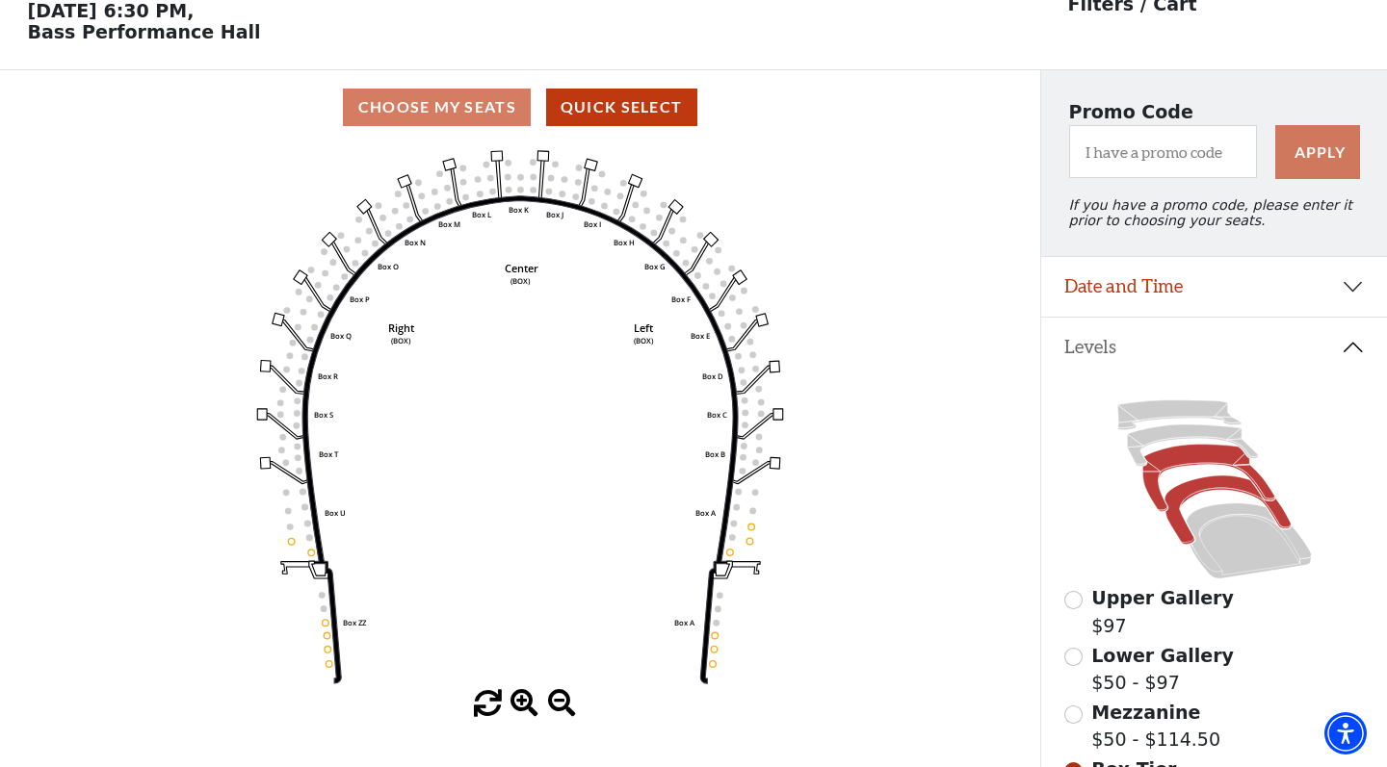
click at [1170, 462] on icon at bounding box center [1208, 478] width 132 height 67
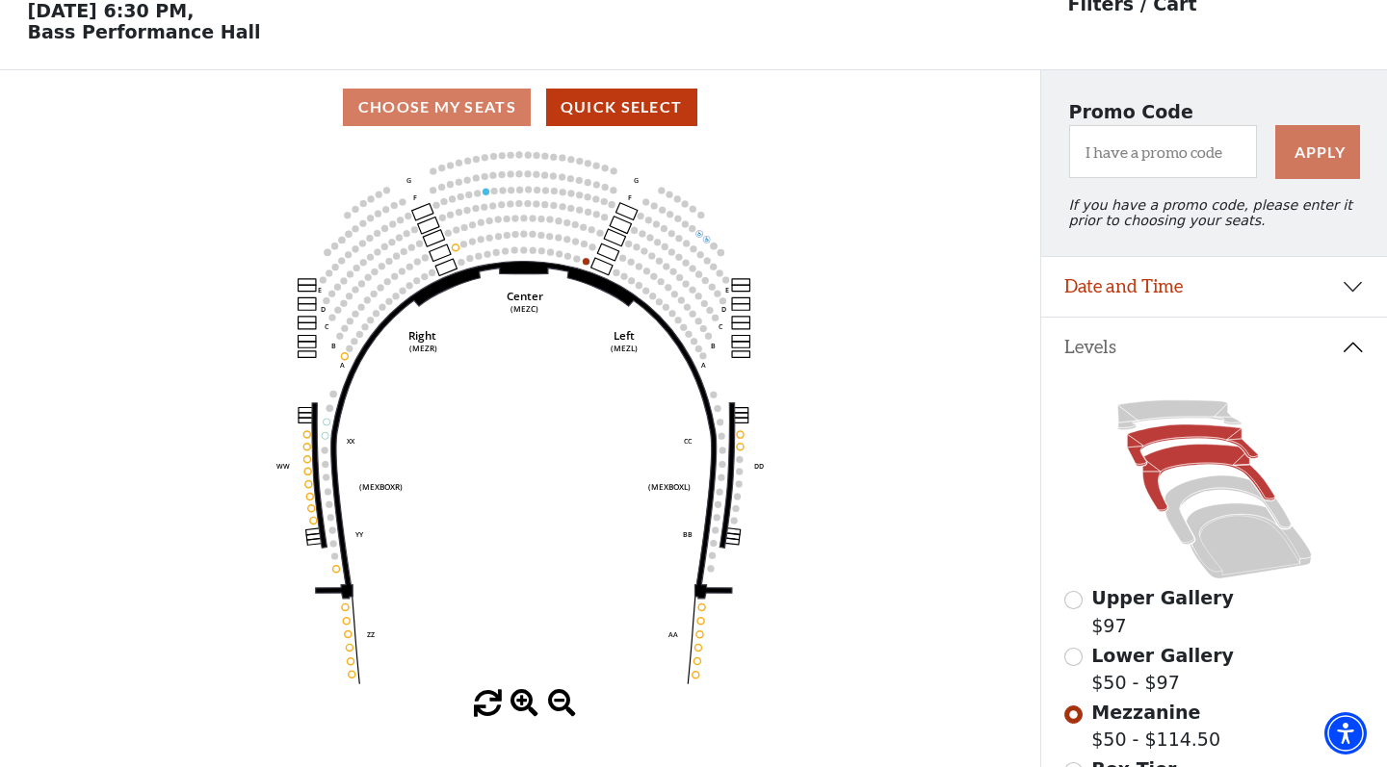
click at [1160, 438] on icon at bounding box center [1192, 445] width 131 height 41
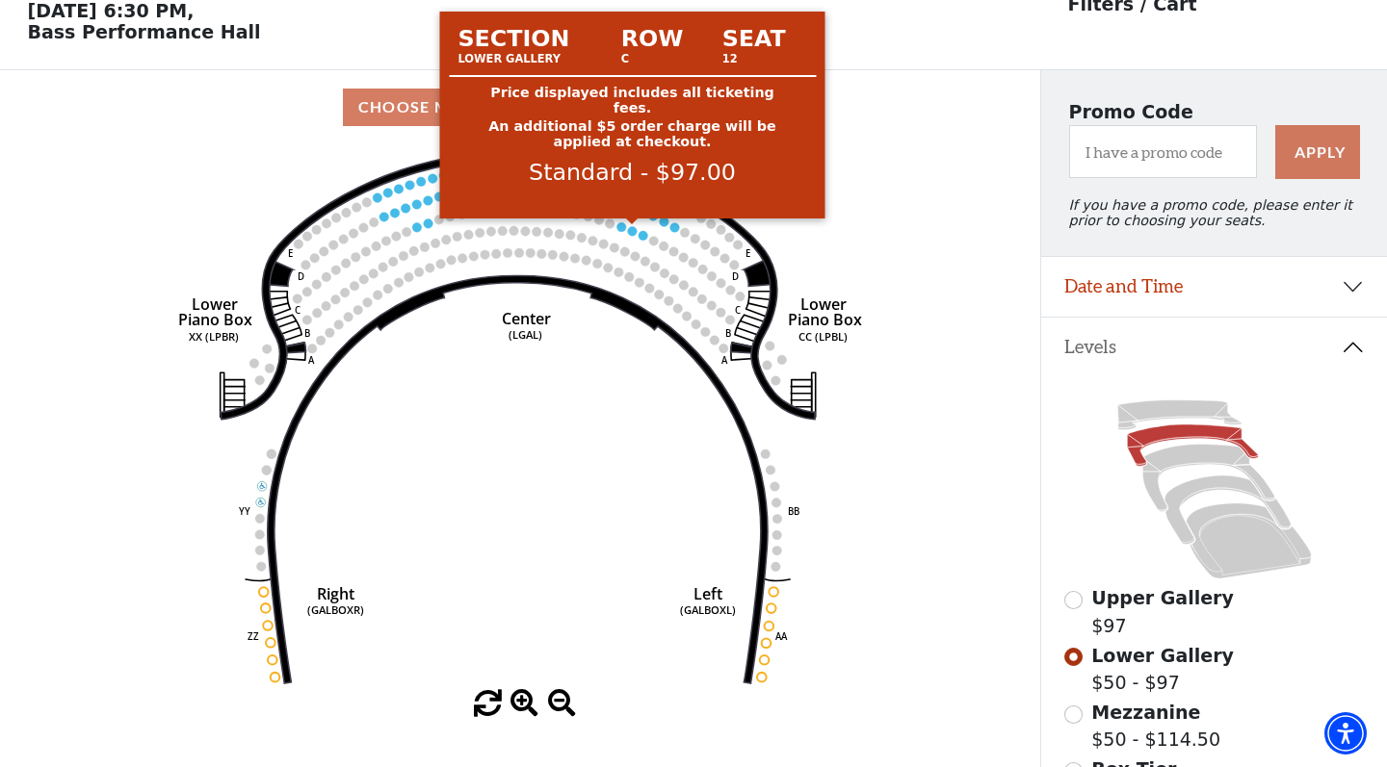
click at [631, 228] on circle at bounding box center [633, 231] width 10 height 10
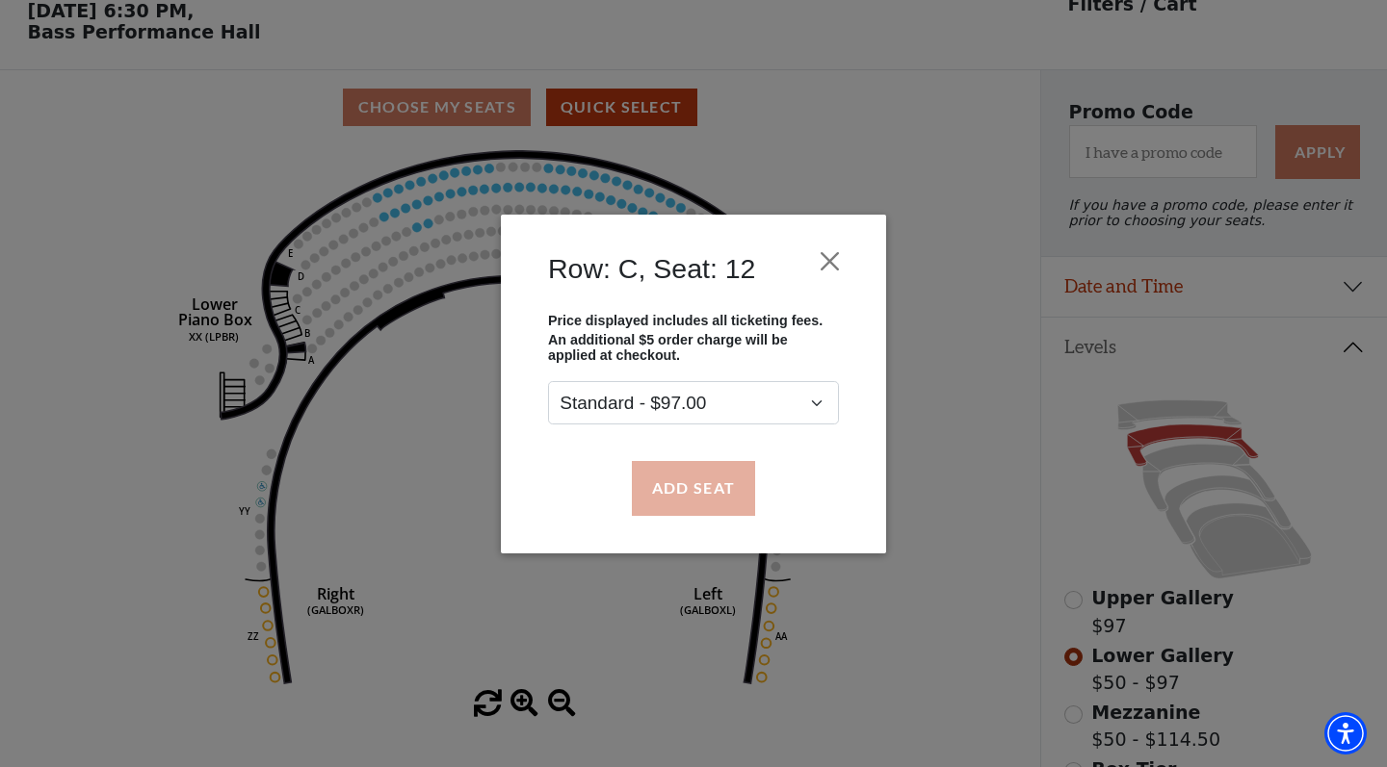
click at [692, 499] on button "Add Seat" at bounding box center [693, 488] width 123 height 54
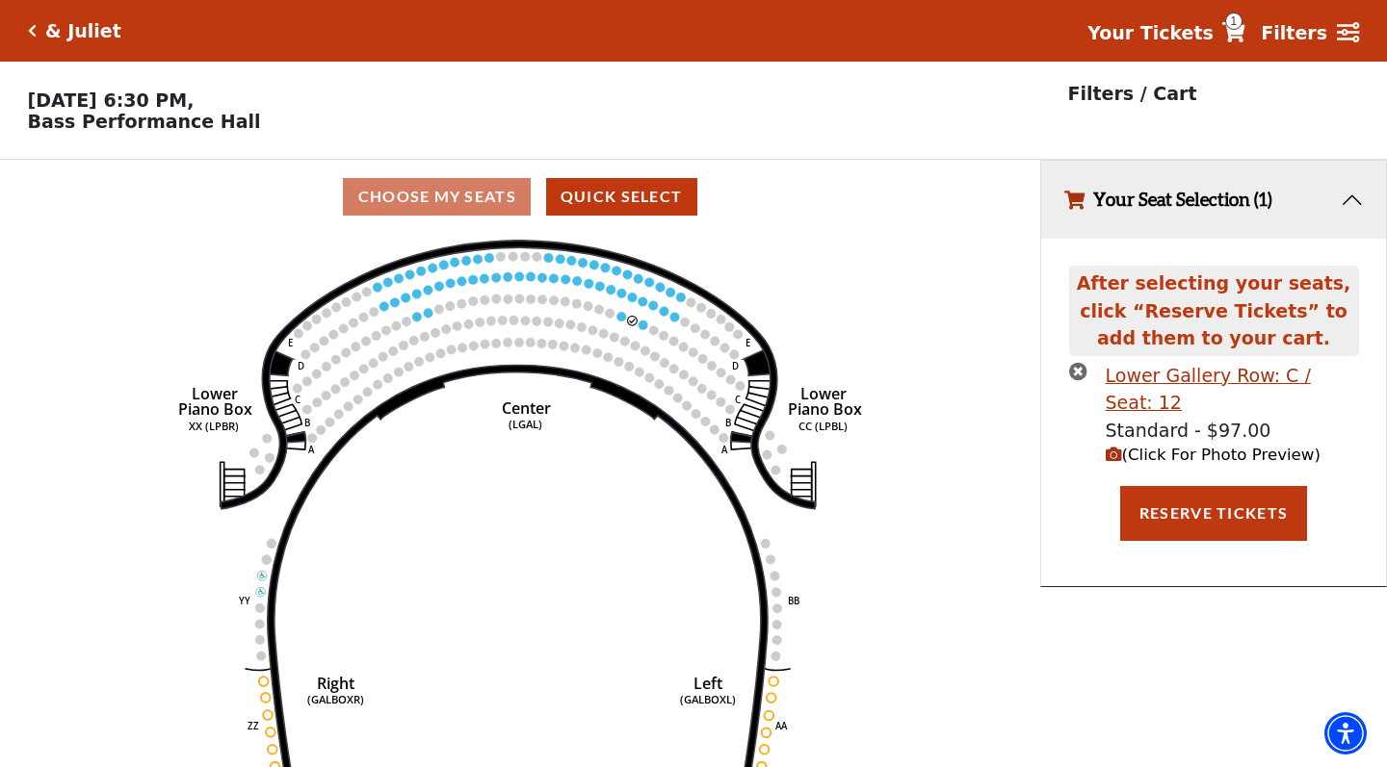
click at [1203, 446] on span "(Click For Photo Preview)" at bounding box center [1212, 455] width 215 height 18
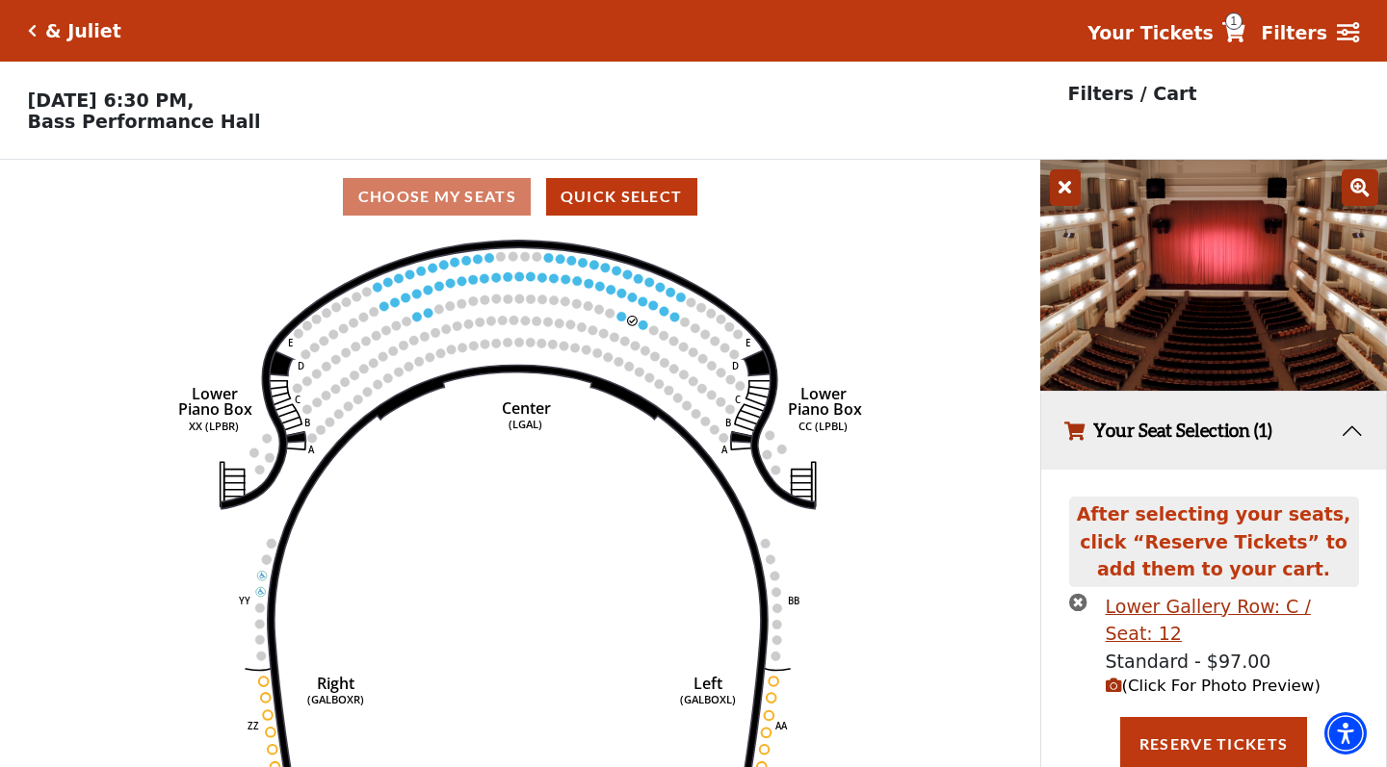
click at [1080, 603] on icon "times-circle" at bounding box center [1078, 602] width 18 height 18
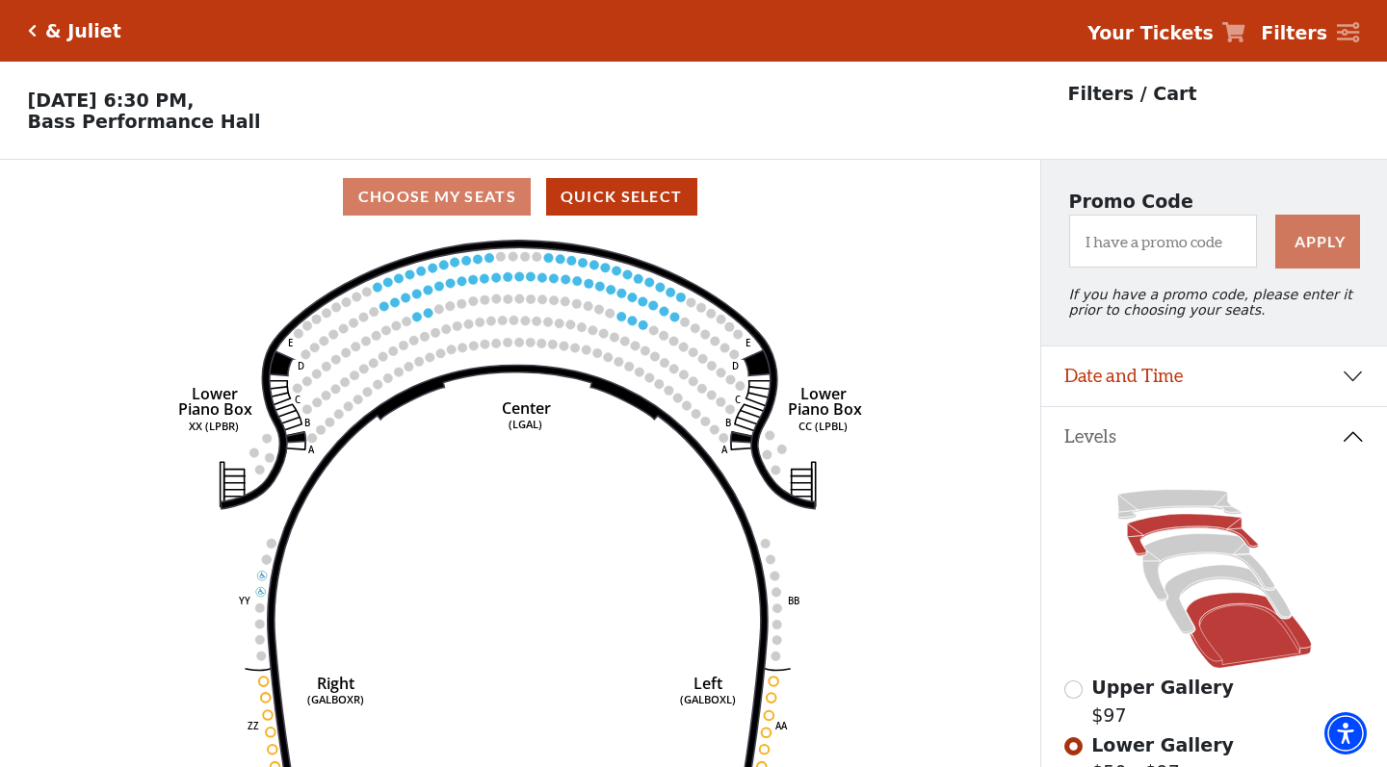
click at [1215, 620] on icon at bounding box center [1247, 630] width 125 height 75
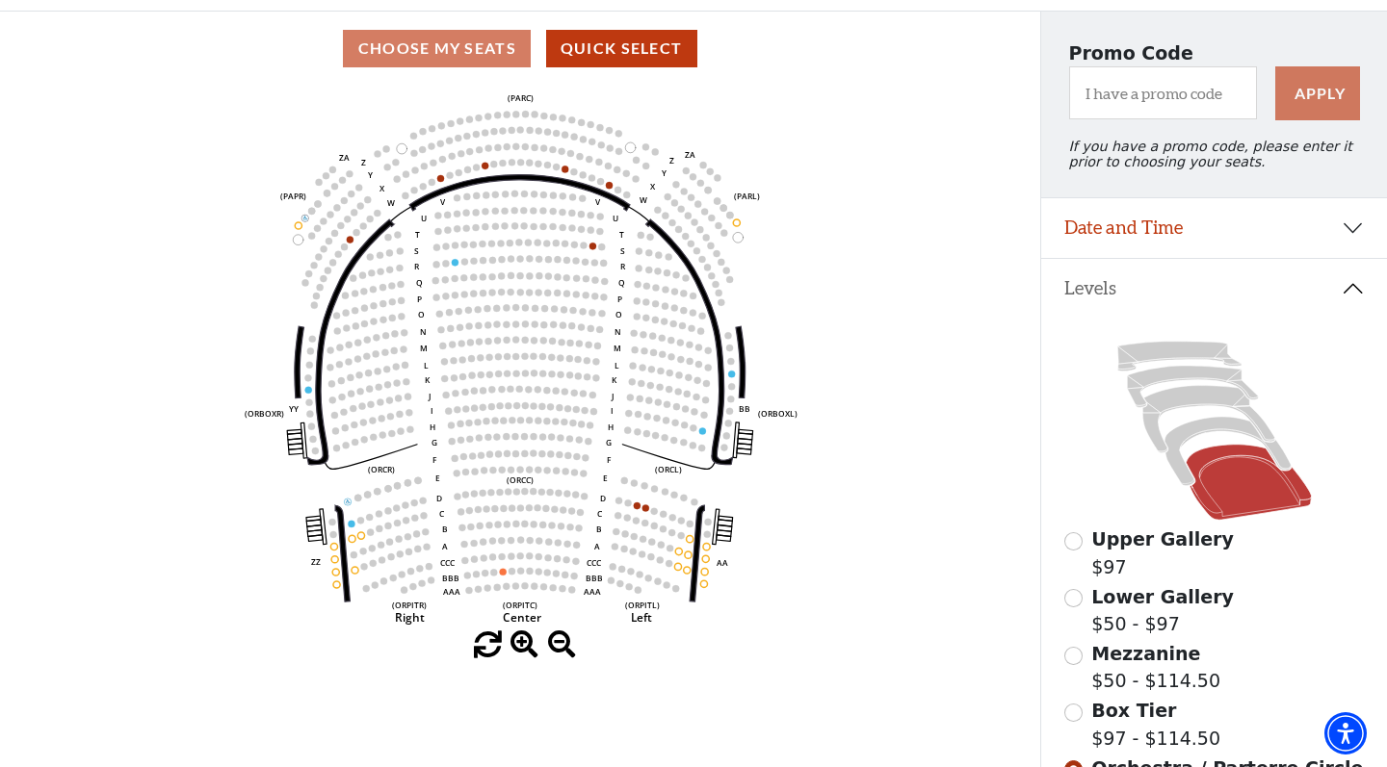
scroll to position [164, 0]
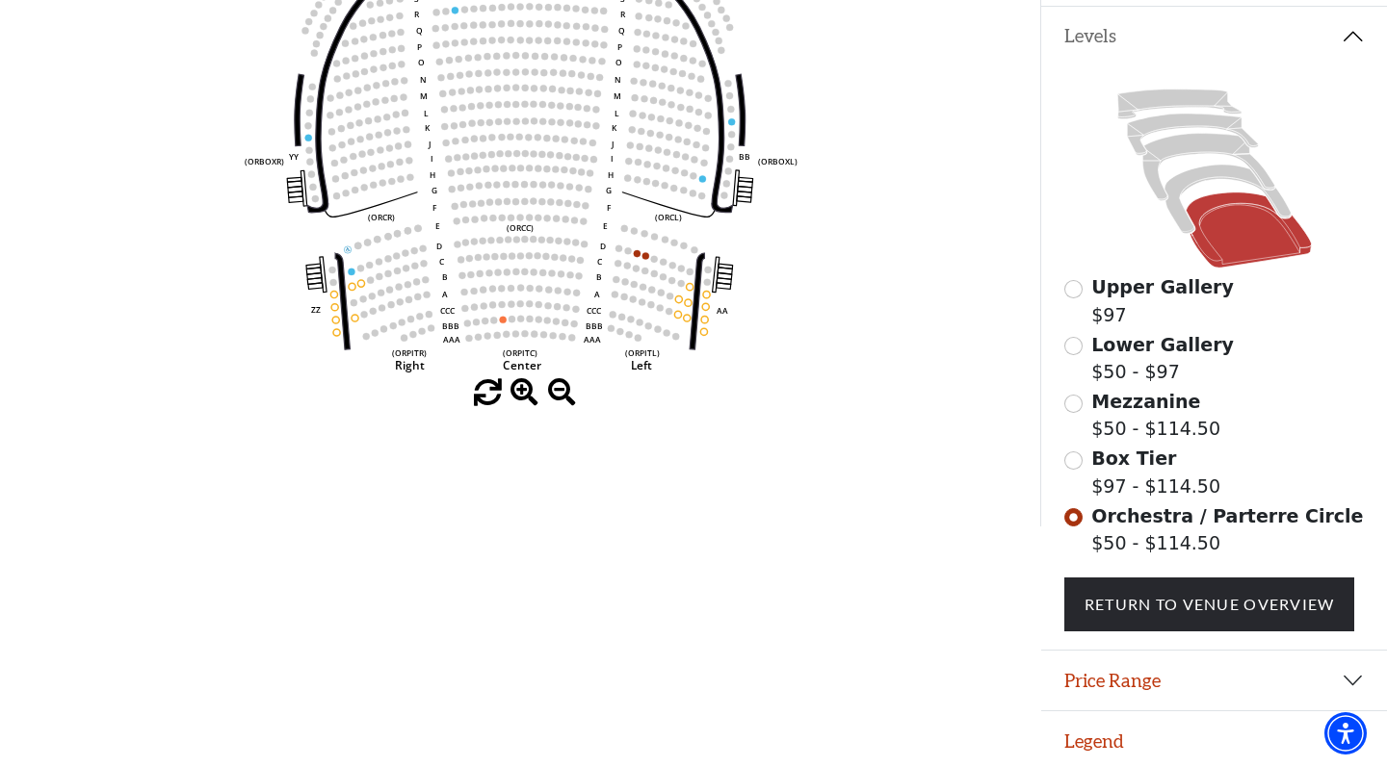
click at [1096, 719] on button "Legend" at bounding box center [1214, 742] width 346 height 60
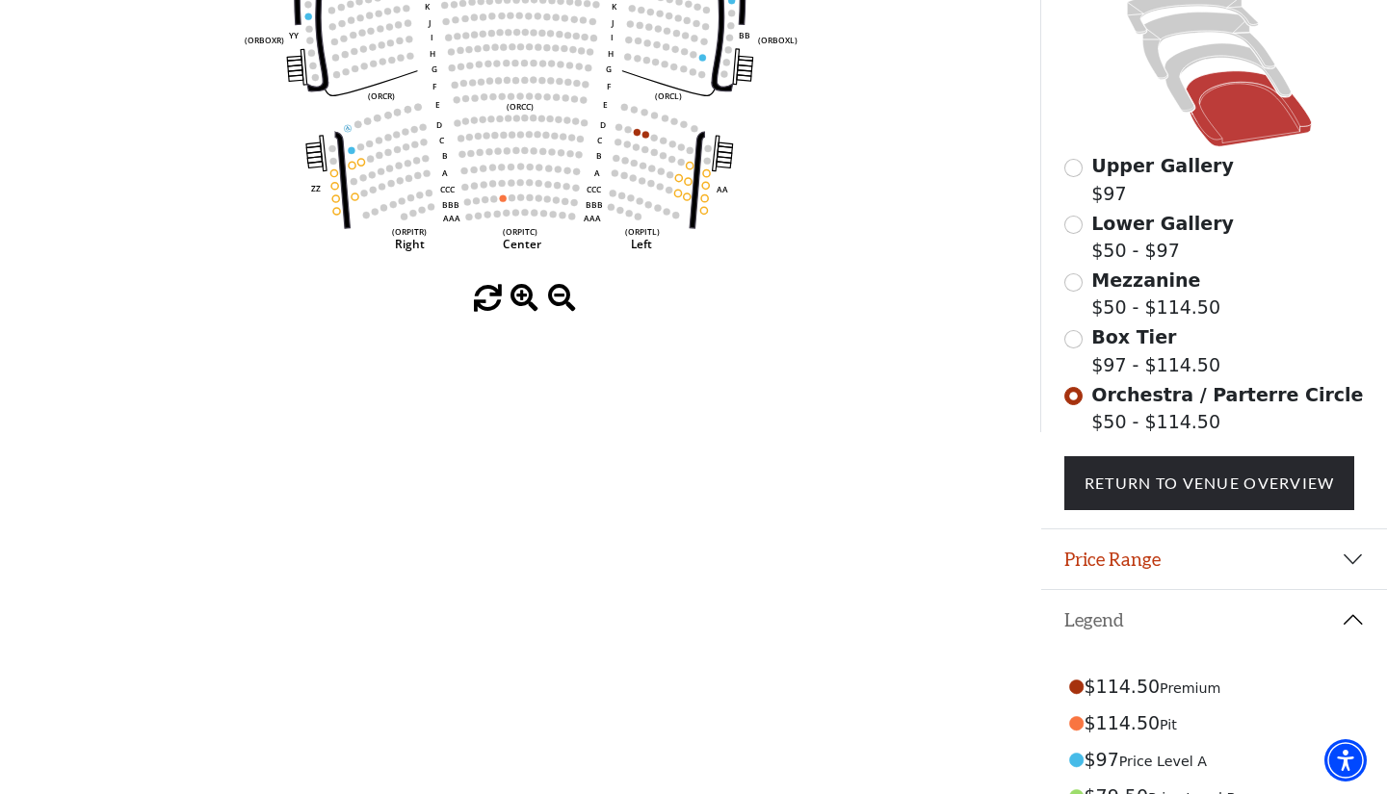
scroll to position [526, 0]
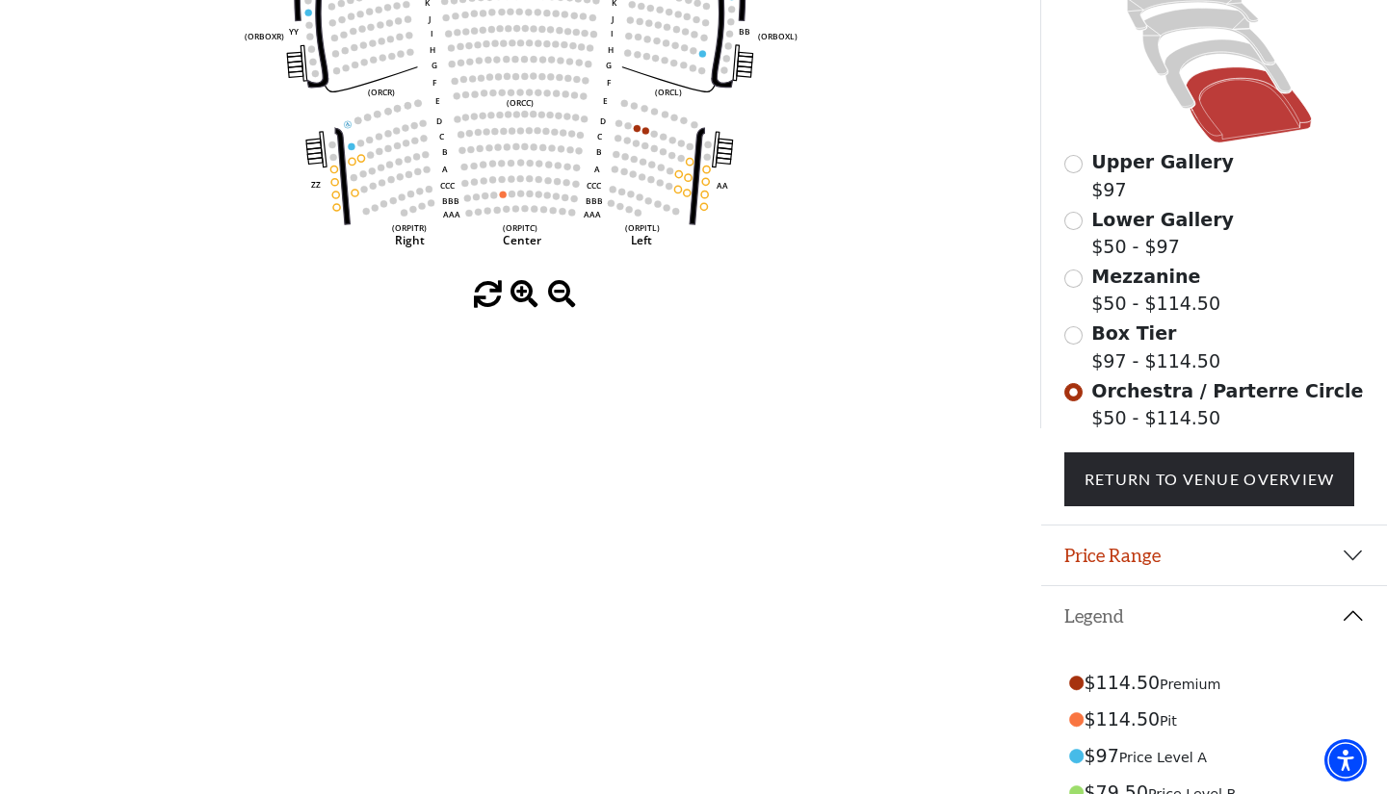
click at [524, 292] on span at bounding box center [524, 295] width 28 height 28
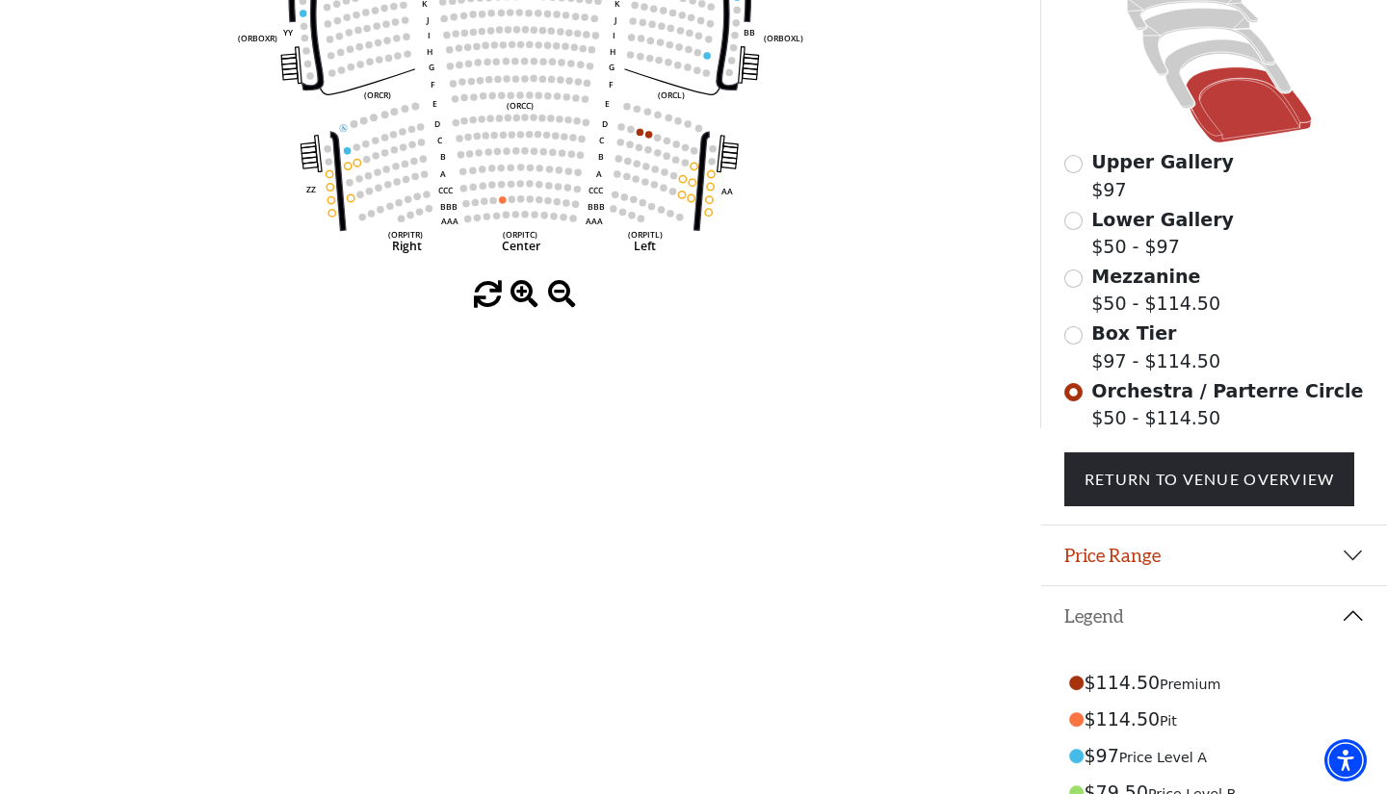
click at [524, 292] on span at bounding box center [524, 295] width 28 height 28
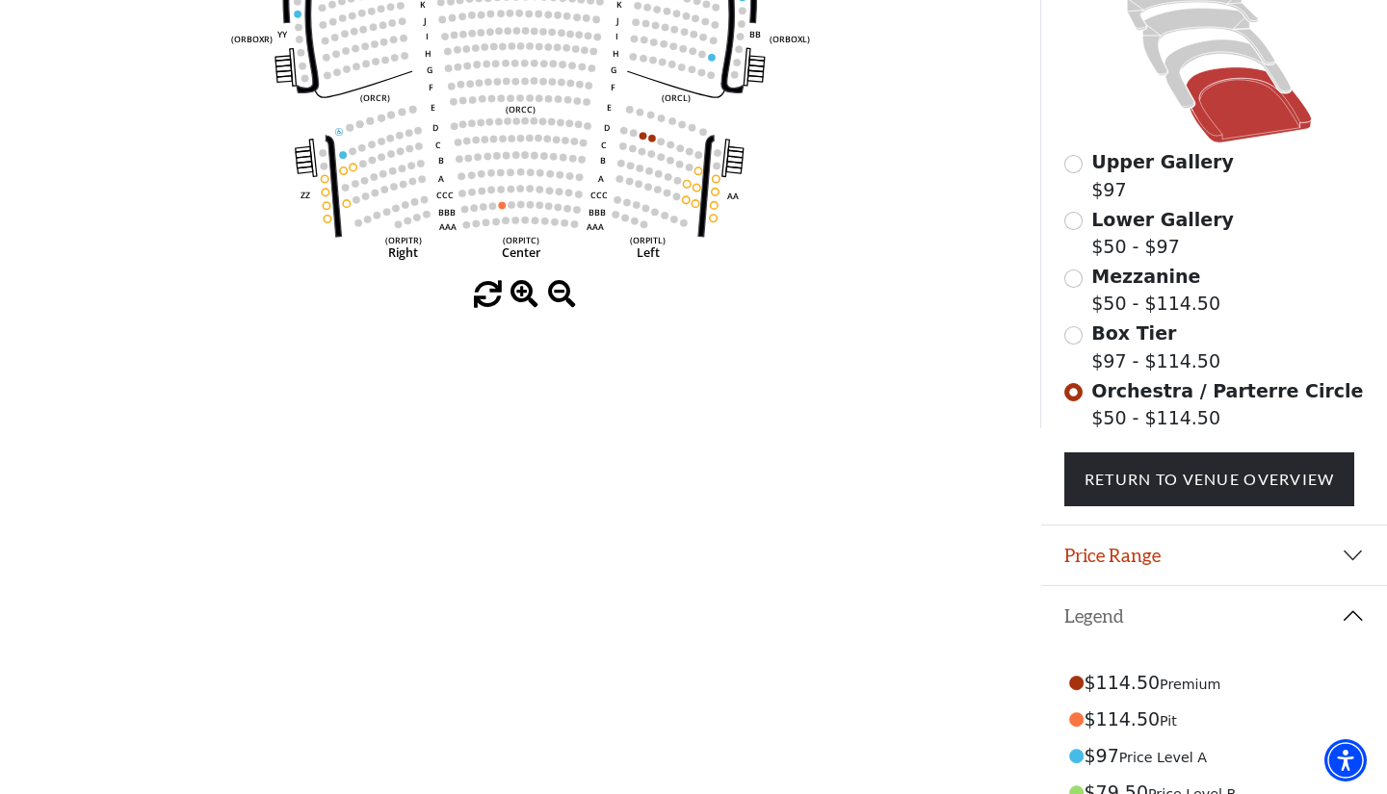
click at [524, 292] on span at bounding box center [524, 295] width 28 height 28
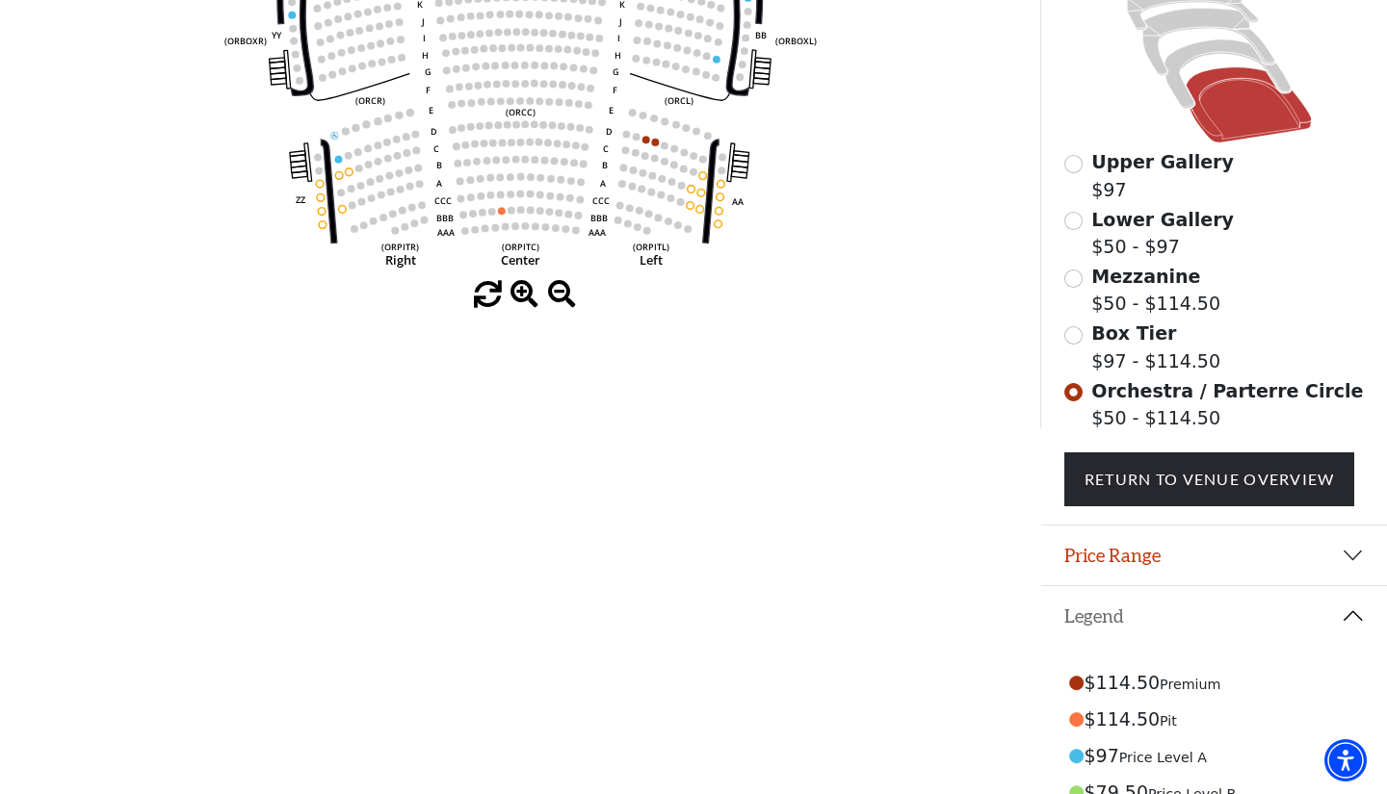
click at [524, 292] on span at bounding box center [524, 295] width 28 height 28
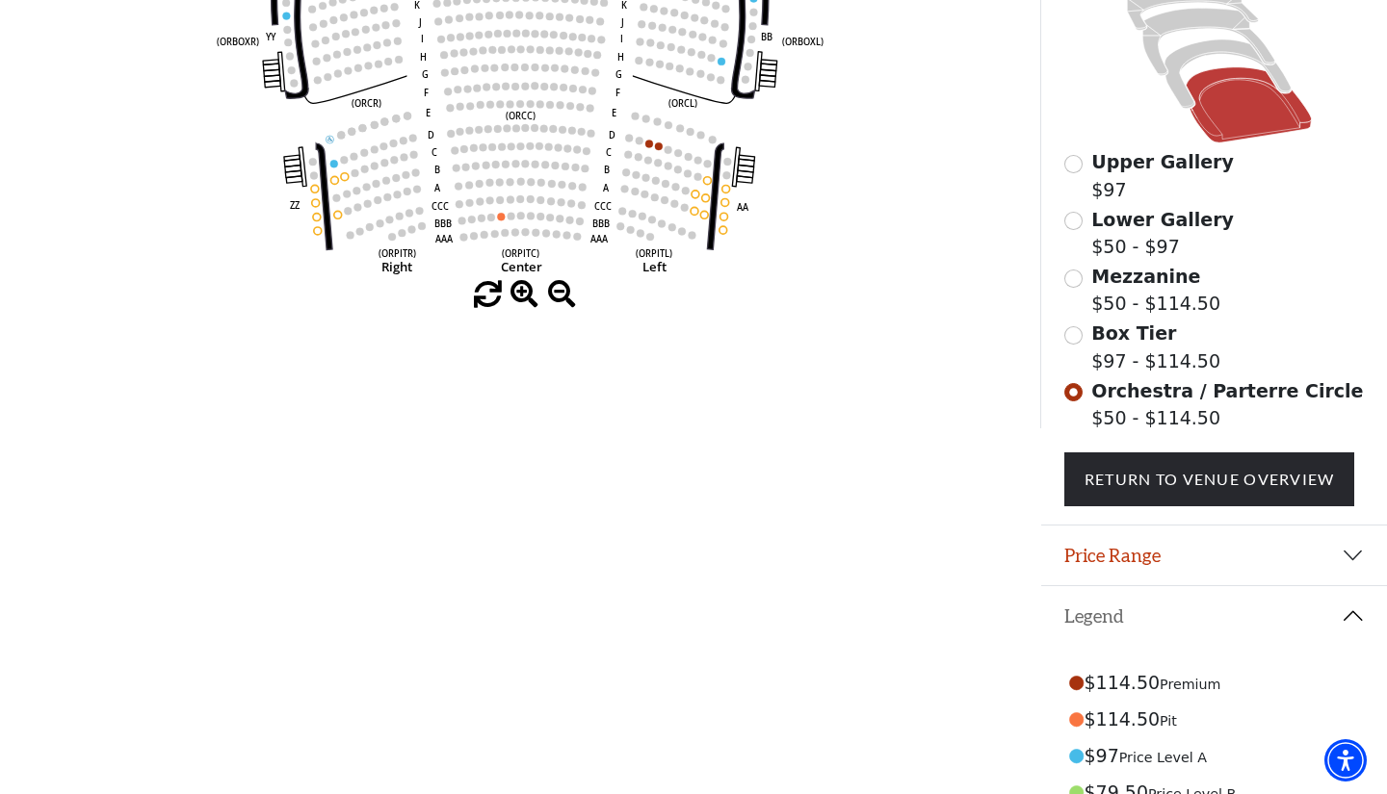
click at [524, 292] on span at bounding box center [524, 295] width 28 height 28
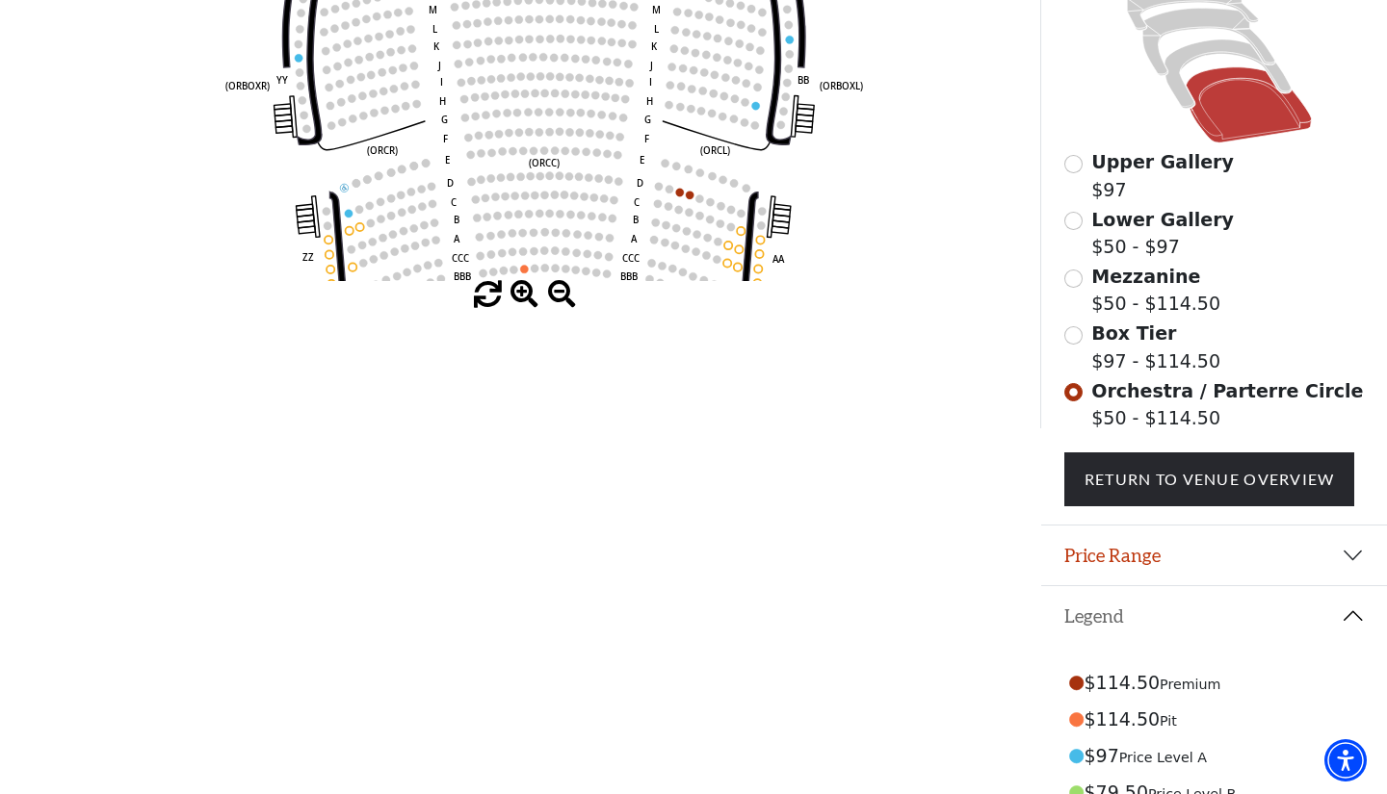
drag, startPoint x: 573, startPoint y: 100, endPoint x: 597, endPoint y: 139, distance: 45.4
click at [516, 300] on span at bounding box center [524, 295] width 28 height 28
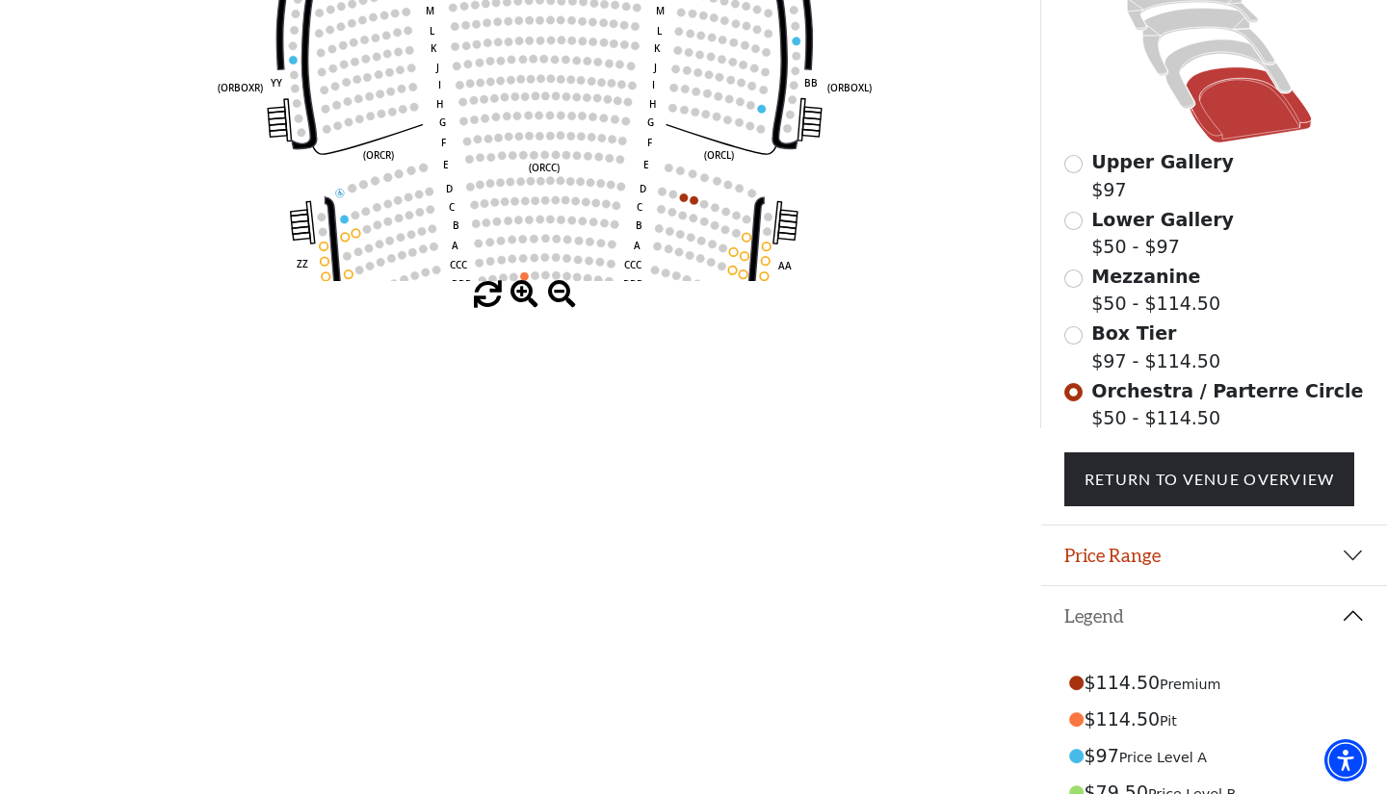
click at [516, 300] on span at bounding box center [524, 295] width 28 height 28
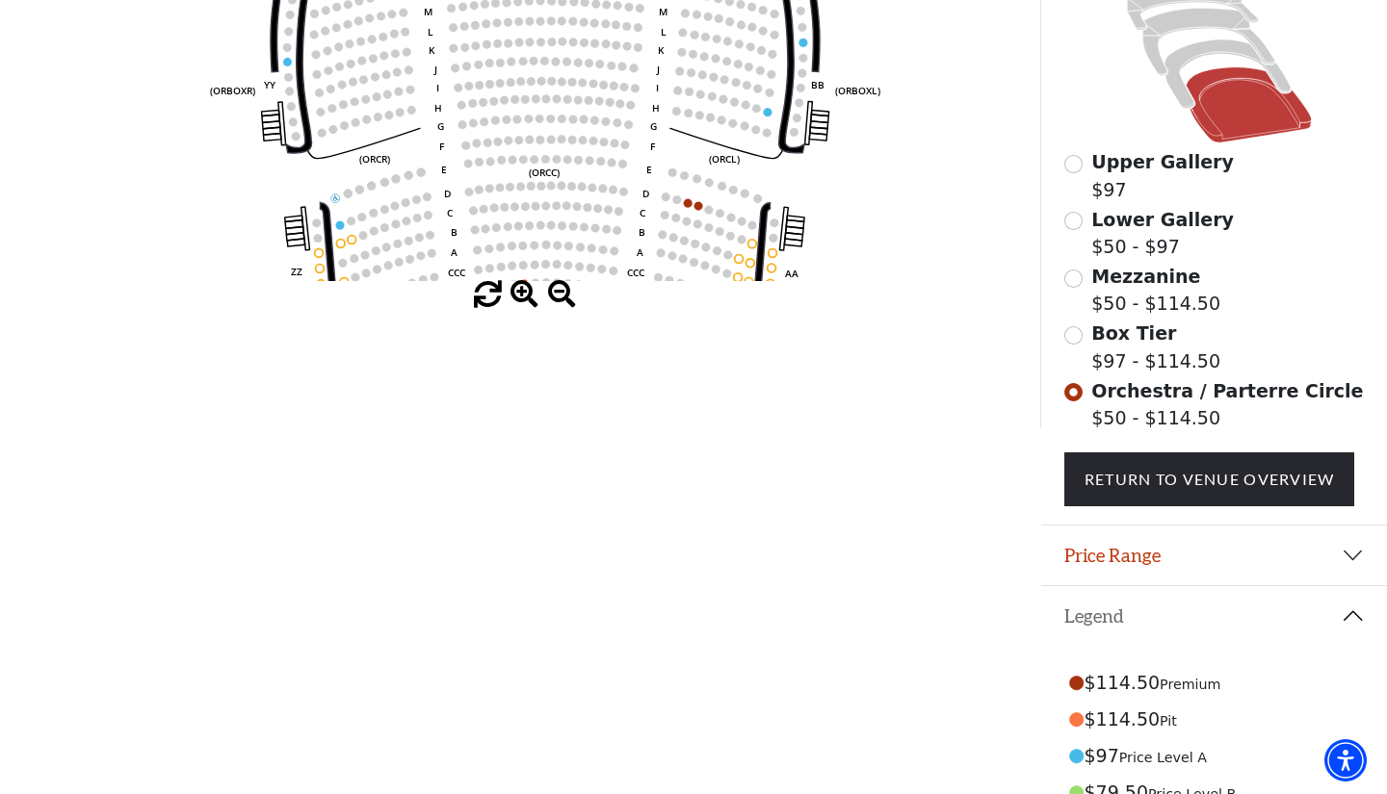
click at [516, 300] on span at bounding box center [524, 295] width 28 height 28
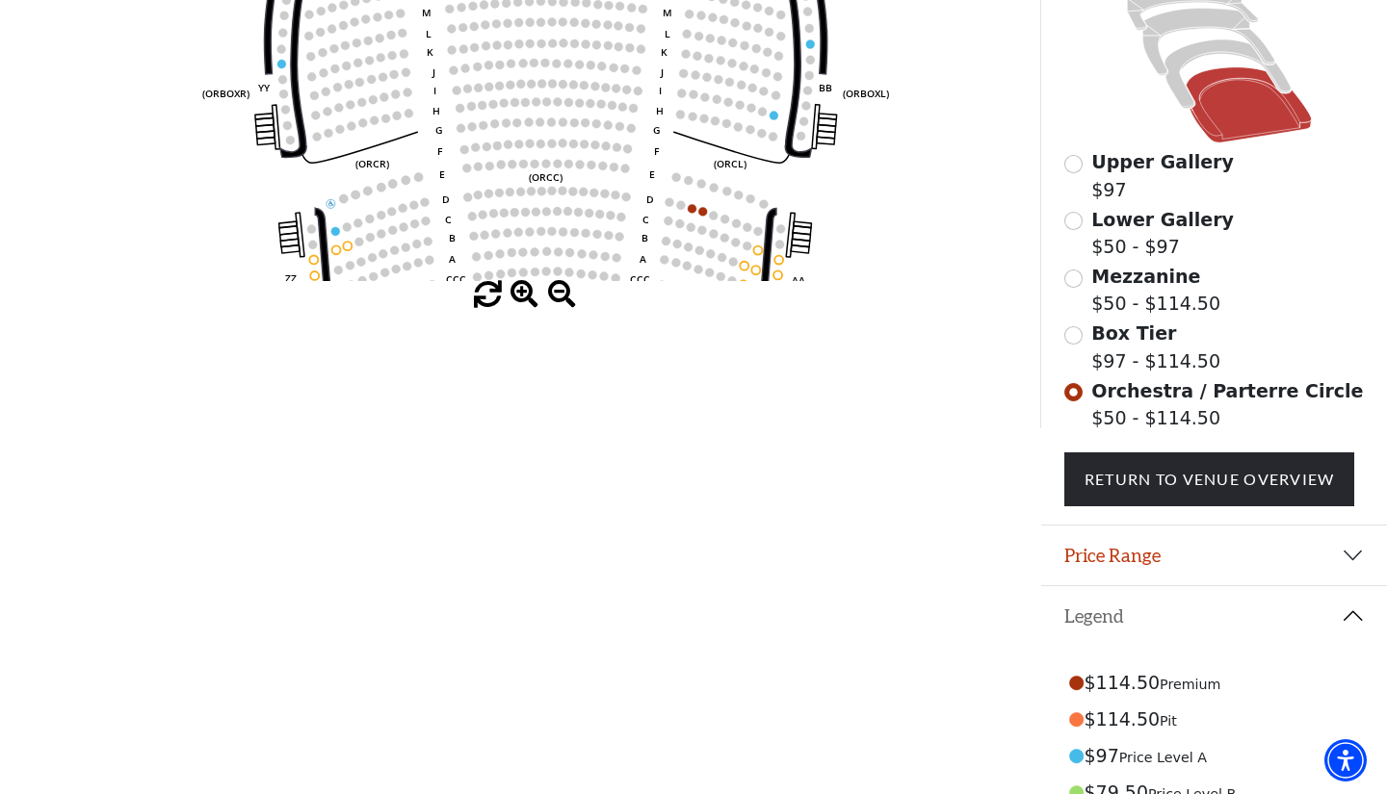
click at [545, 290] on div at bounding box center [520, 295] width 1040 height 28
click at [557, 290] on span at bounding box center [562, 295] width 28 height 28
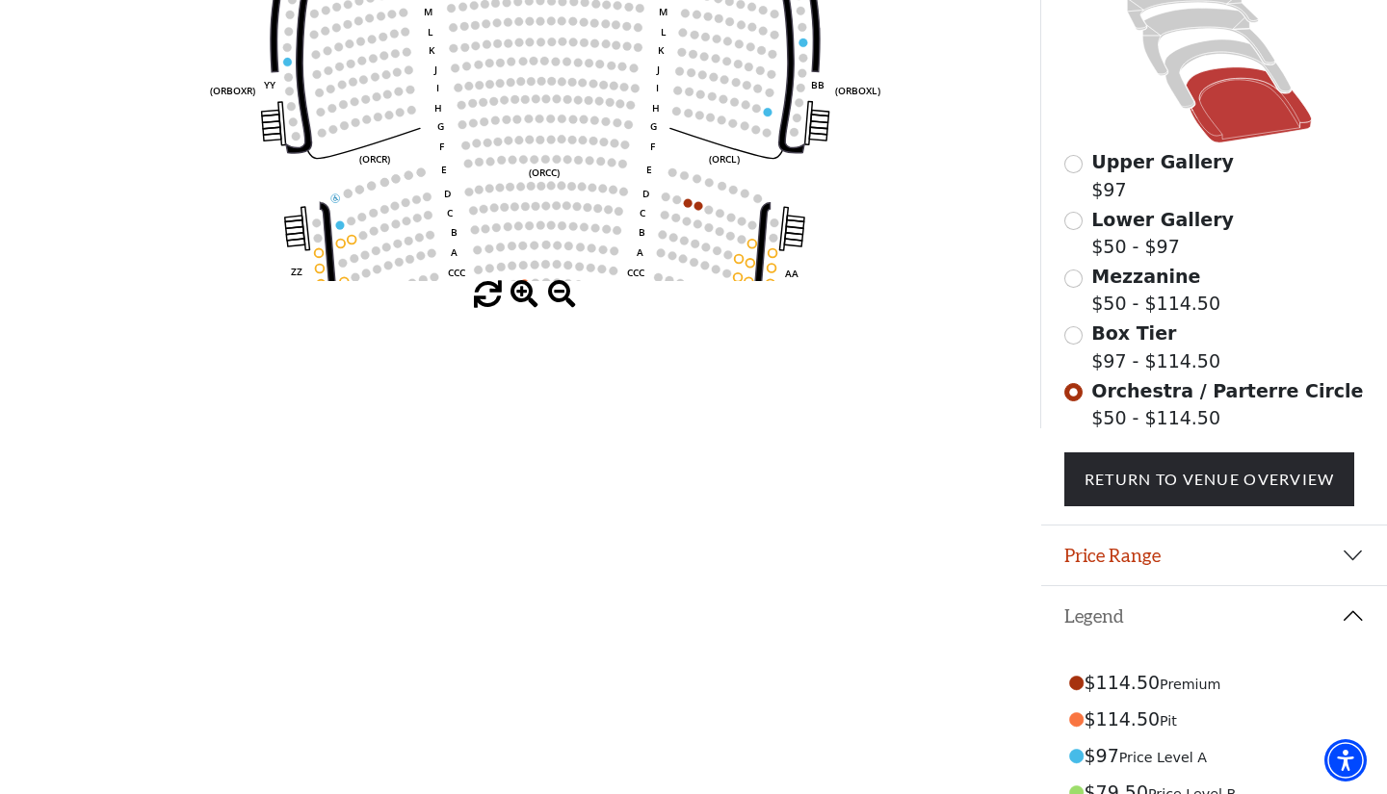
click at [557, 290] on span at bounding box center [562, 295] width 28 height 28
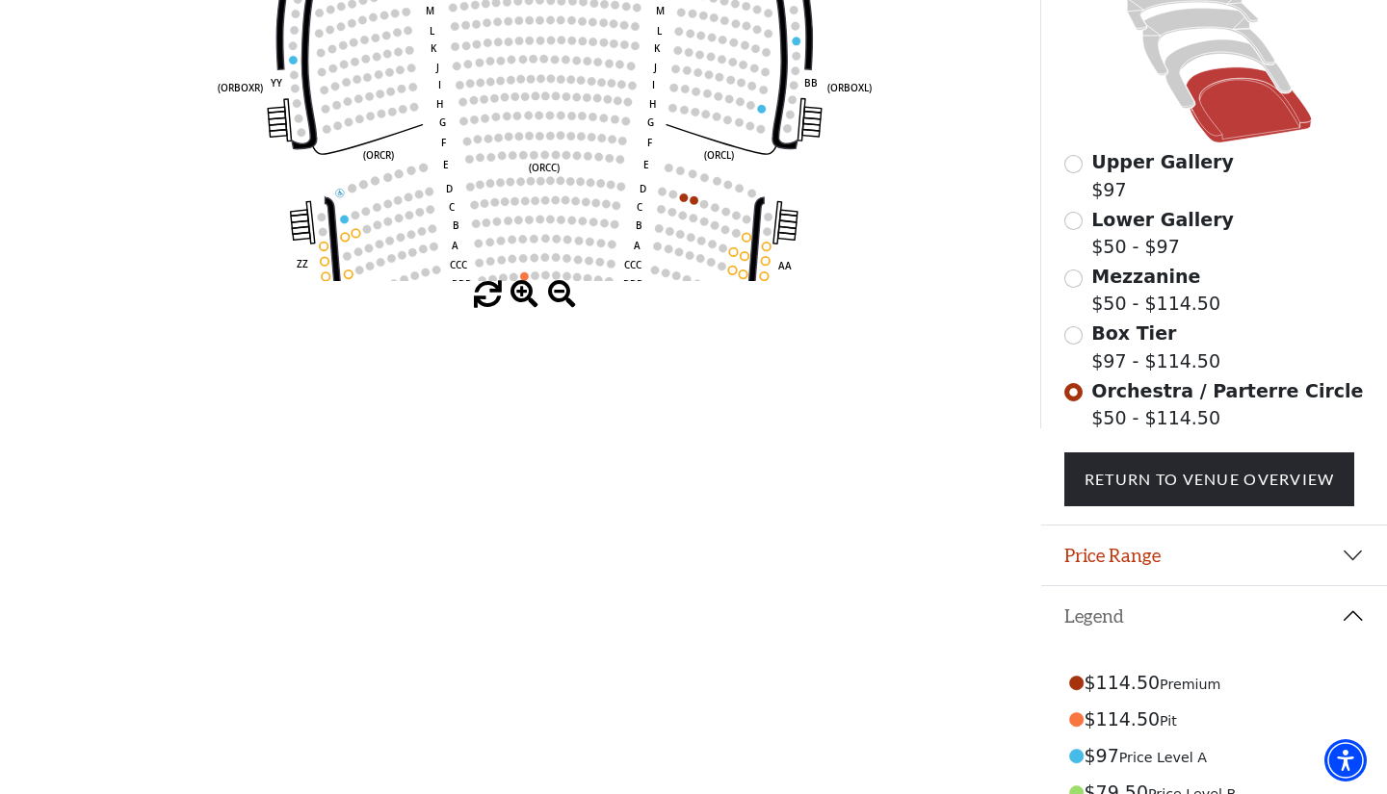
click at [557, 290] on span at bounding box center [562, 295] width 28 height 28
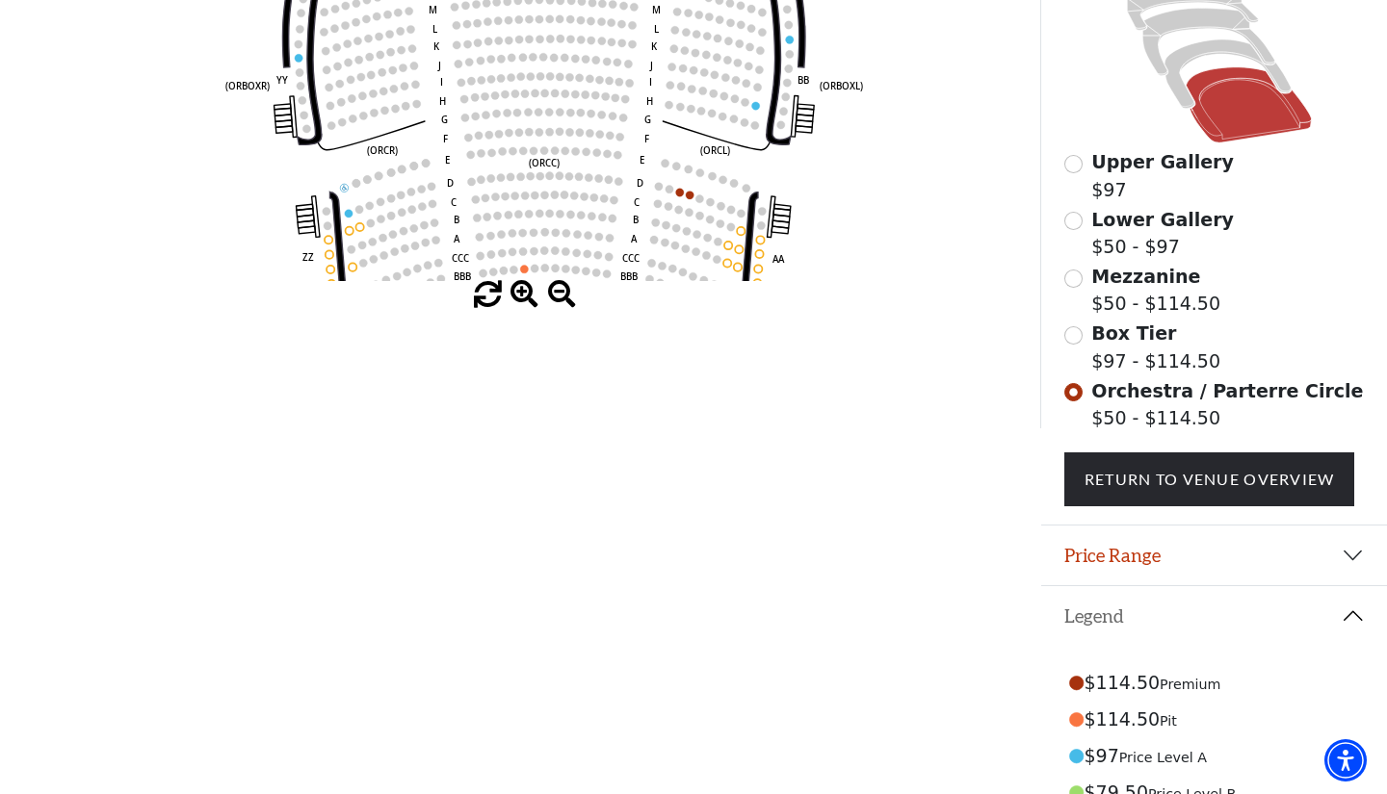
click at [557, 290] on span at bounding box center [562, 295] width 28 height 28
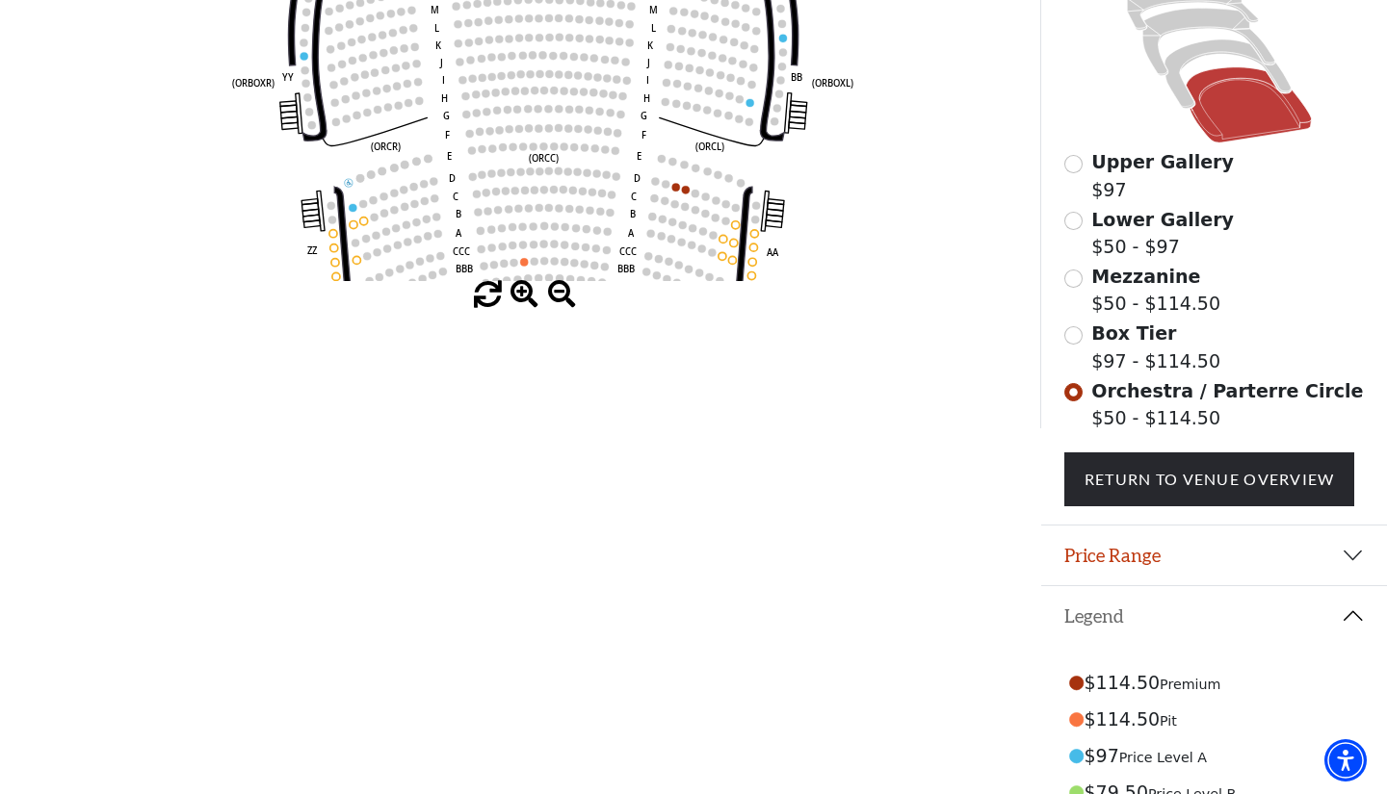
click at [557, 290] on span at bounding box center [562, 295] width 28 height 28
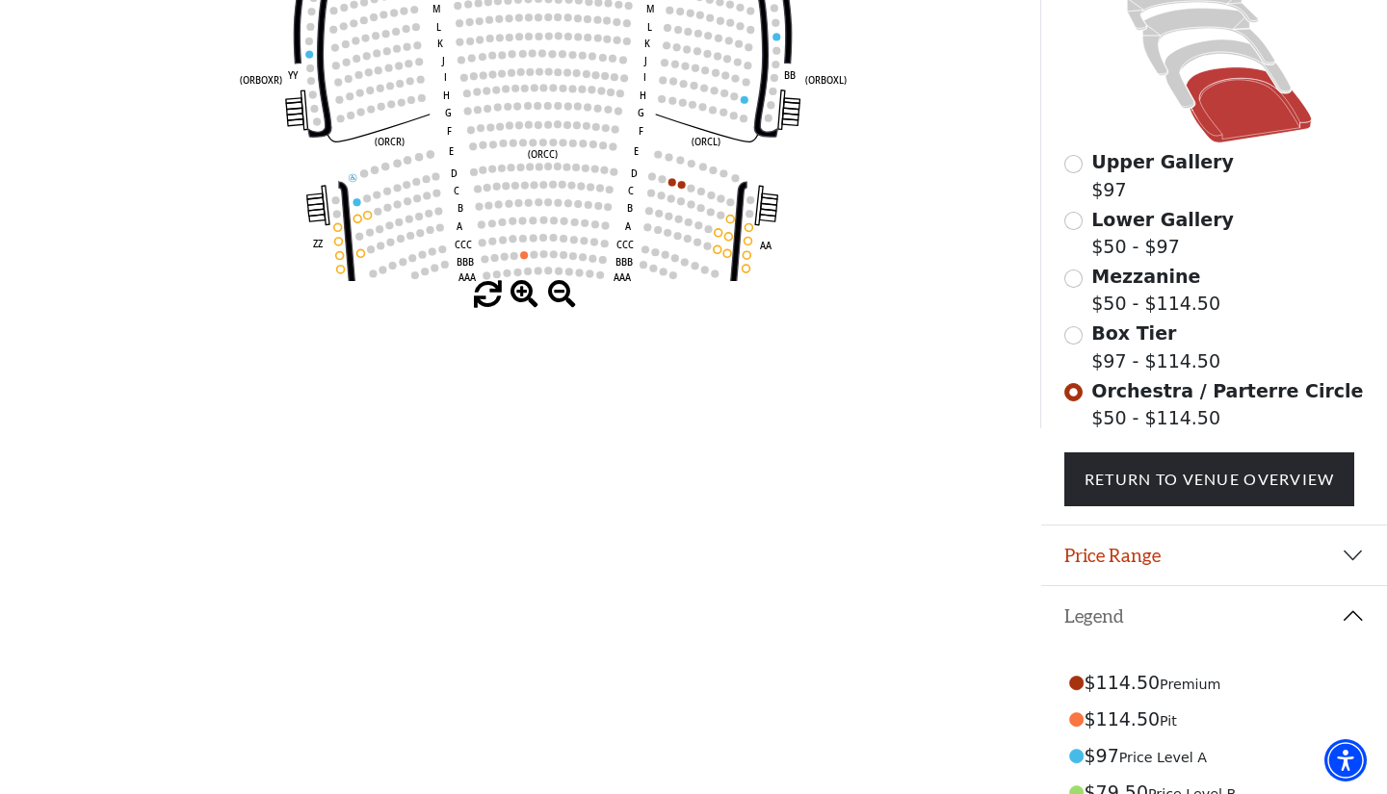
click at [557, 290] on span at bounding box center [562, 295] width 28 height 28
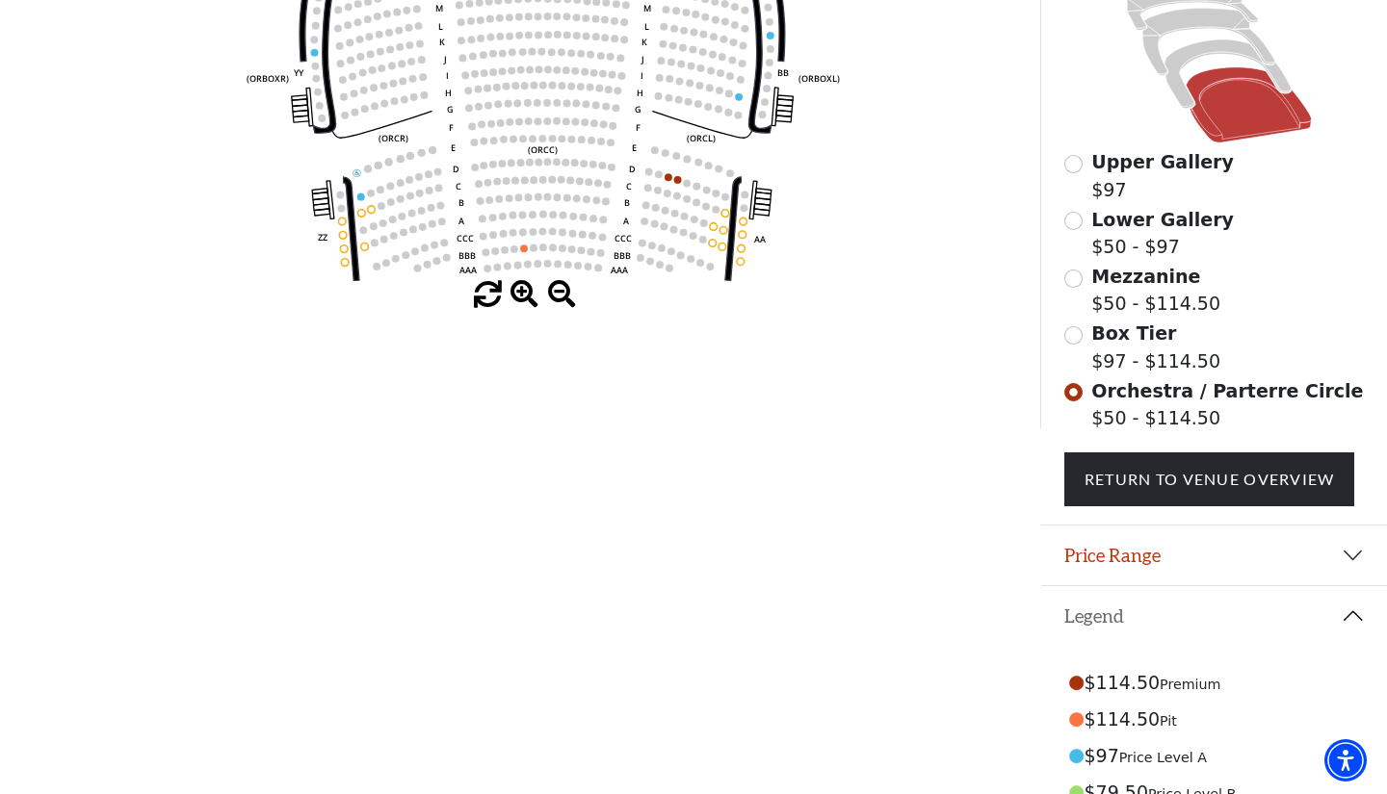
click at [557, 290] on span at bounding box center [562, 295] width 28 height 28
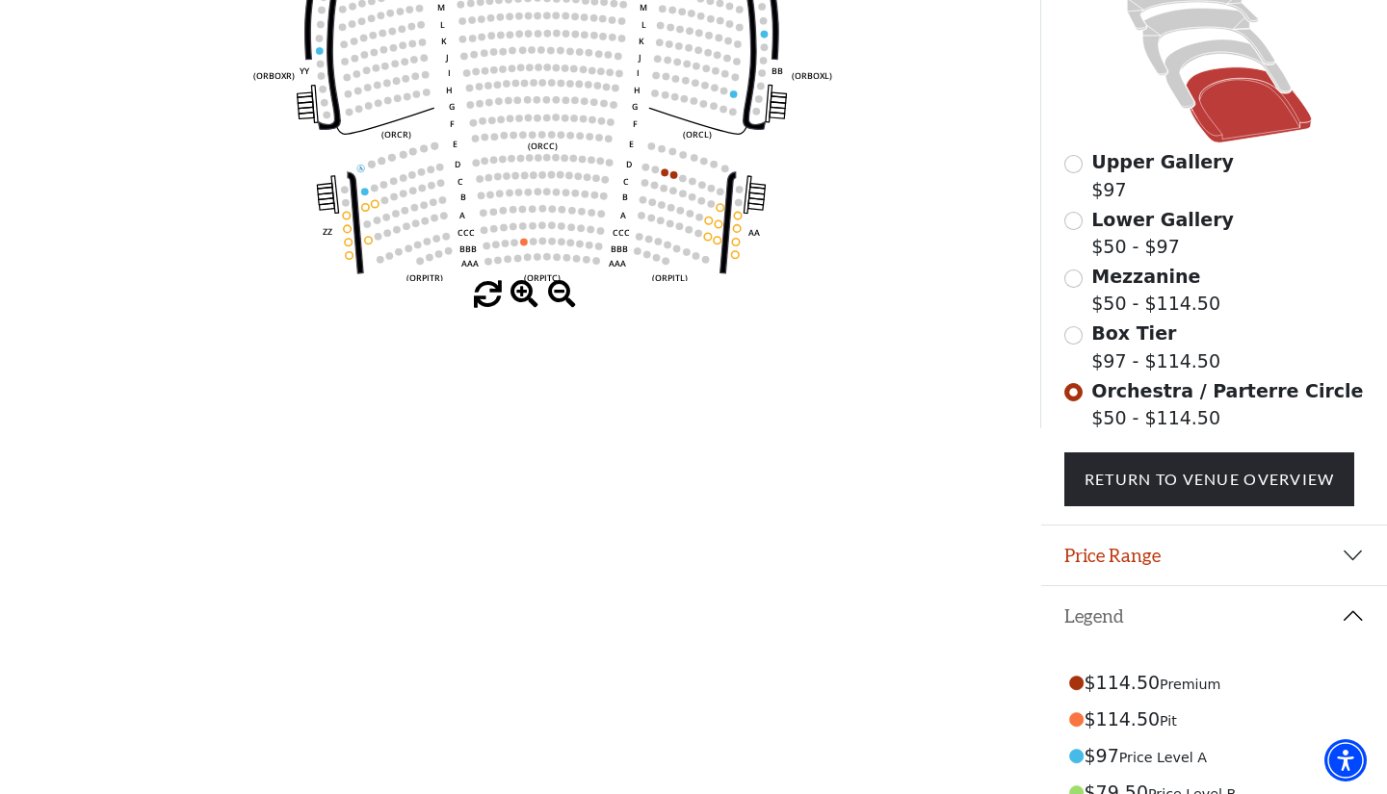
click at [557, 290] on span at bounding box center [562, 295] width 28 height 28
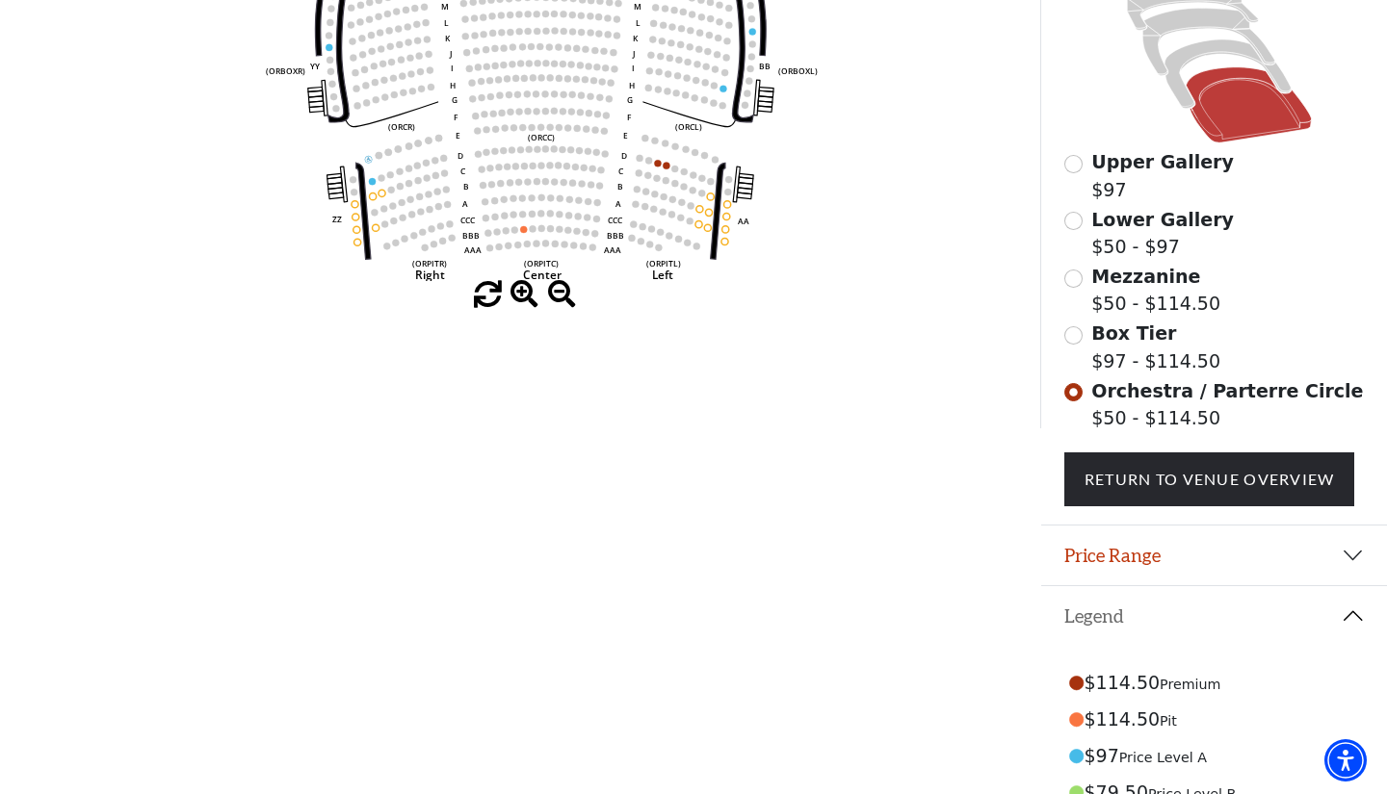
click at [557, 290] on span at bounding box center [562, 295] width 28 height 28
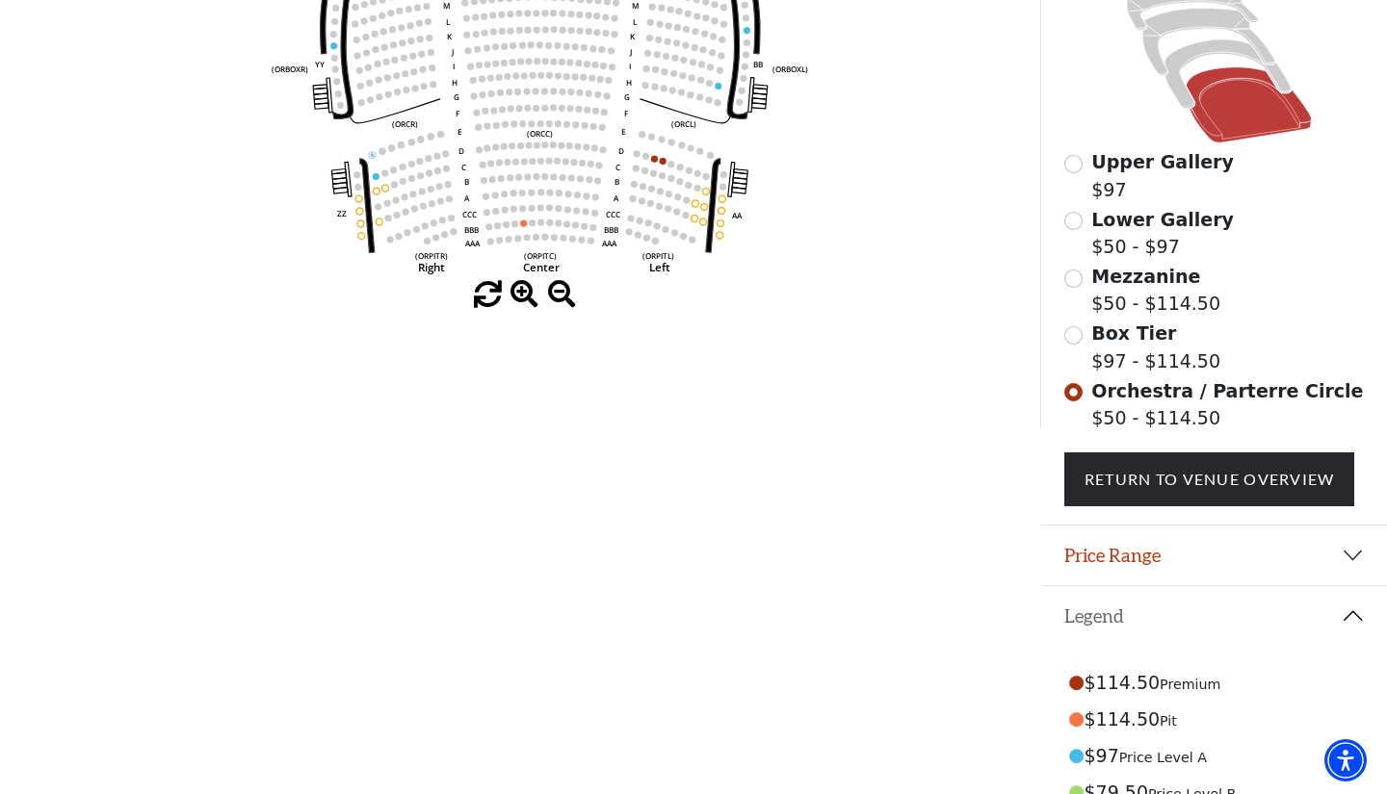
click at [557, 290] on span at bounding box center [562, 295] width 28 height 28
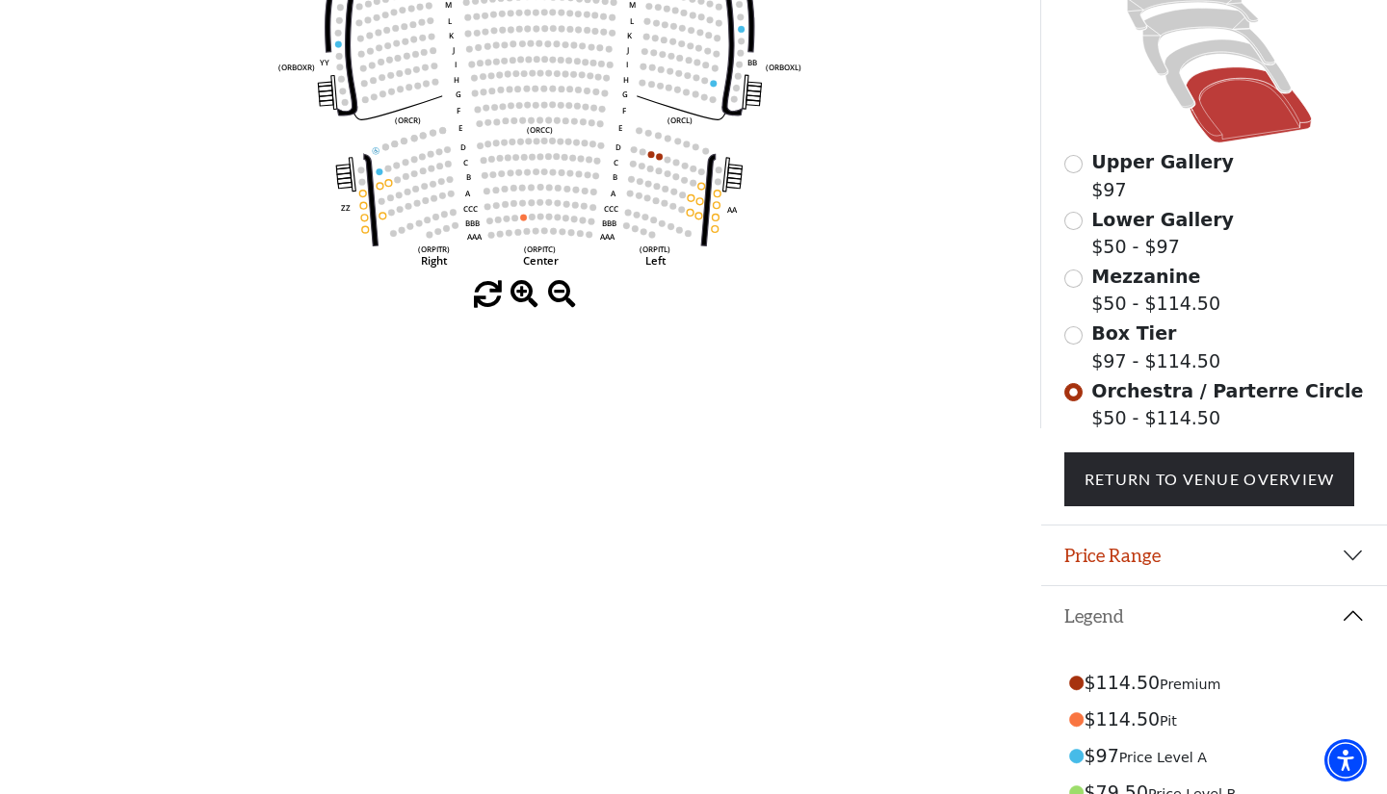
click at [557, 290] on span at bounding box center [562, 295] width 28 height 28
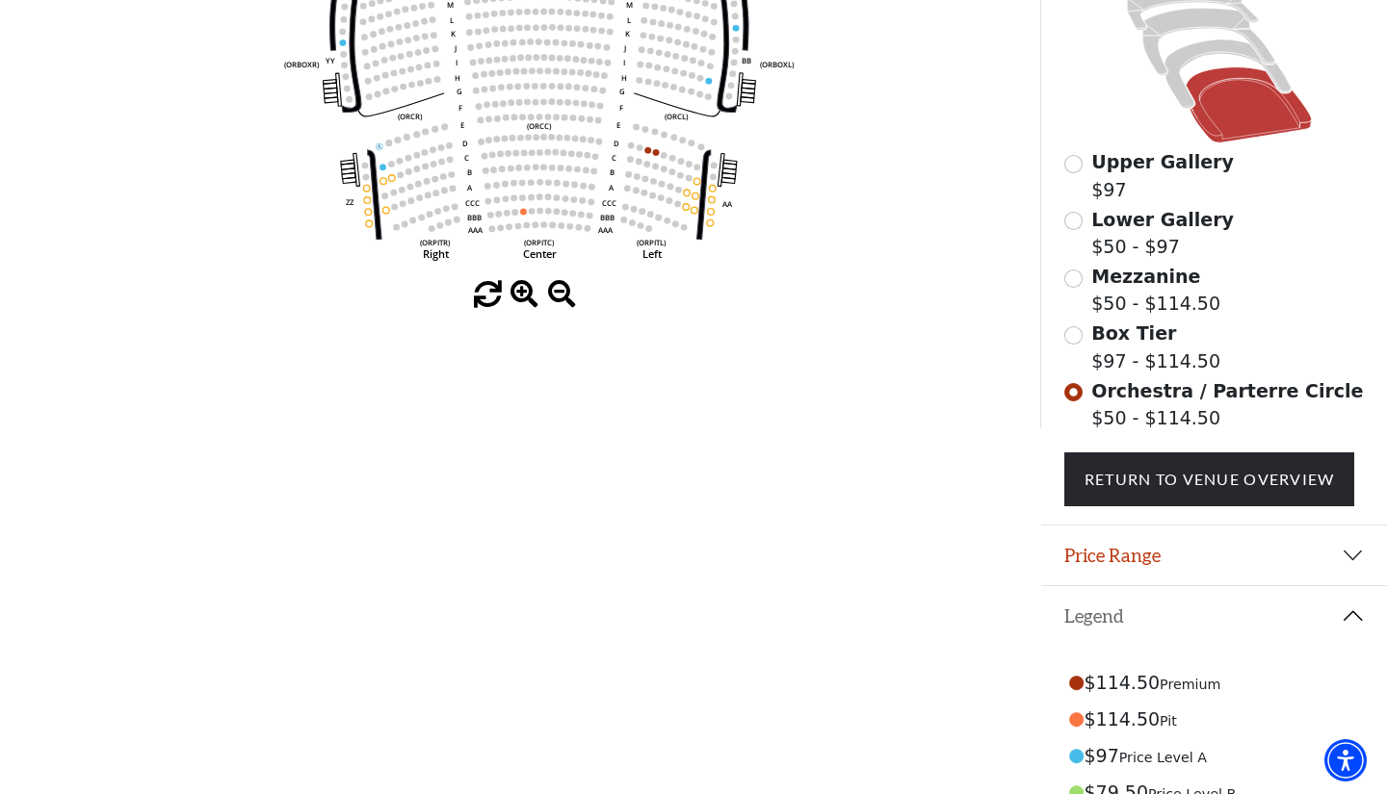
click at [557, 290] on span at bounding box center [562, 295] width 28 height 28
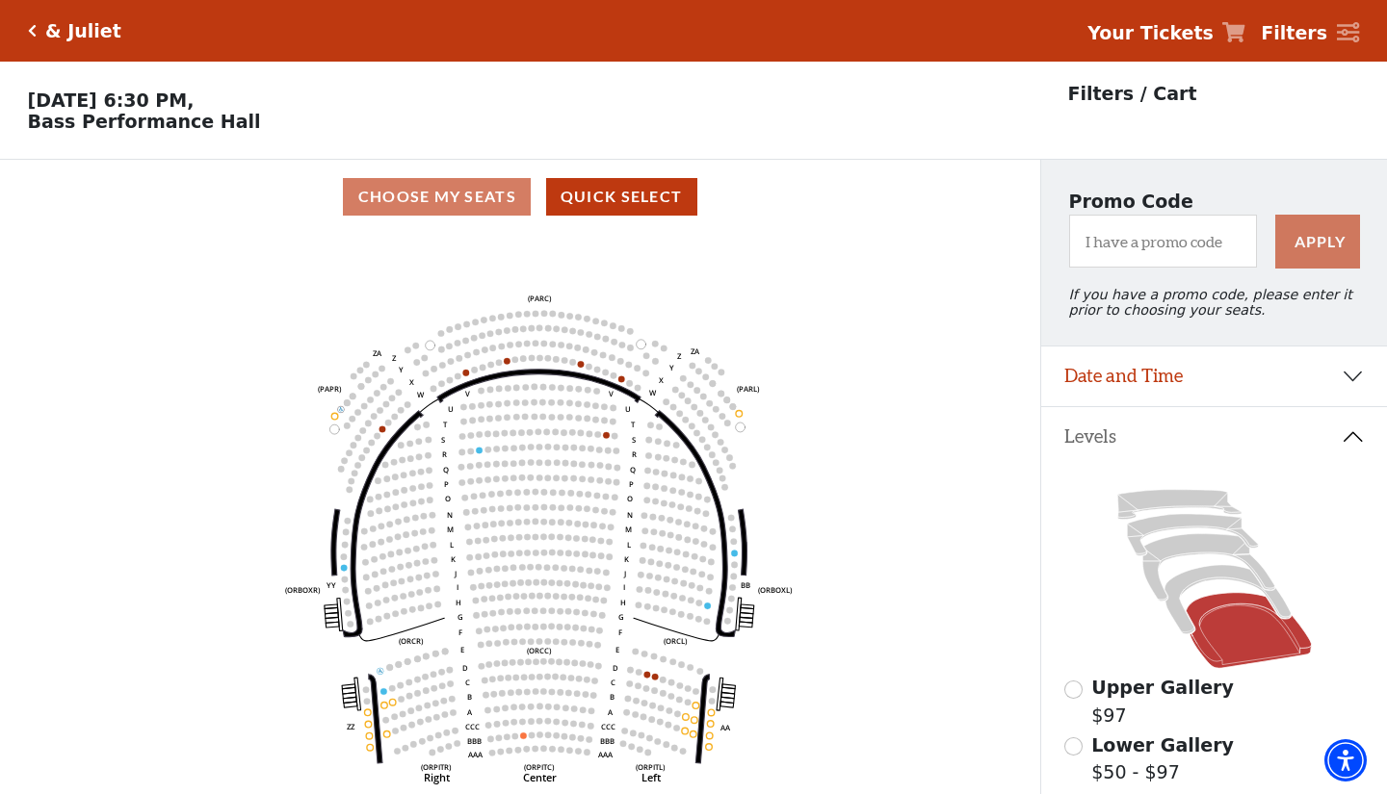
scroll to position [0, 0]
